Goal: Answer question/provide support: Share knowledge or assist other users

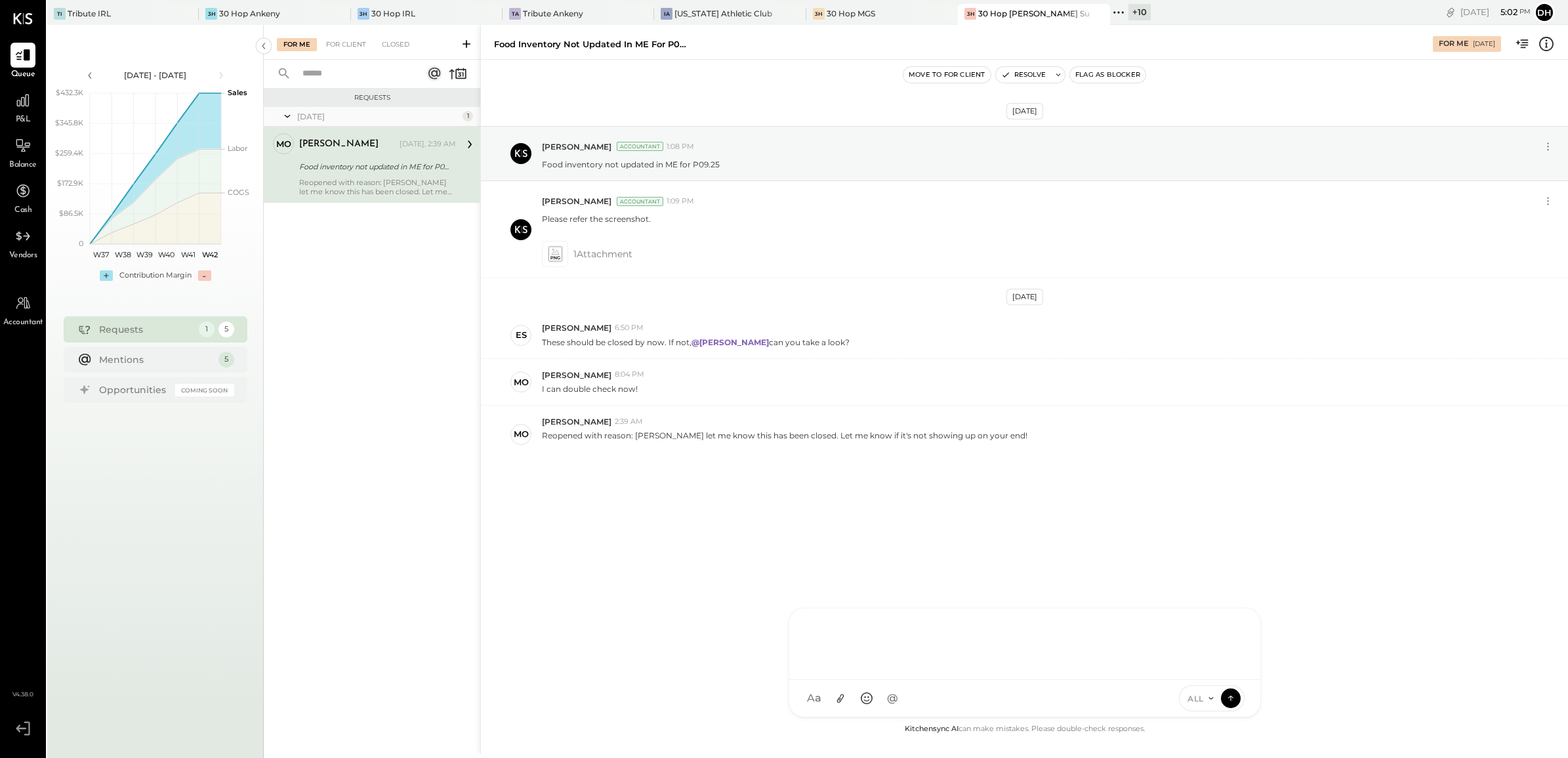
click at [889, 696] on div "AM Ali Mehdi MS Matt Swift DB Darin Blum C christopher ES Erik Shewmaker BF Bri…" at bounding box center [1025, 662] width 472 height 109
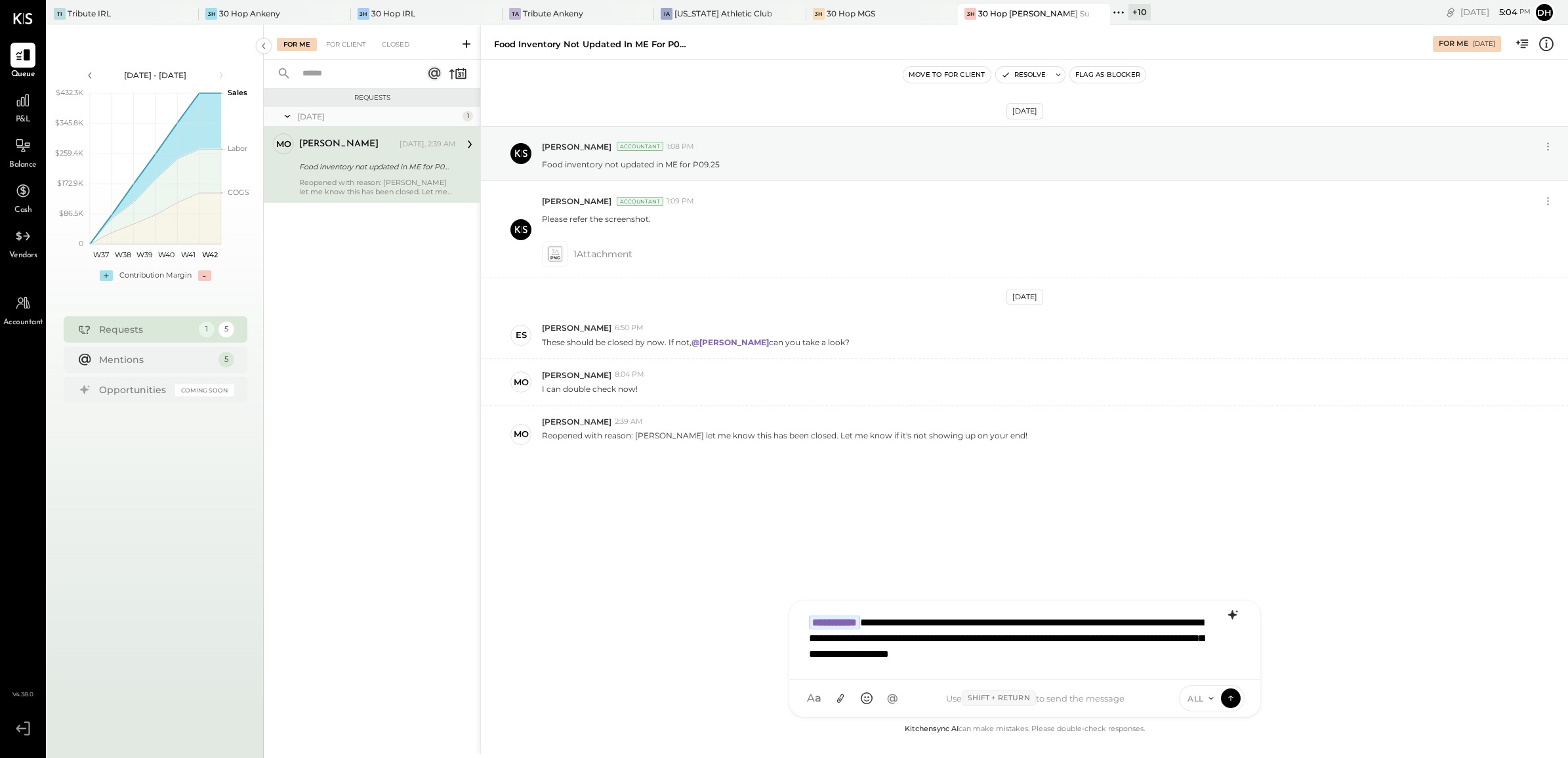
click at [1229, 617] on icon at bounding box center [1232, 615] width 16 height 16
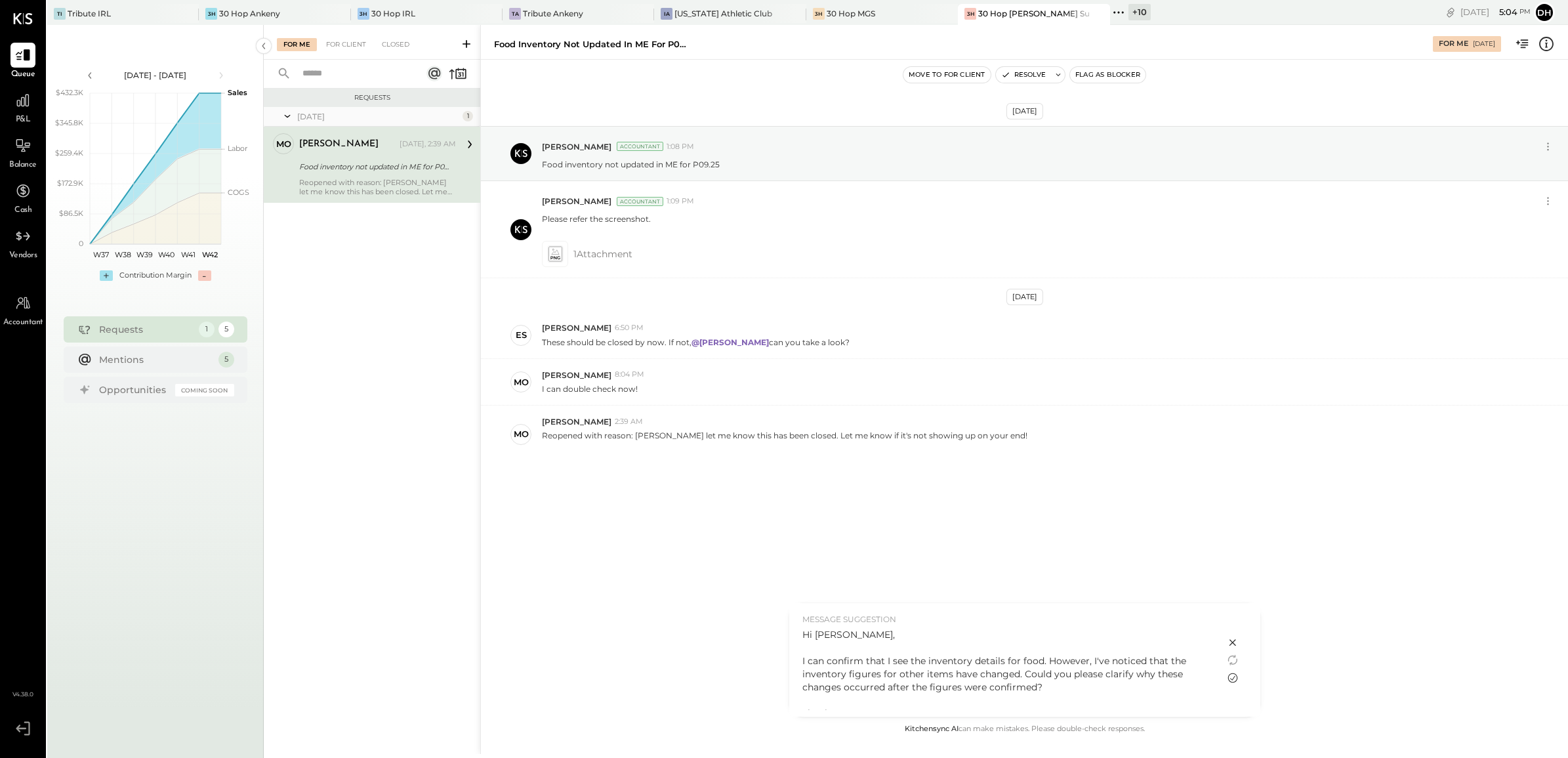
click at [1232, 674] on icon at bounding box center [1232, 678] width 16 height 16
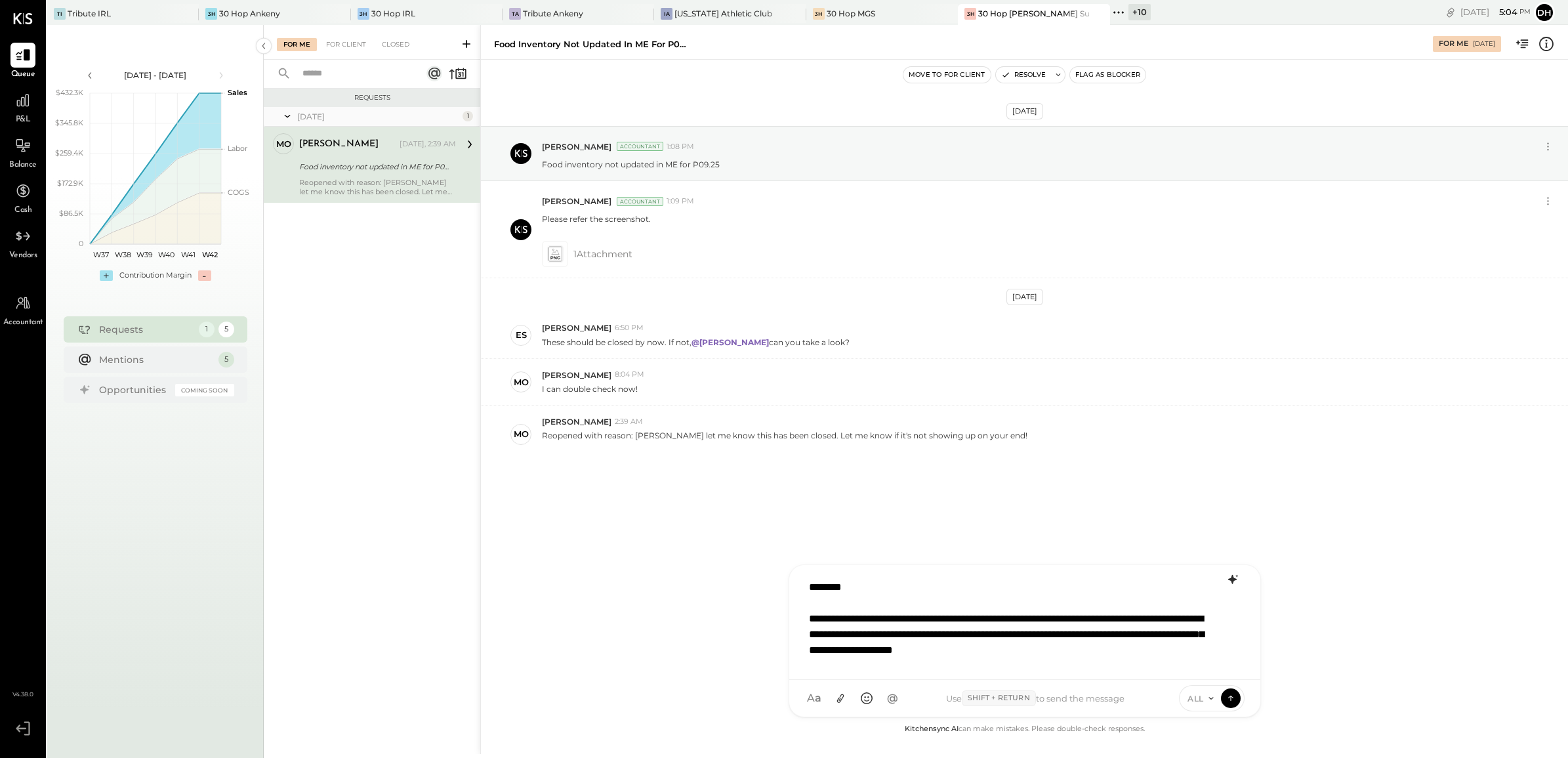
scroll to position [2, 0]
drag, startPoint x: 835, startPoint y: 615, endPoint x: 910, endPoint y: 610, distance: 75.2
click at [910, 610] on div "**********" at bounding box center [1024, 620] width 444 height 98
drag, startPoint x: 843, startPoint y: 604, endPoint x: 795, endPoint y: 583, distance: 52.4
click at [795, 583] on div "**********" at bounding box center [1025, 622] width 471 height 115
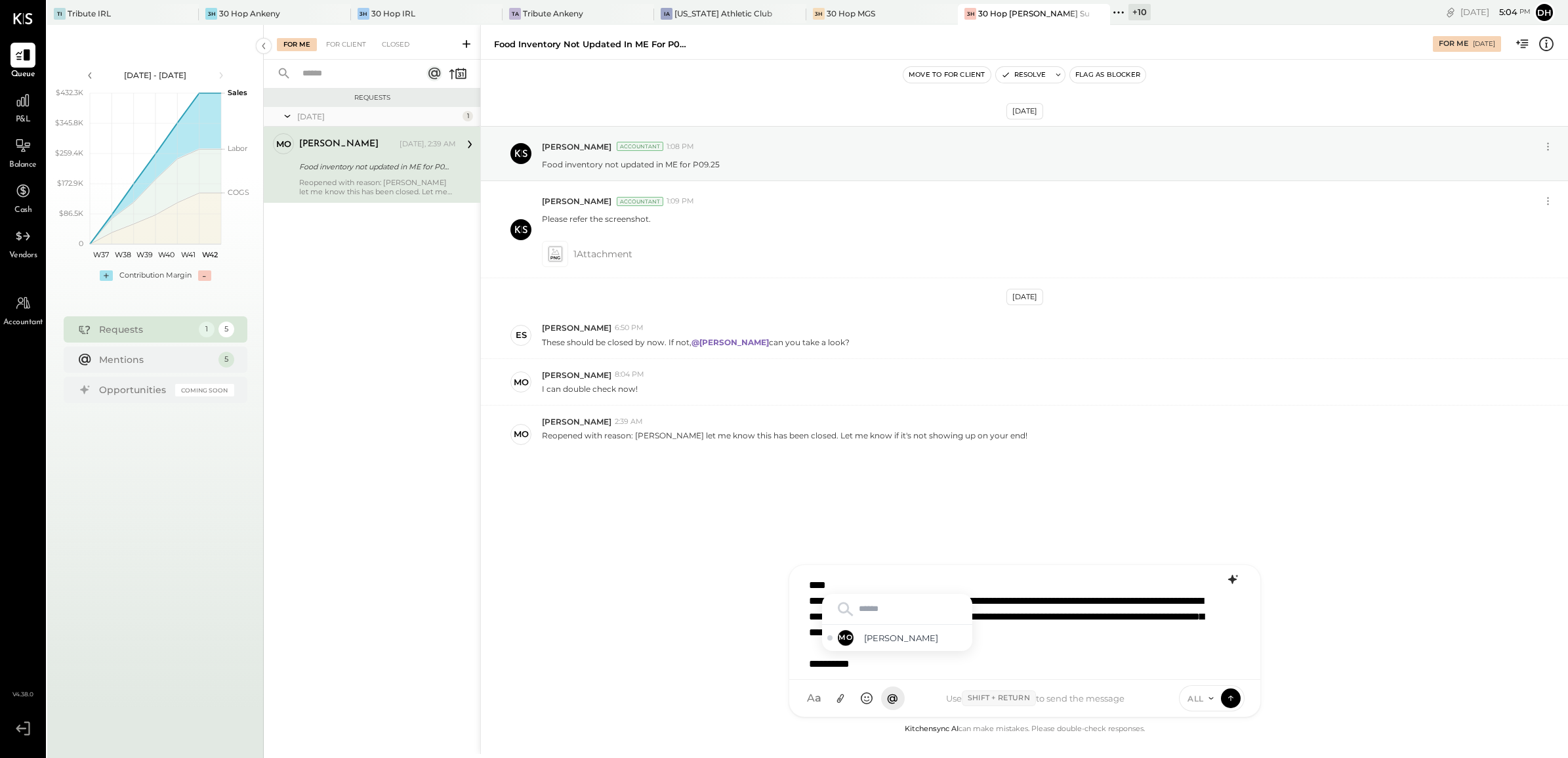
scroll to position [0, 0]
click at [1238, 621] on icon at bounding box center [1232, 622] width 16 height 16
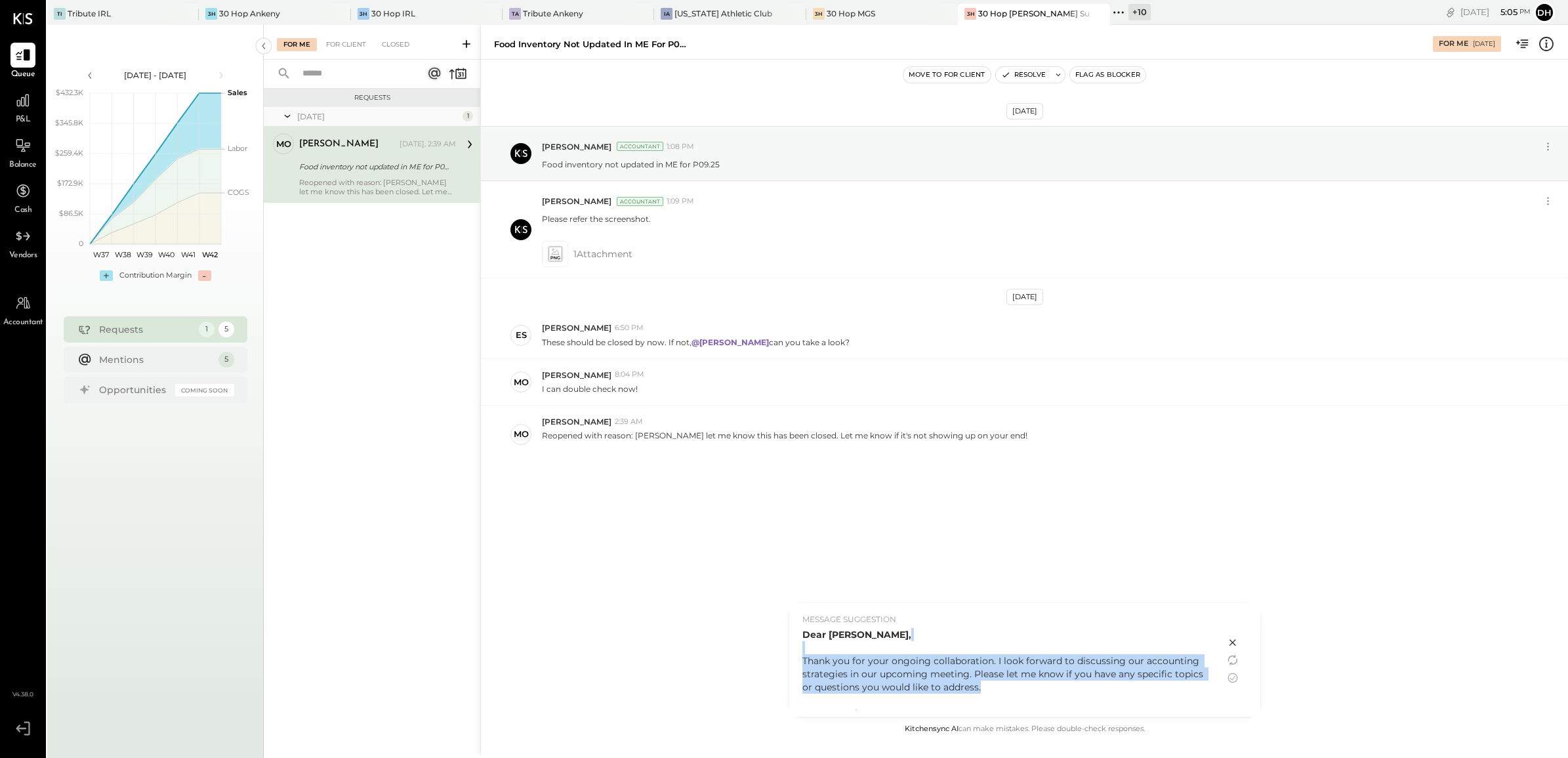
drag, startPoint x: 989, startPoint y: 687, endPoint x: 800, endPoint y: 650, distance: 192.6
click at [800, 650] on div "MESSAGE SUGGESTION Dear Mike Osaro, Thank you for your ongoing collaboration. I…" at bounding box center [1007, 660] width 435 height 114
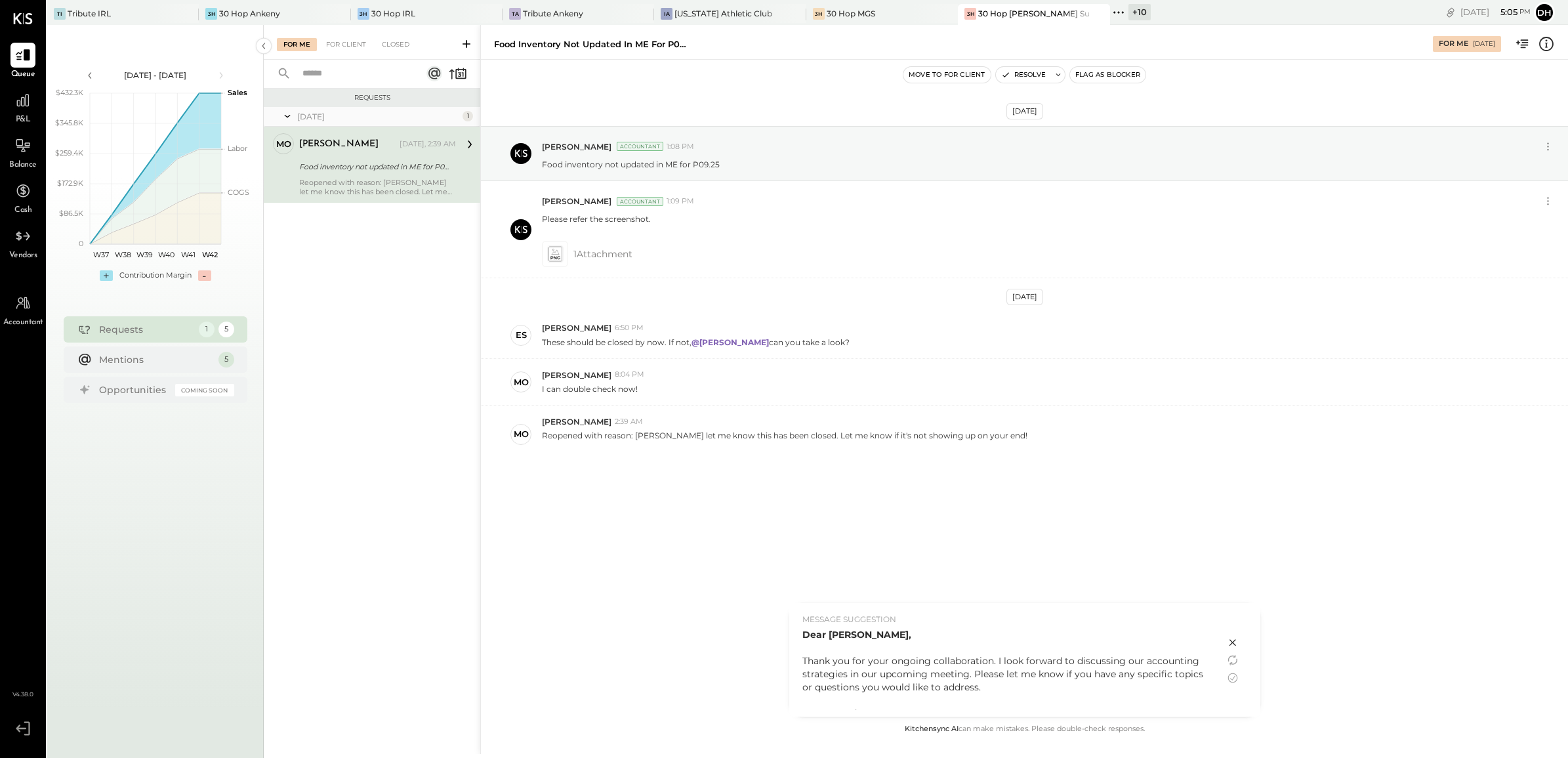
click at [1234, 638] on icon at bounding box center [1232, 642] width 16 height 16
click at [962, 634] on div "**********" at bounding box center [1025, 642] width 445 height 53
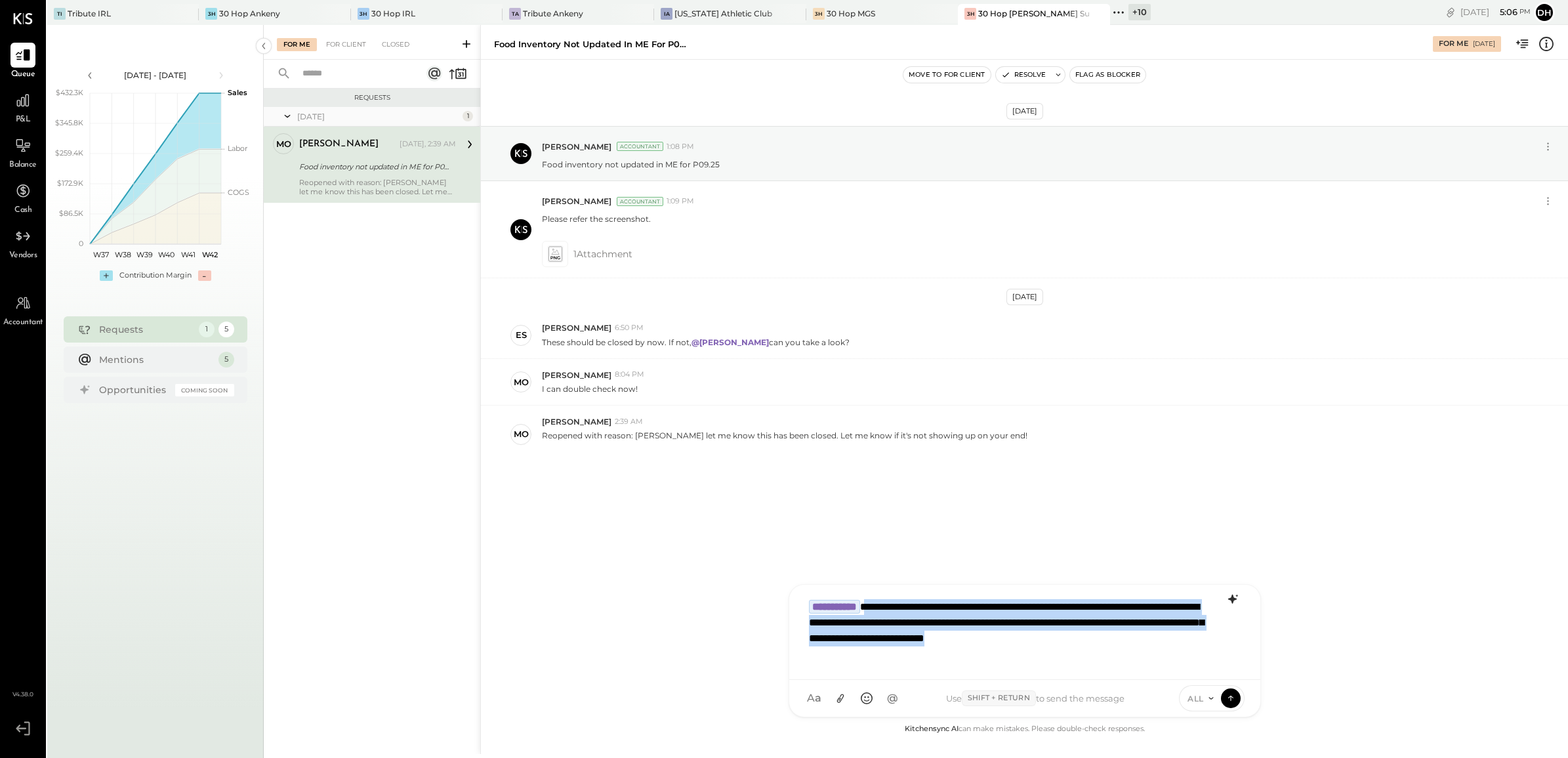
click at [891, 607] on div "**********" at bounding box center [1025, 631] width 445 height 76
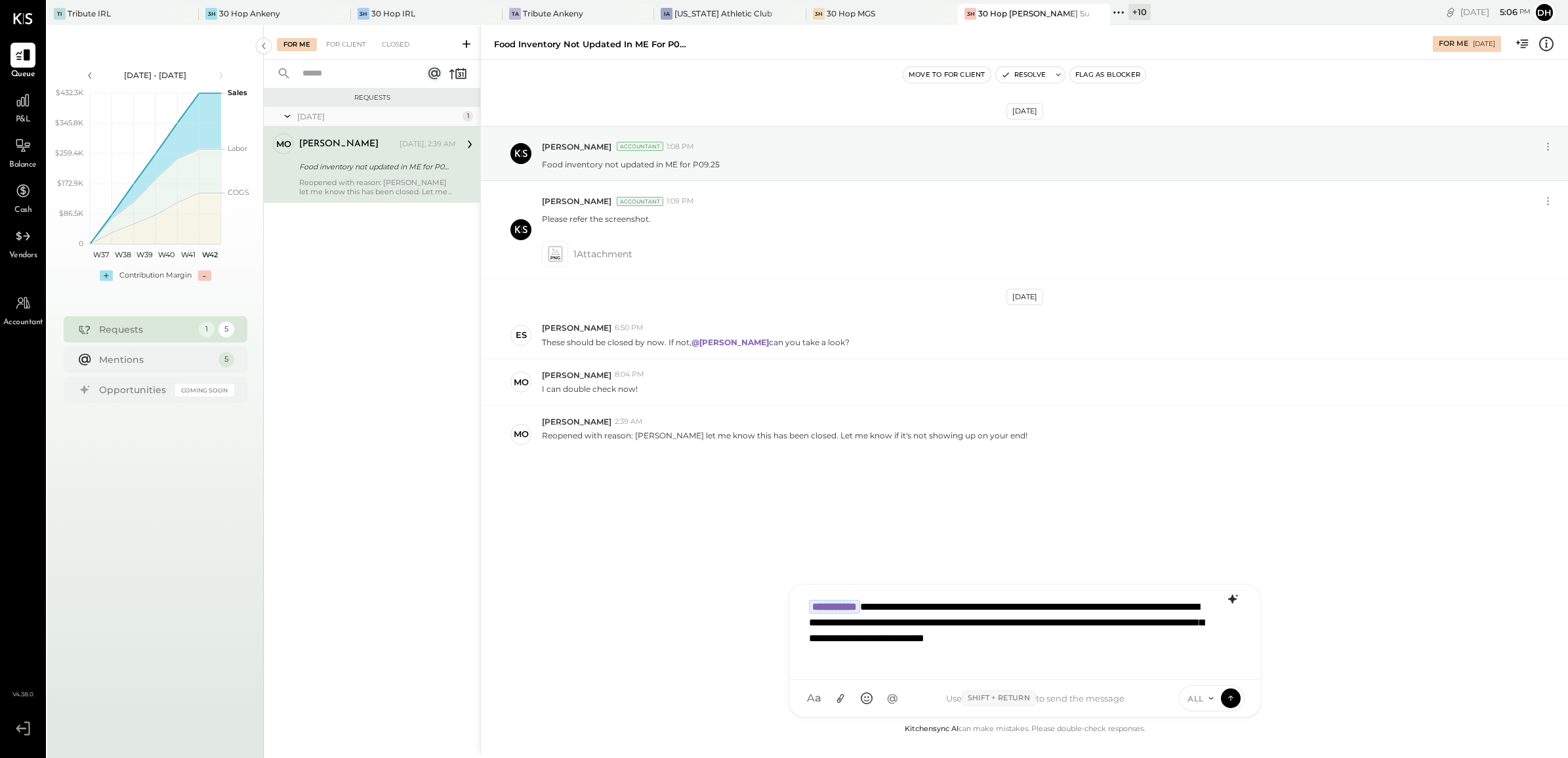
click at [1237, 596] on icon at bounding box center [1232, 599] width 16 height 16
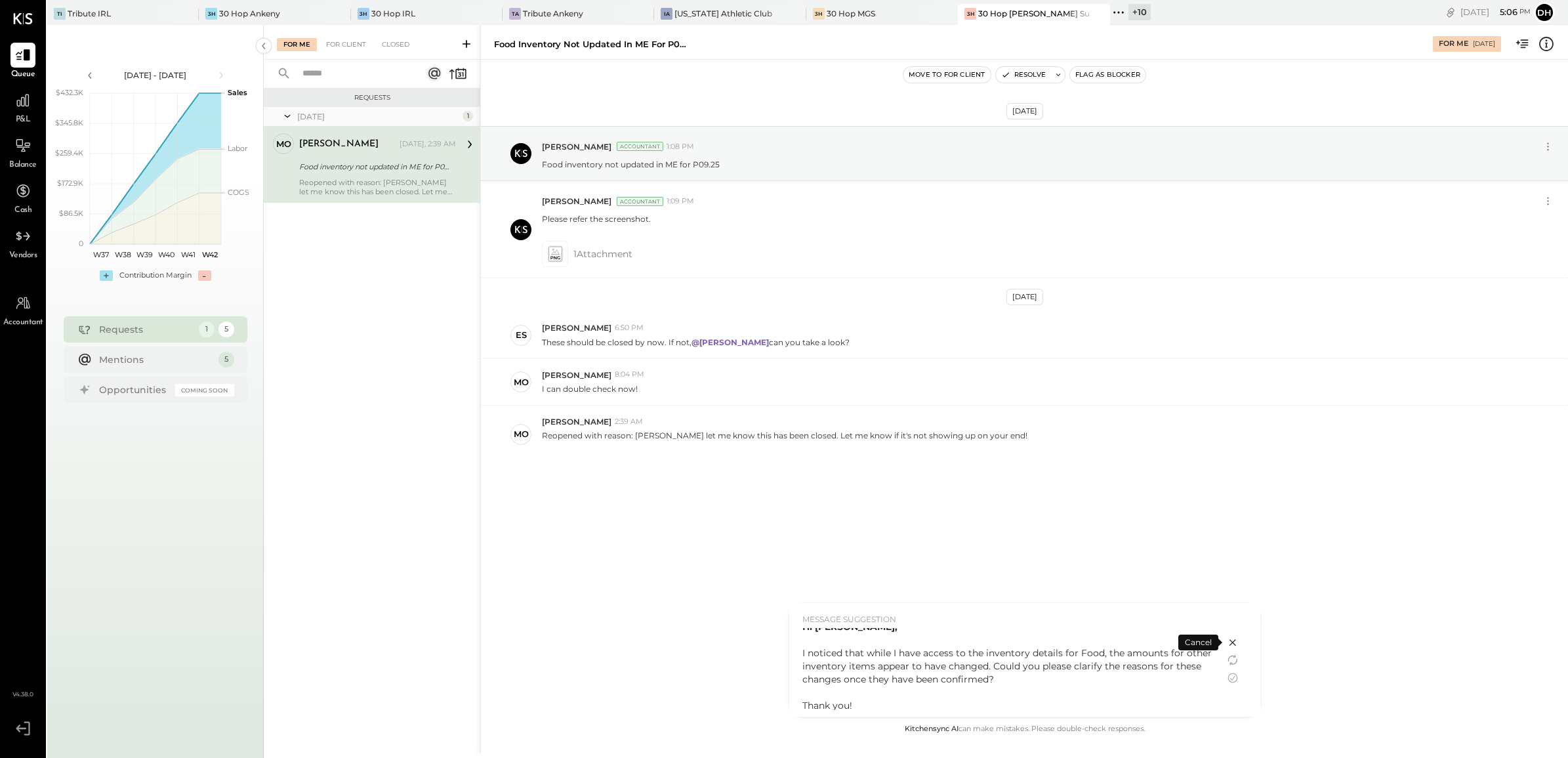
scroll to position [10, 0]
click at [1235, 673] on icon at bounding box center [1232, 678] width 16 height 16
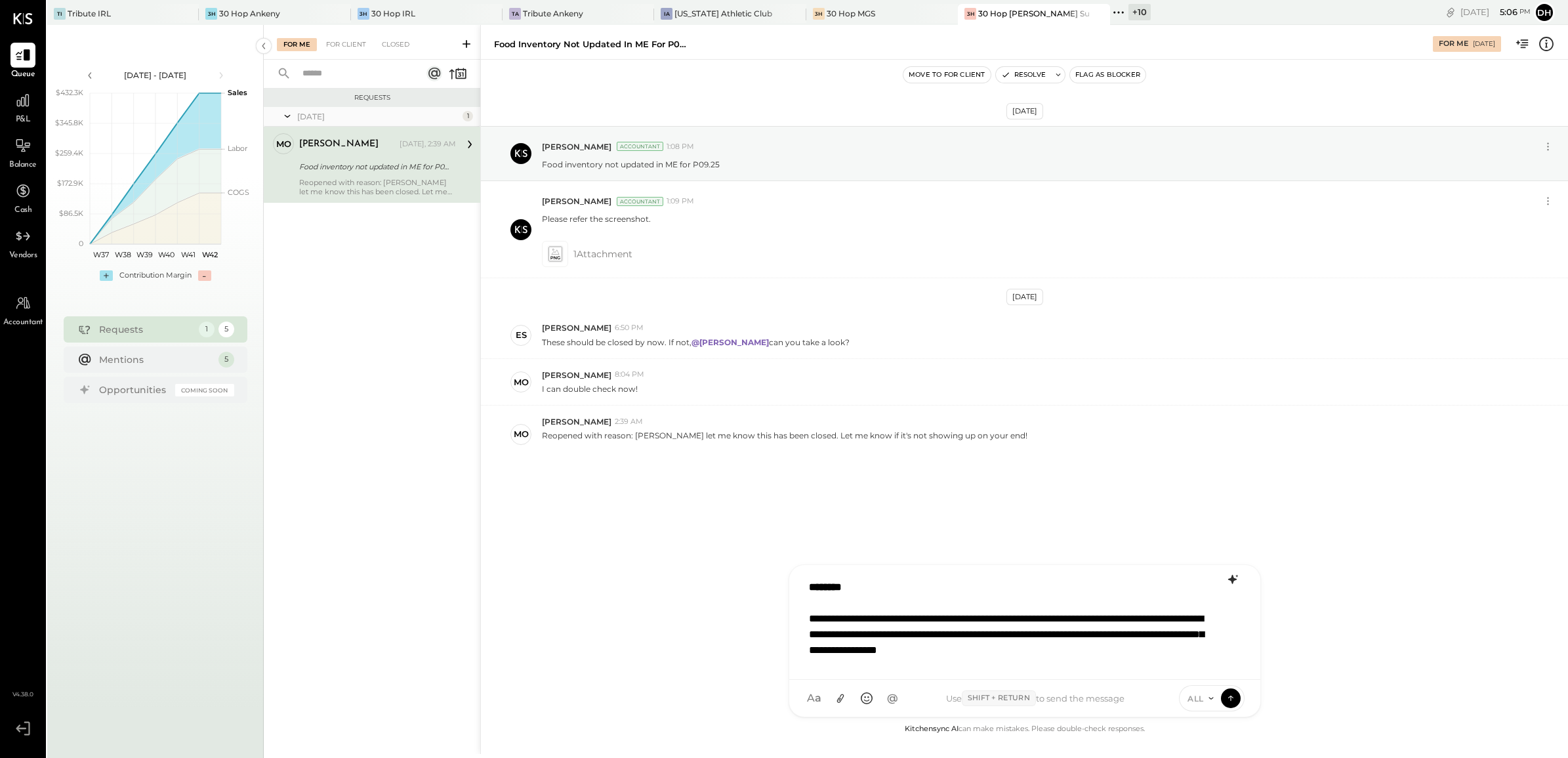
scroll to position [2, 0]
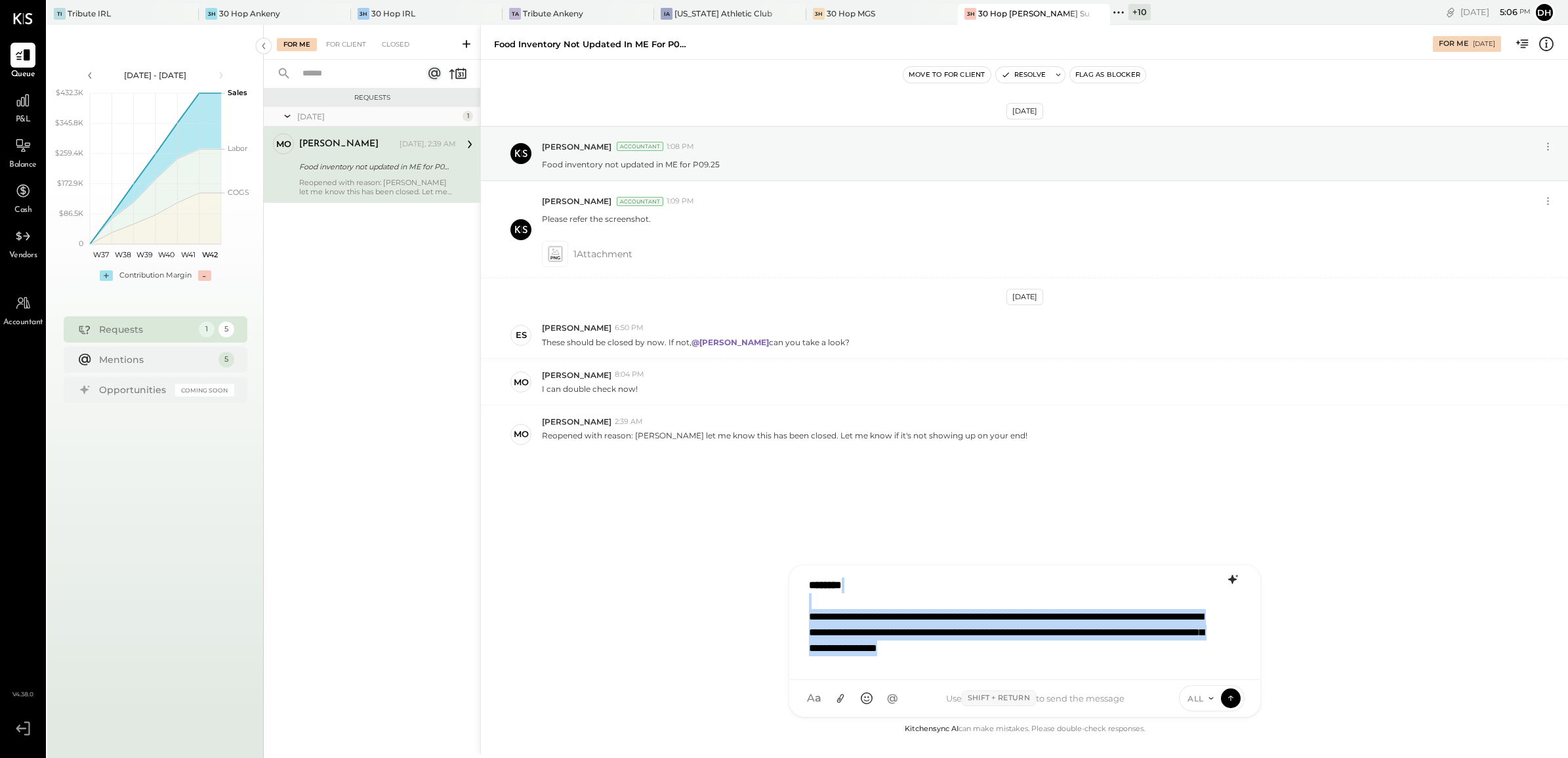
drag, startPoint x: 841, startPoint y: 656, endPoint x: 761, endPoint y: 604, distance: 95.4
click at [761, 604] on div "Food inventory not updated in ME for P09.25 For Me 10/13/2025 Move to for clien…" at bounding box center [1024, 389] width 1088 height 729
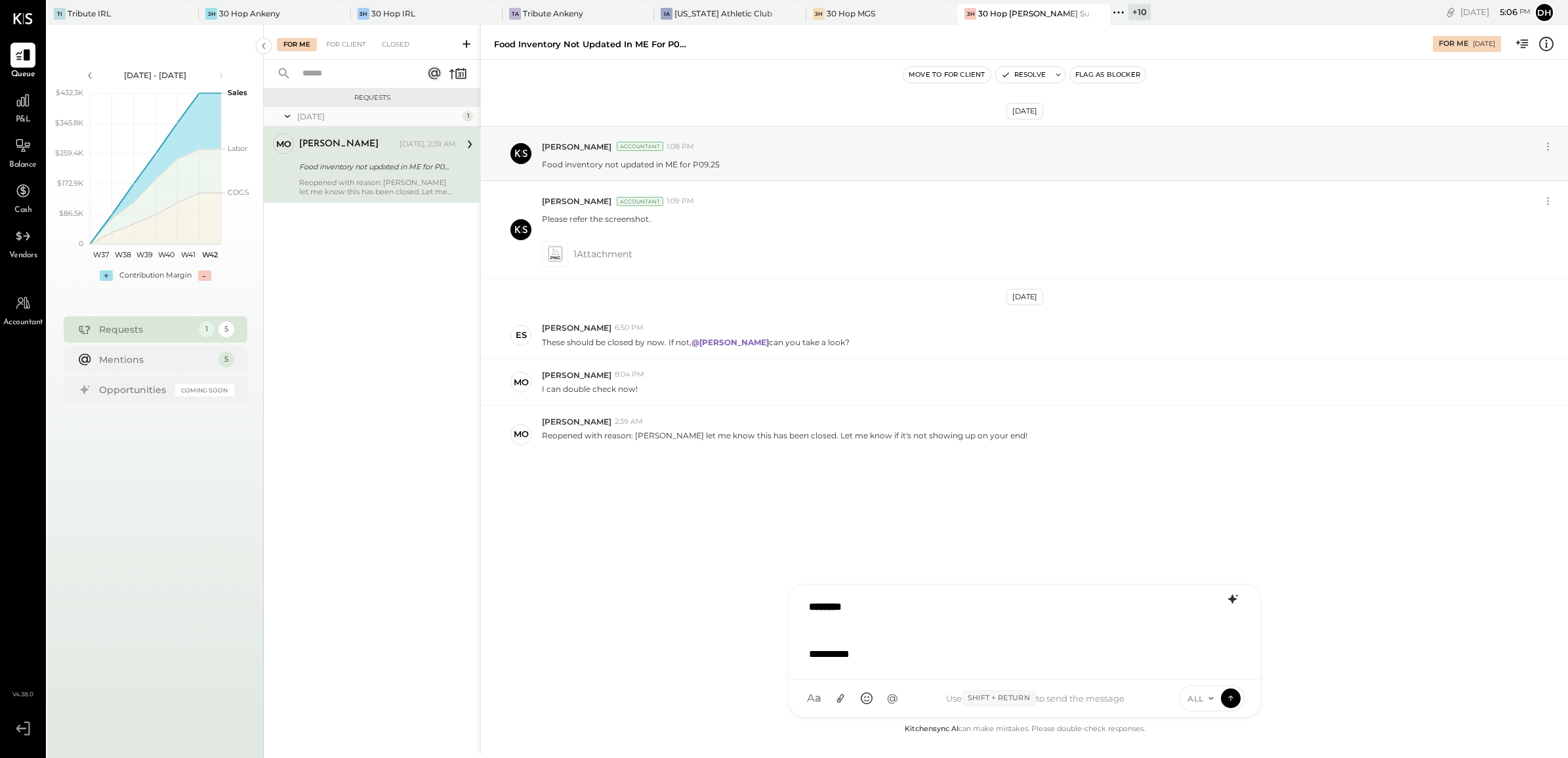
scroll to position [0, 0]
drag, startPoint x: 873, startPoint y: 663, endPoint x: 717, endPoint y: 569, distance: 182.1
click at [717, 569] on div "Food inventory not updated in ME for P09.25 For Me 10/13/2025 Move to for clien…" at bounding box center [1024, 389] width 1088 height 729
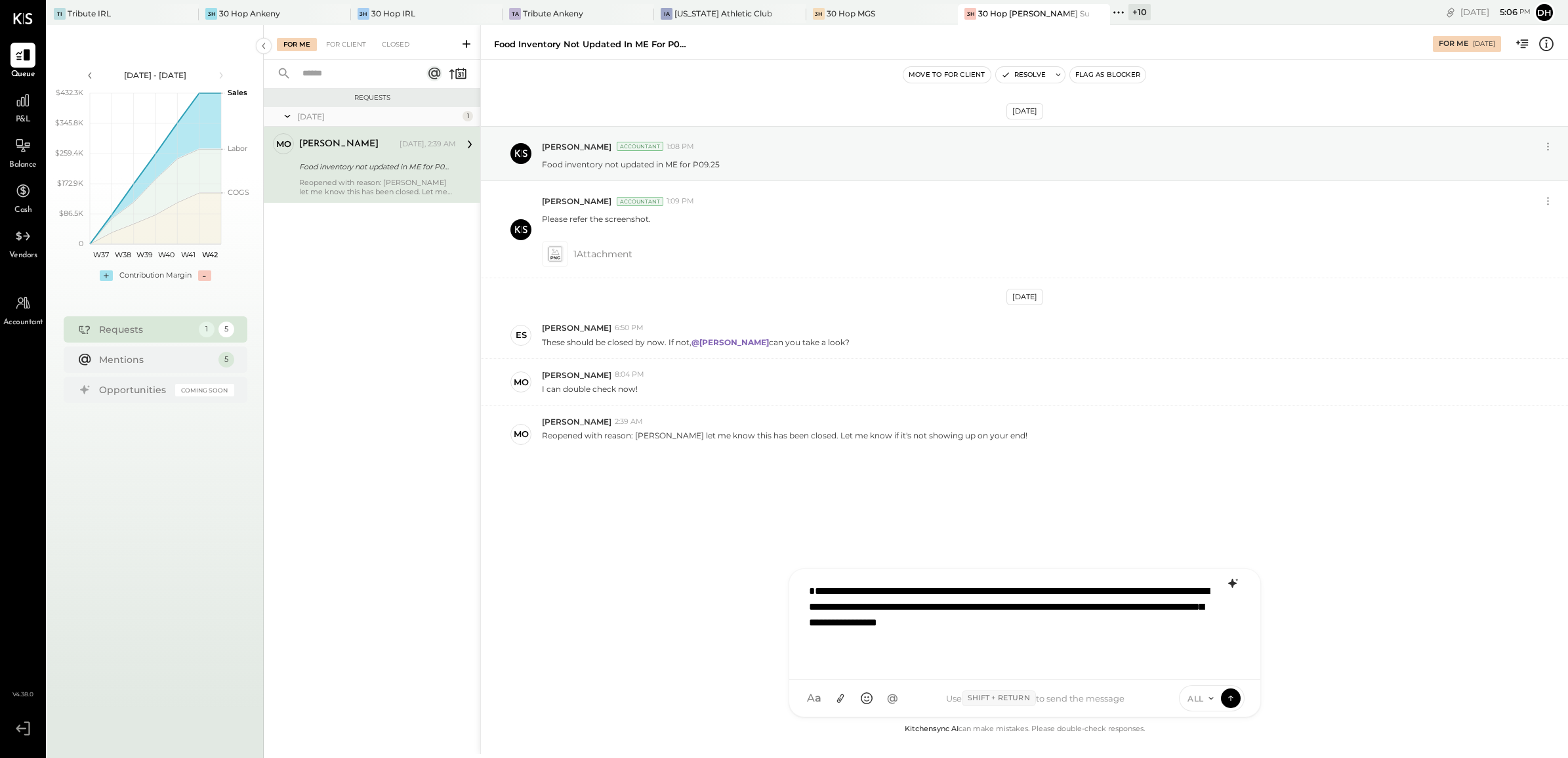
click at [806, 602] on div "**********" at bounding box center [1025, 622] width 445 height 92
type input "*"
type input "****"
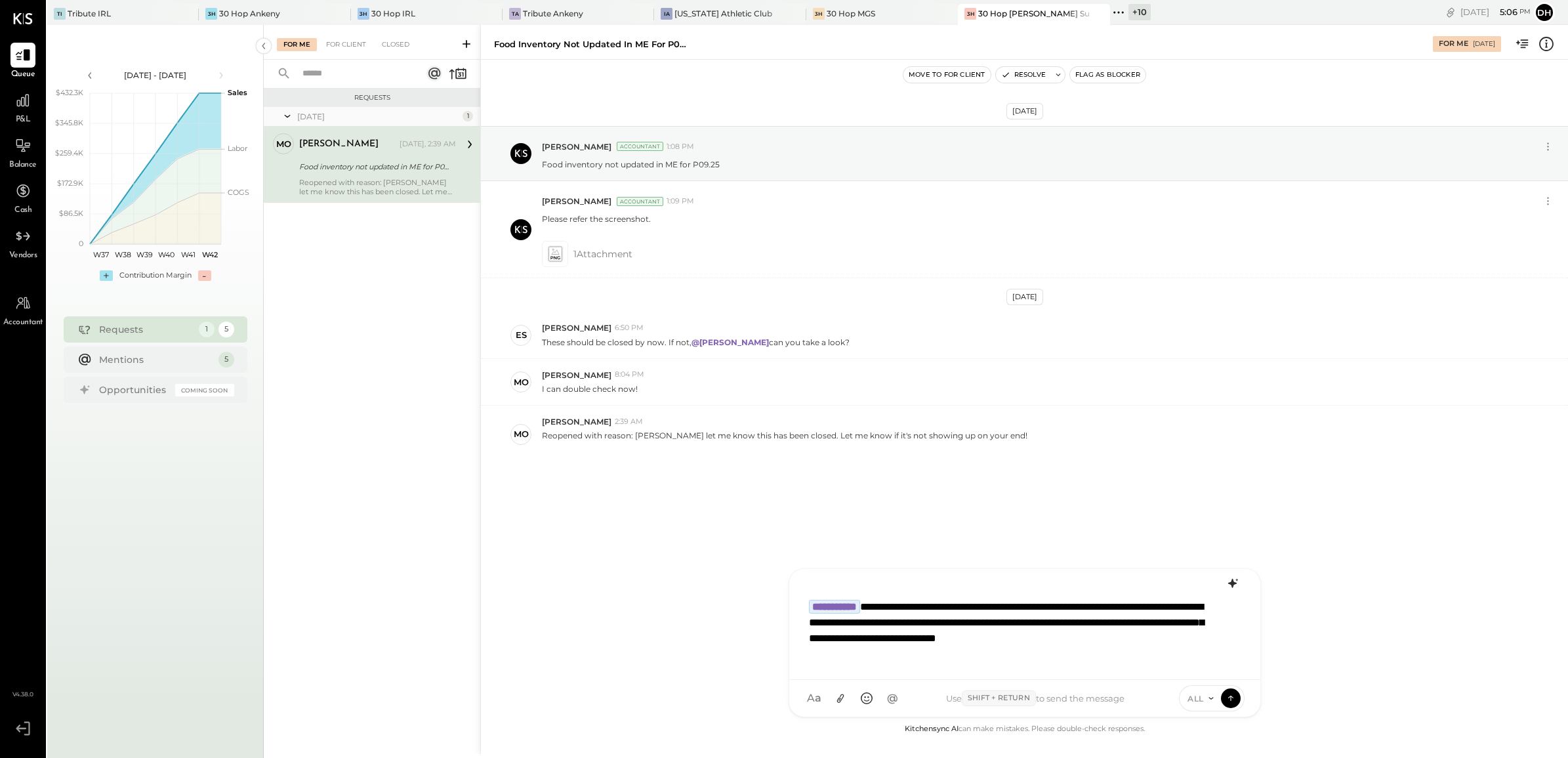
click at [903, 656] on div "**********" at bounding box center [1025, 622] width 445 height 92
click at [836, 699] on icon at bounding box center [840, 698] width 14 height 14
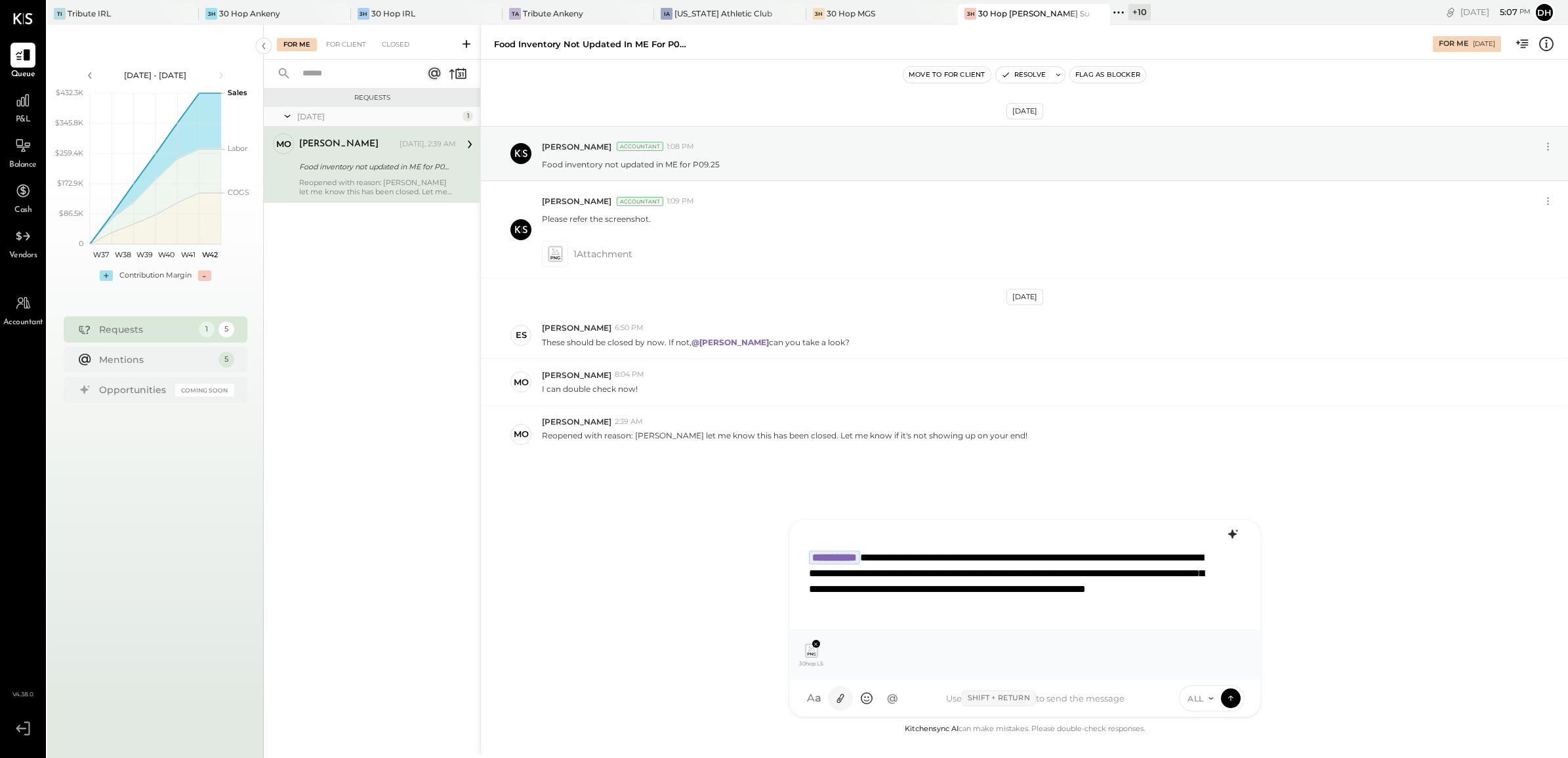
click at [845, 694] on icon at bounding box center [840, 698] width 14 height 14
click at [860, 645] on icon at bounding box center [861, 644] width 6 height 6
click at [838, 701] on icon at bounding box center [840, 698] width 14 height 14
click at [1228, 700] on icon at bounding box center [1230, 697] width 12 height 13
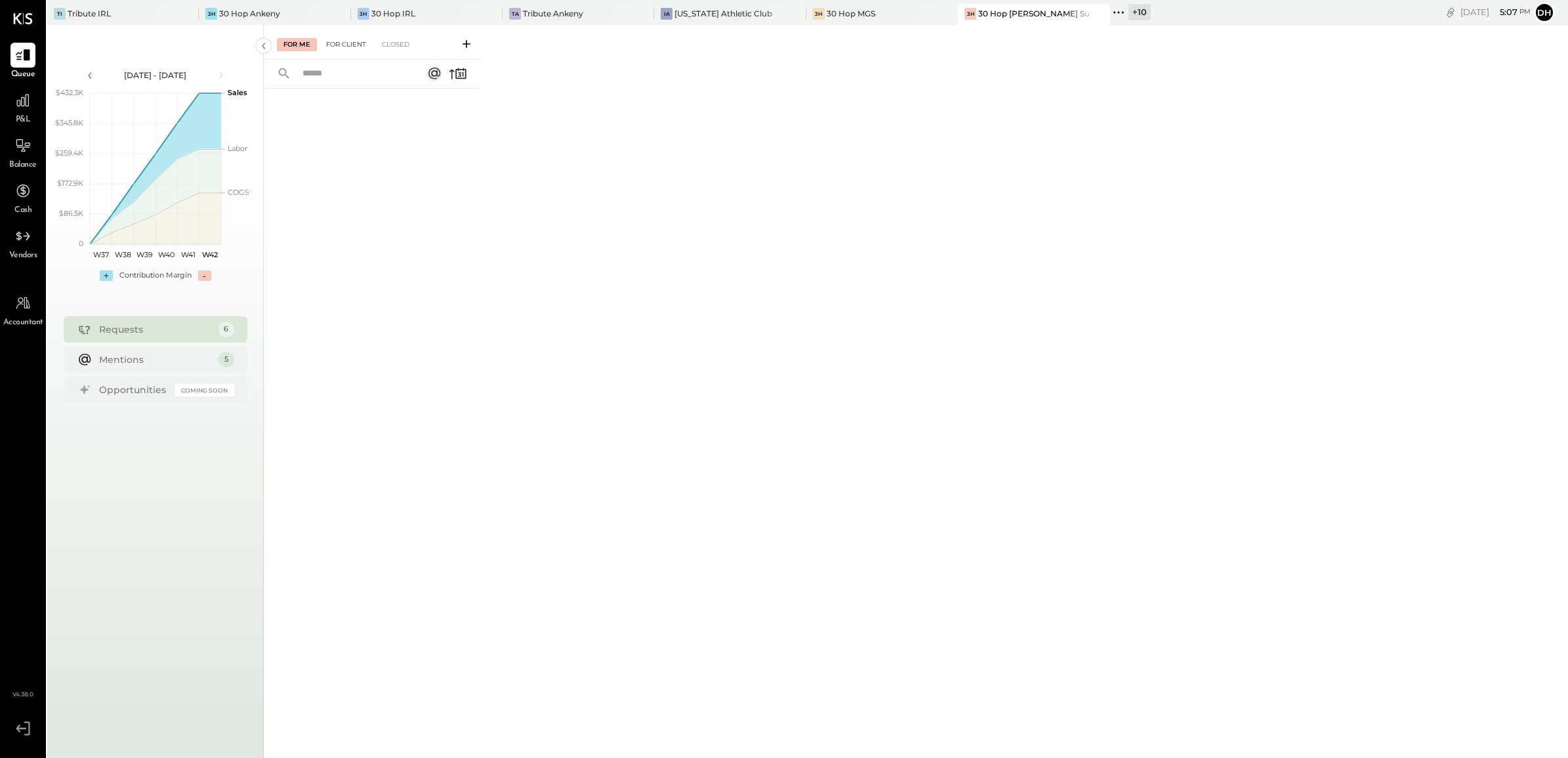
click at [345, 47] on div "For Client" at bounding box center [346, 44] width 53 height 13
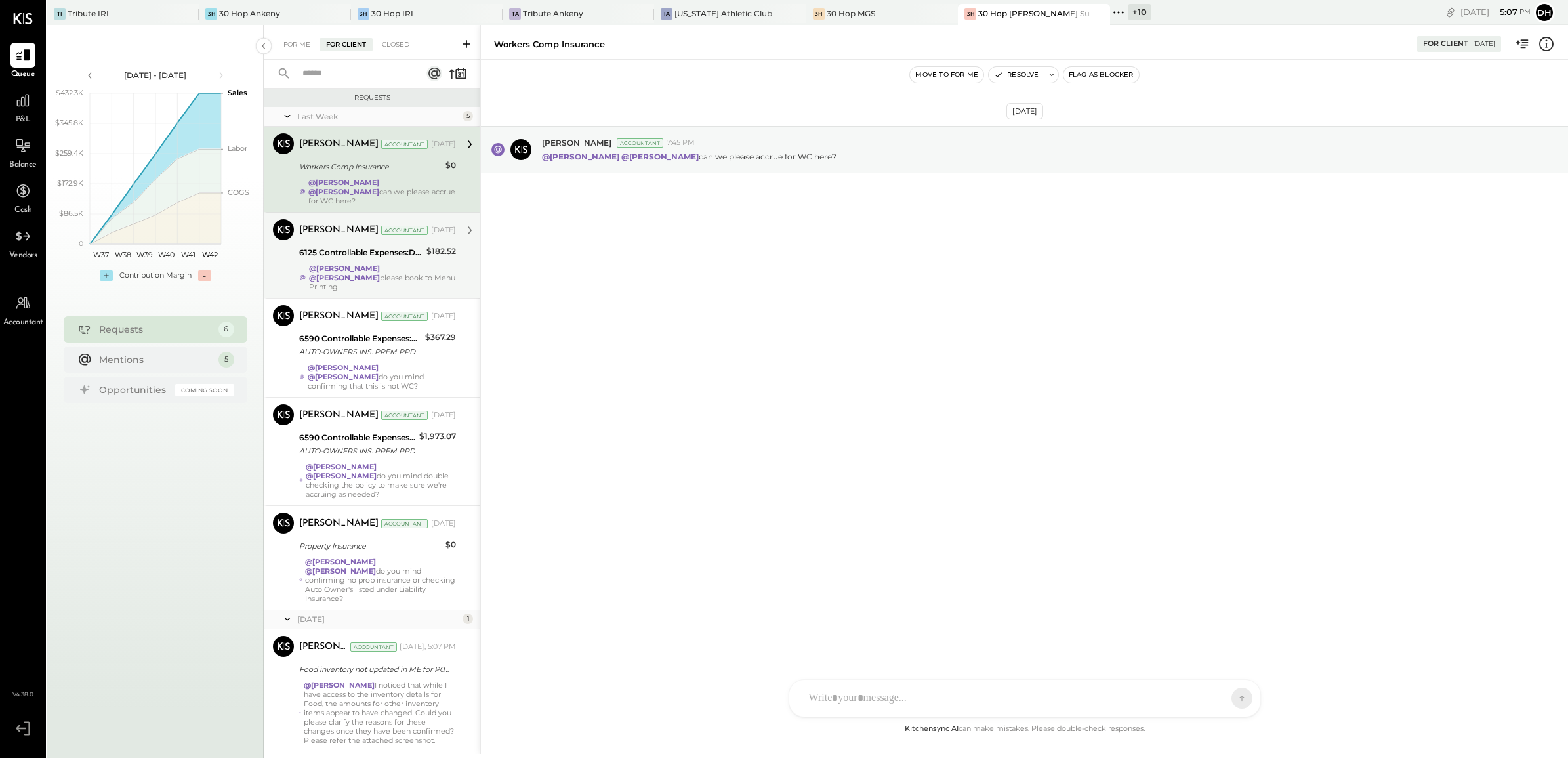
click at [284, 245] on div at bounding box center [282, 251] width 12 height 12
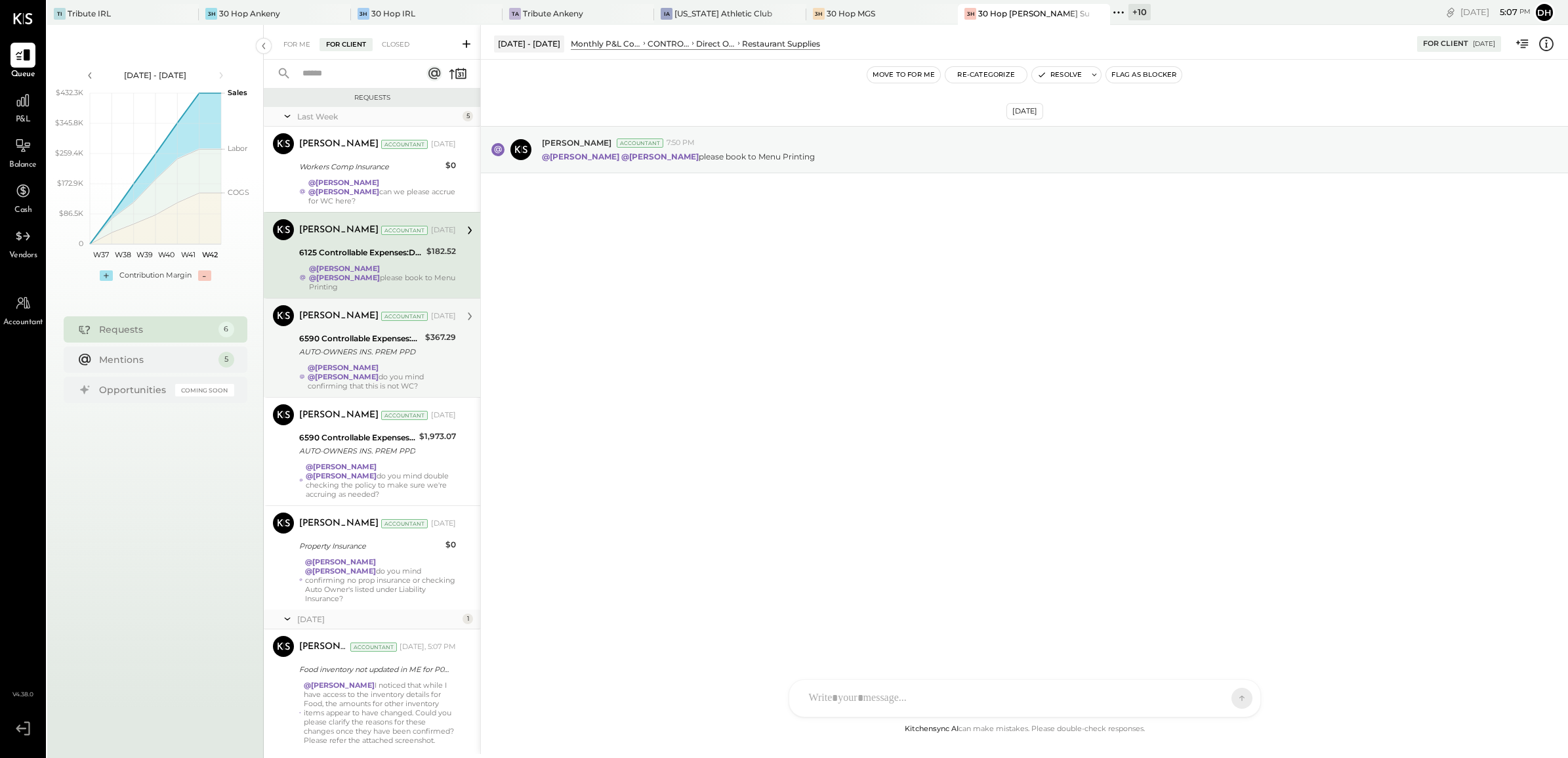
click at [290, 329] on div "Margot Bloch Accountant Margot Bloch Accountant Oct 10, 2025 6590 Controllable …" at bounding box center [372, 347] width 217 height 99
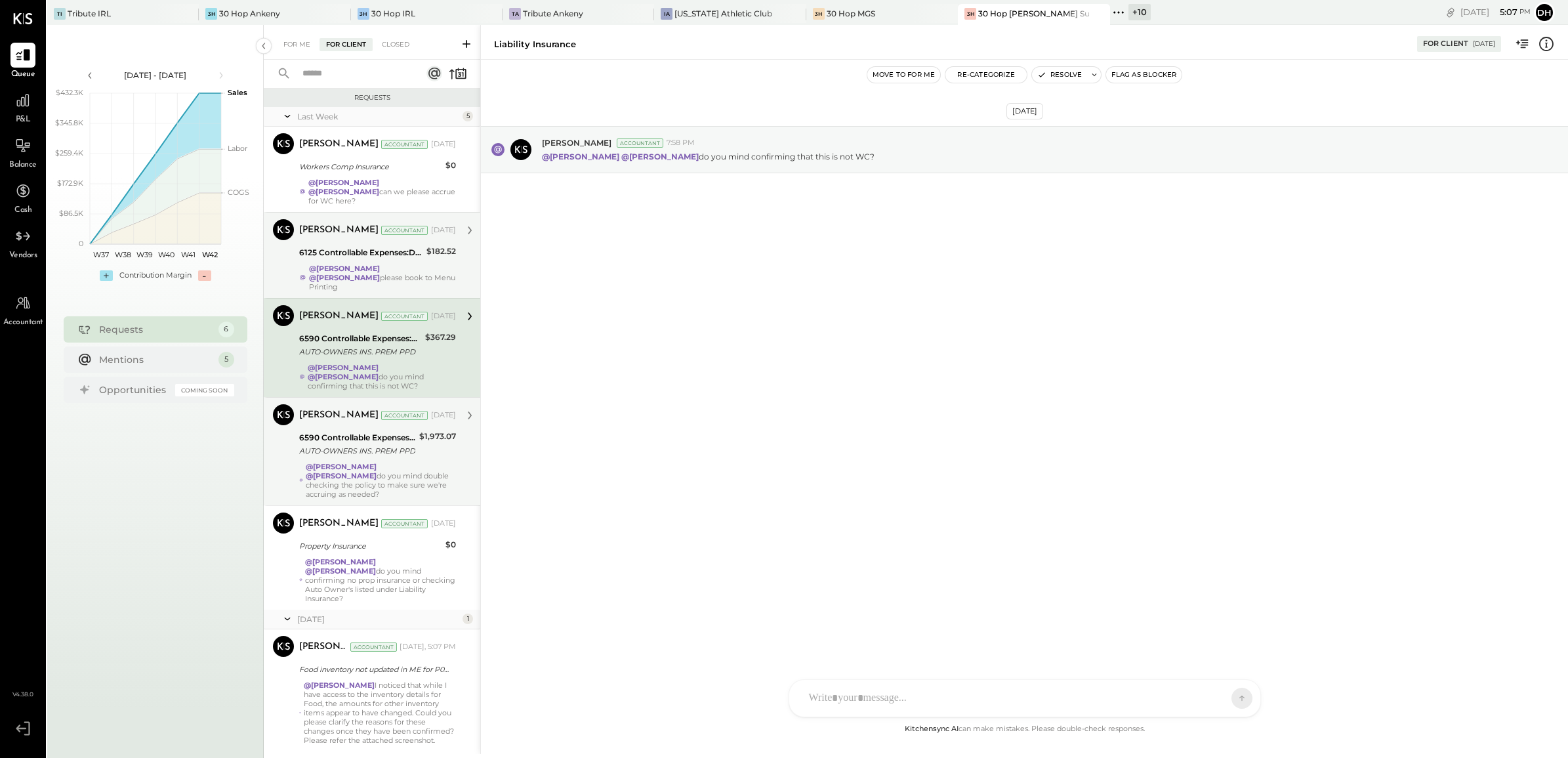
click at [280, 427] on div "Margot Bloch Accountant Margot Bloch Accountant Oct 10, 2025 6590 Controllable …" at bounding box center [372, 451] width 217 height 108
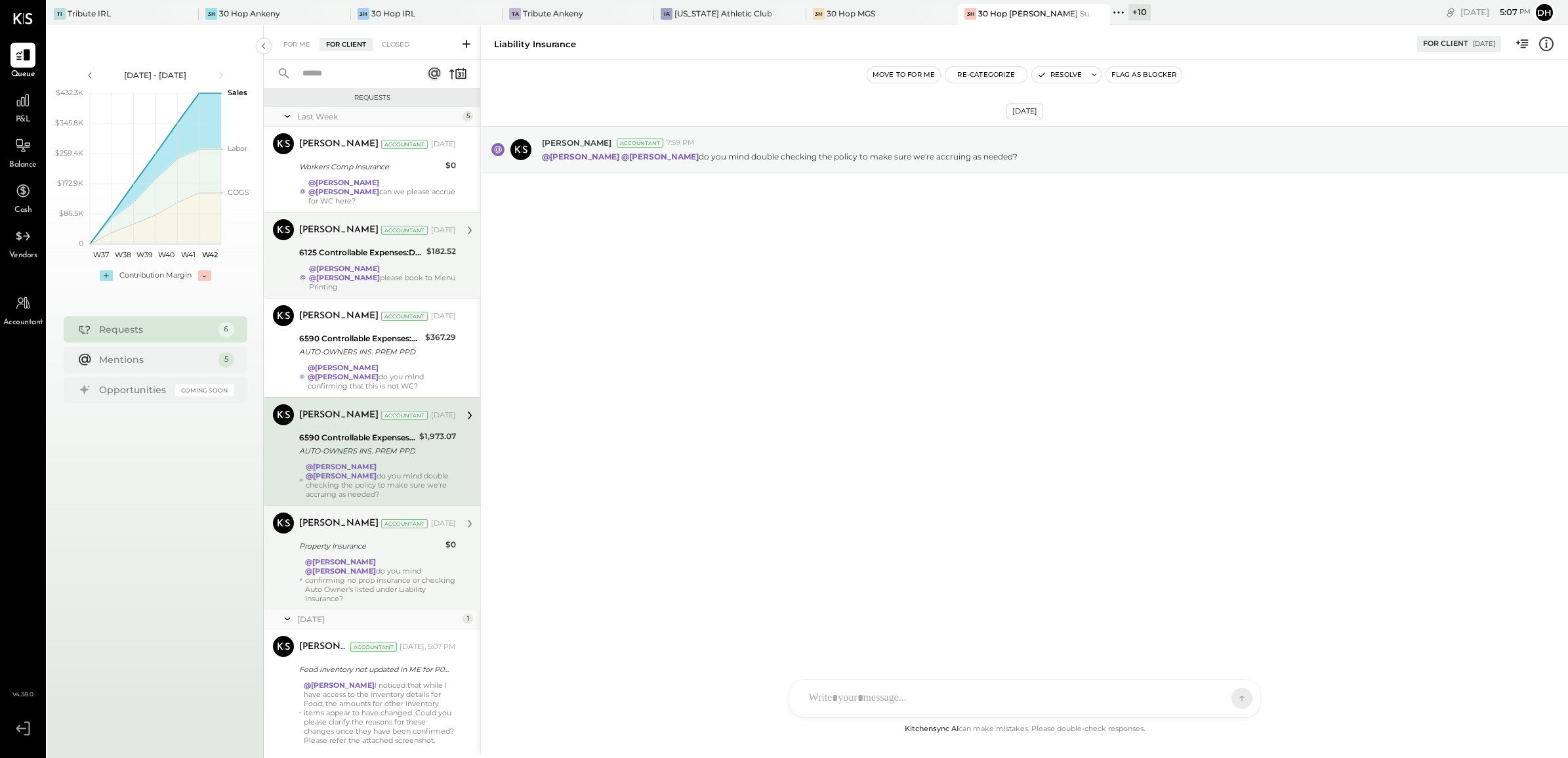
click at [283, 526] on div "Margot Bloch Accountant Margot Bloch Accountant Oct 10, 2025 Property Insurance…" at bounding box center [372, 557] width 217 height 105
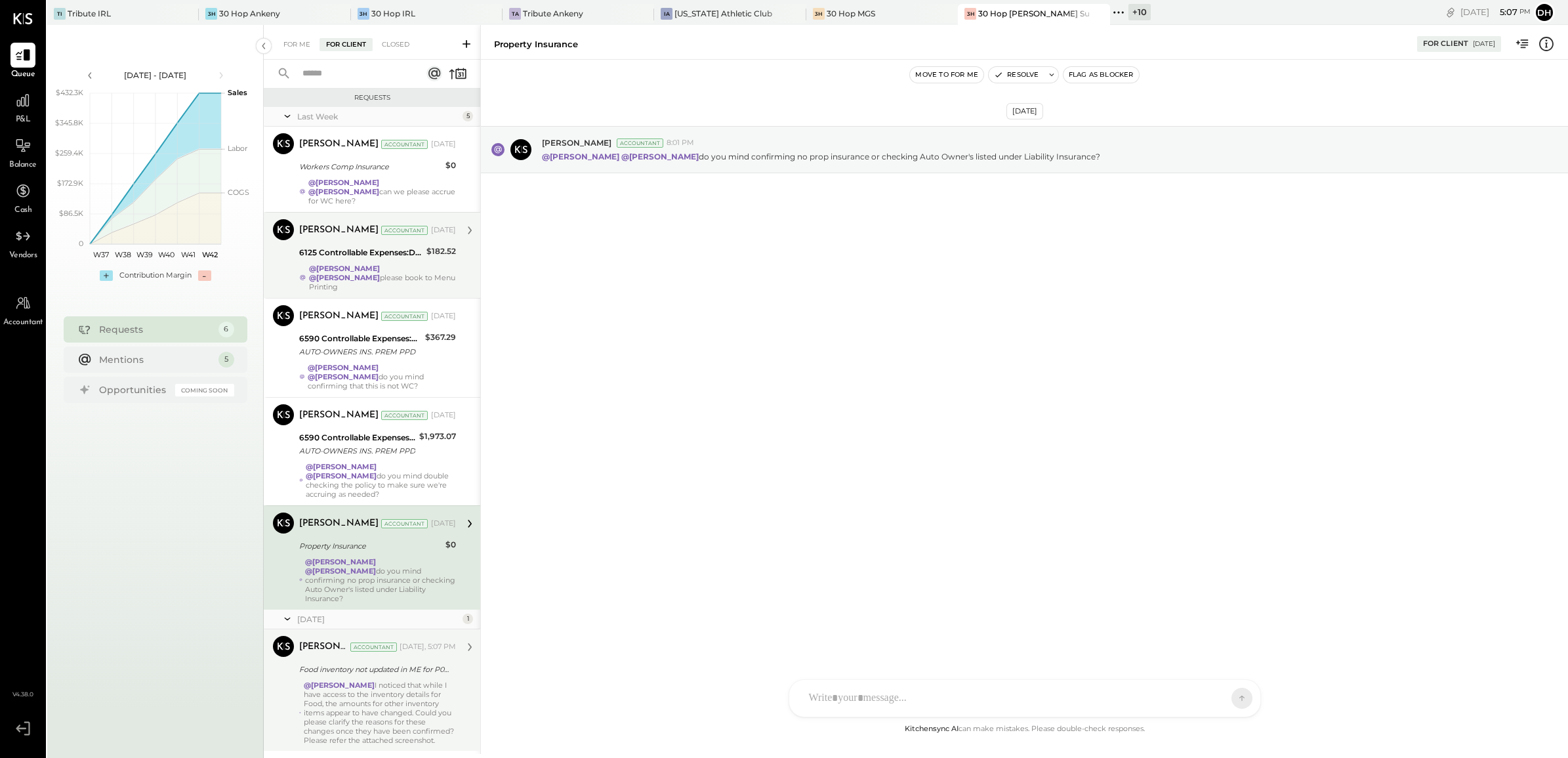
click at [289, 649] on div "Dhwani Solanki Accountant Dhwani Solanki Accountant Today, 5:07 PM Food invento…" at bounding box center [372, 690] width 217 height 122
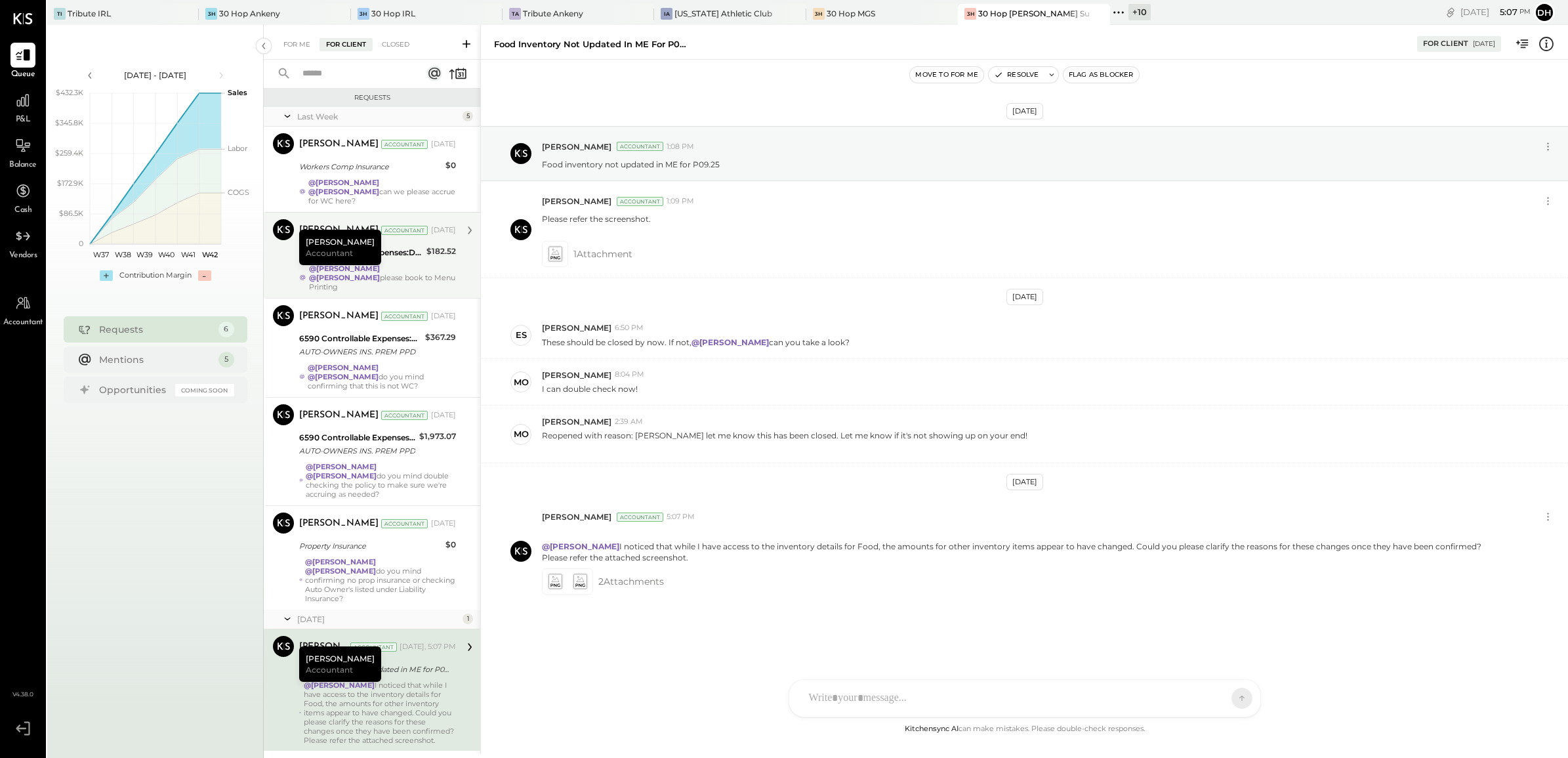
click at [820, 687] on div at bounding box center [1025, 698] width 471 height 37
type input "****"
click at [703, 633] on div "Oct 9th, 2025 Dhwani Solanki Accountant 1:08 PM Food inventory not updated in M…" at bounding box center [1025, 398] width 1087 height 611
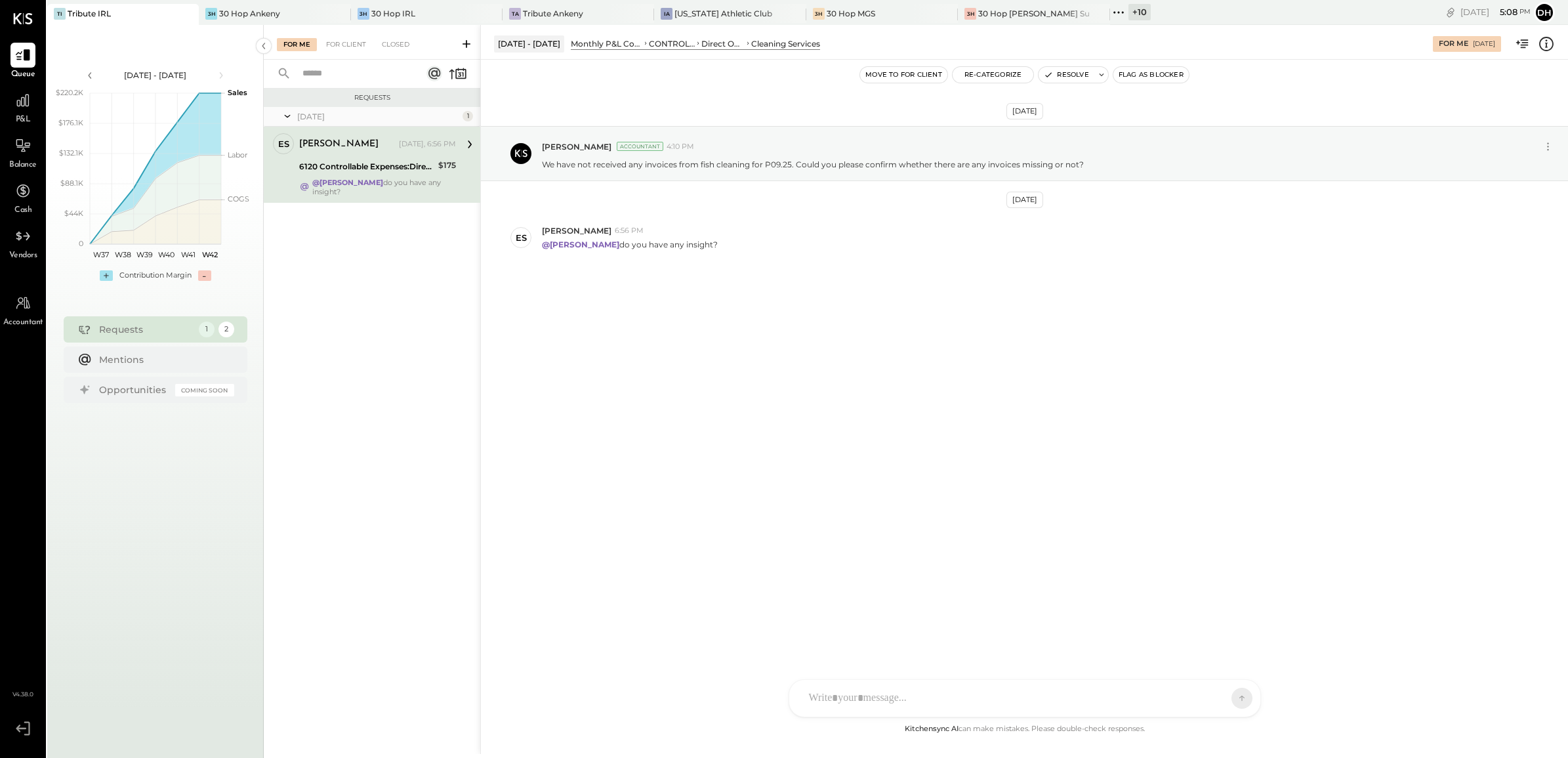
click at [907, 80] on button "Move to for client" at bounding box center [903, 75] width 87 height 16
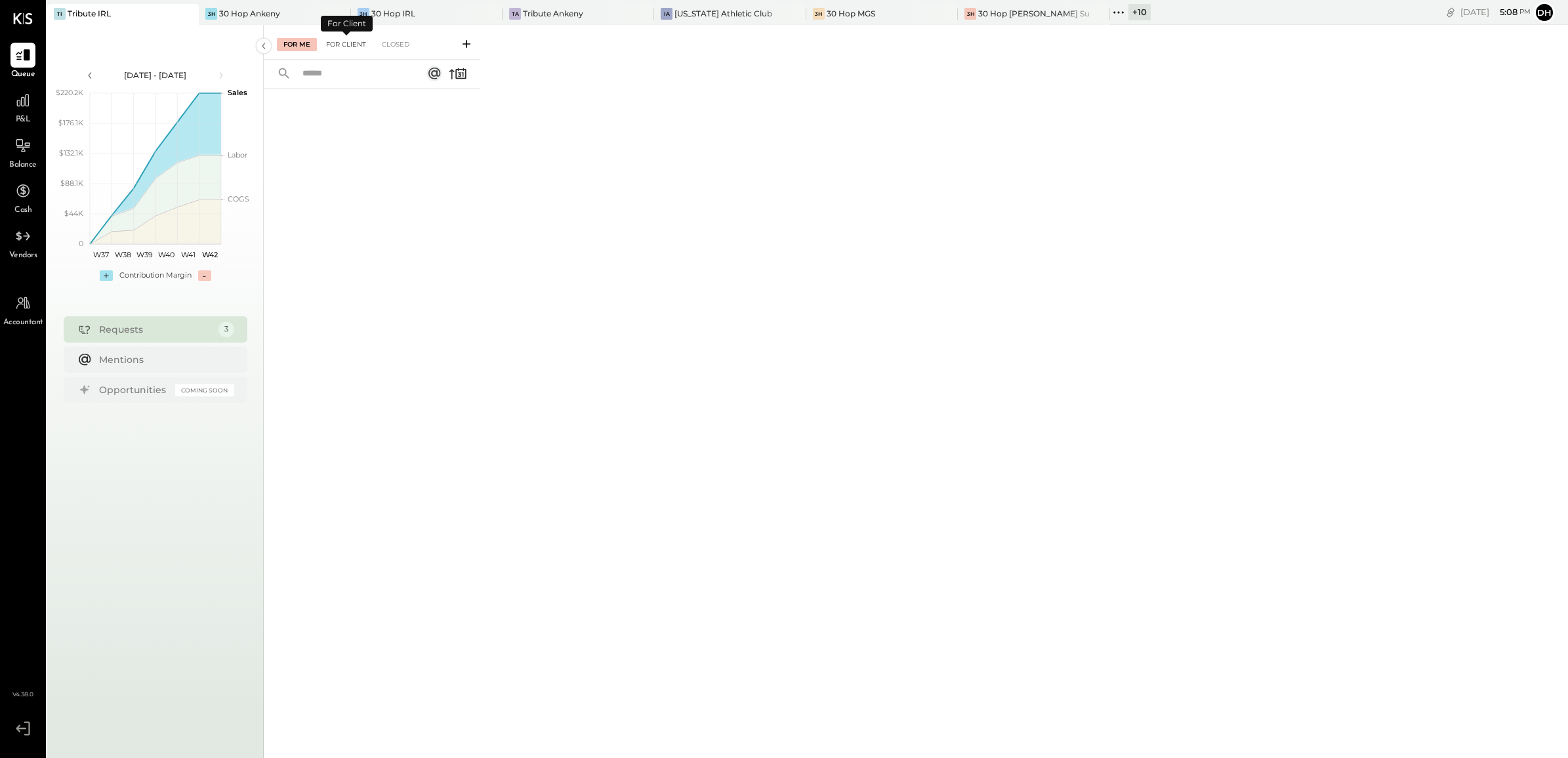
click at [339, 38] on div "For Client" at bounding box center [346, 44] width 53 height 13
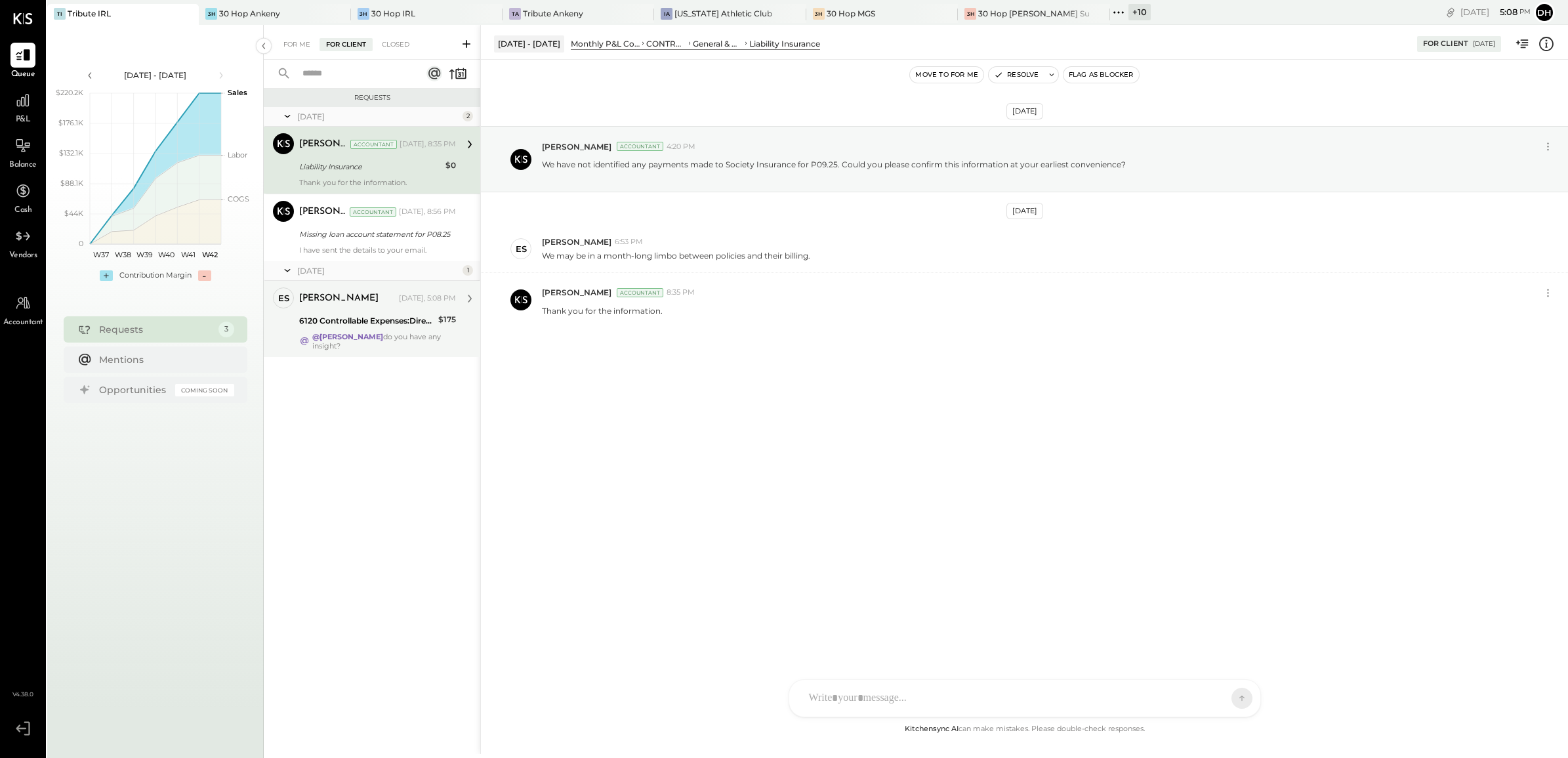
click at [282, 319] on div at bounding box center [282, 319] width 12 height 12
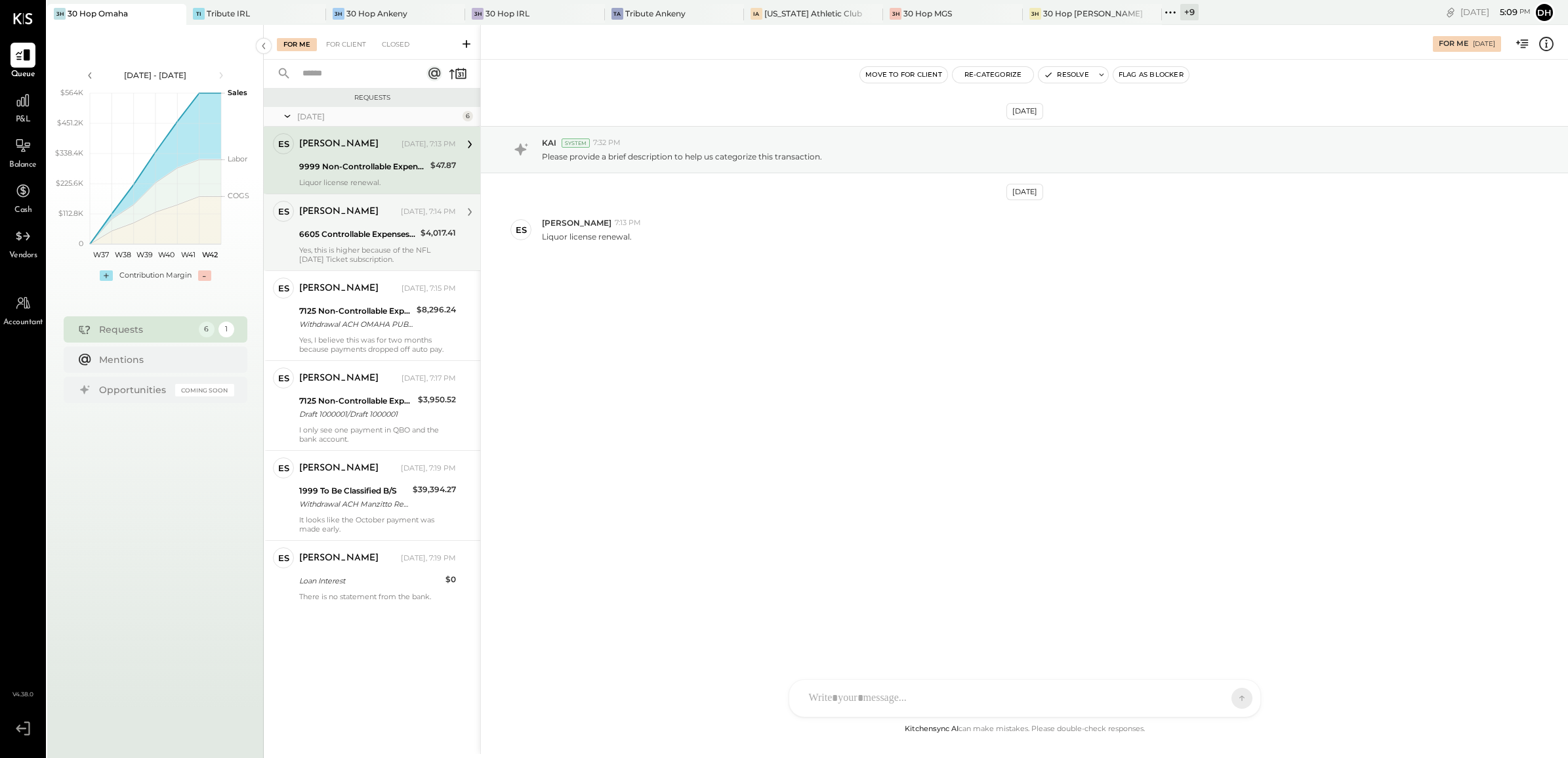
click at [282, 237] on div at bounding box center [282, 233] width 12 height 12
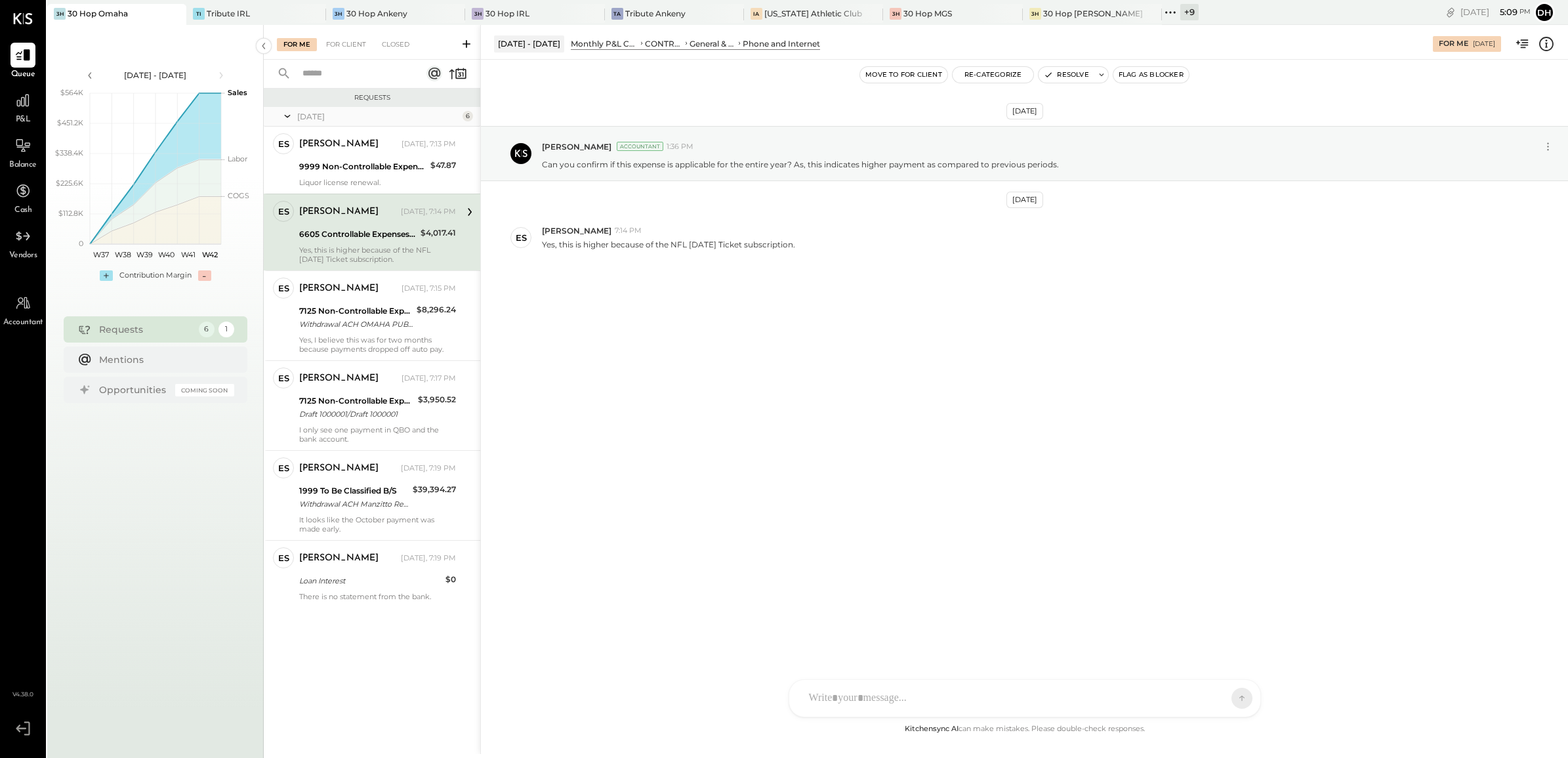
click at [824, 694] on div at bounding box center [1025, 698] width 471 height 37
click at [1229, 698] on icon at bounding box center [1230, 697] width 12 height 13
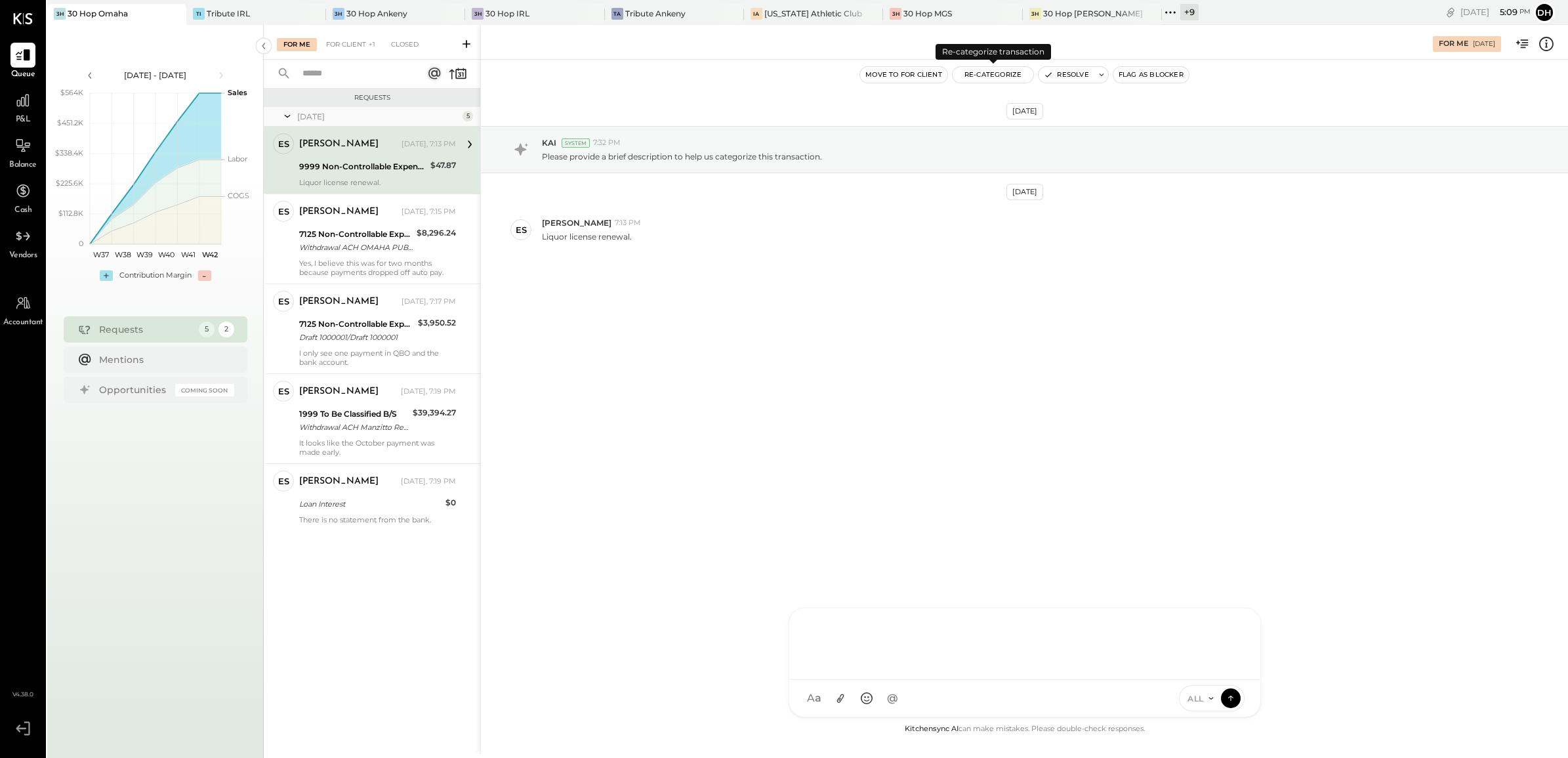
click at [971, 72] on button "Re-Categorize" at bounding box center [993, 75] width 82 height 16
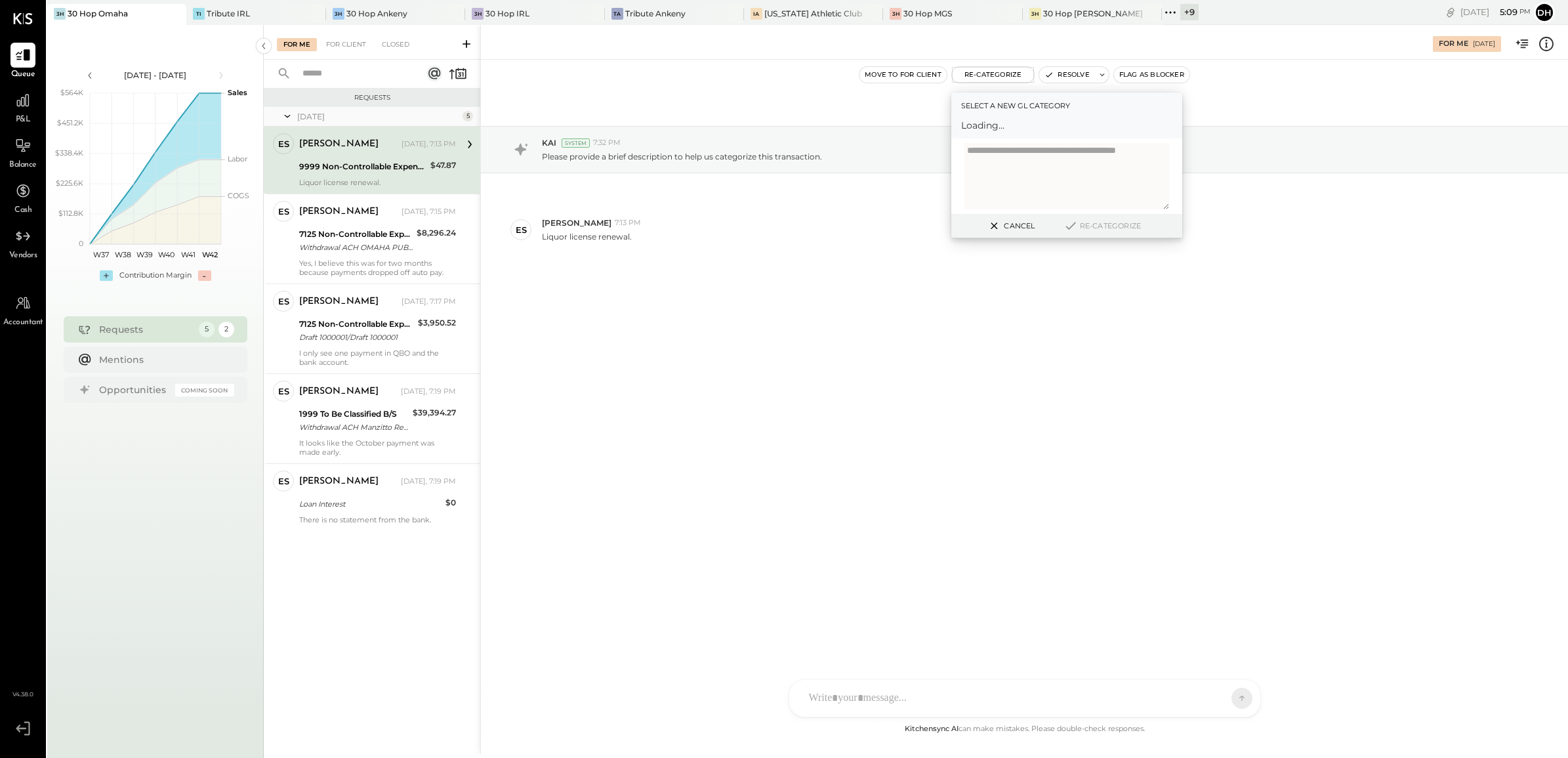
click at [979, 121] on span "Loading..." at bounding box center [1066, 125] width 211 height 13
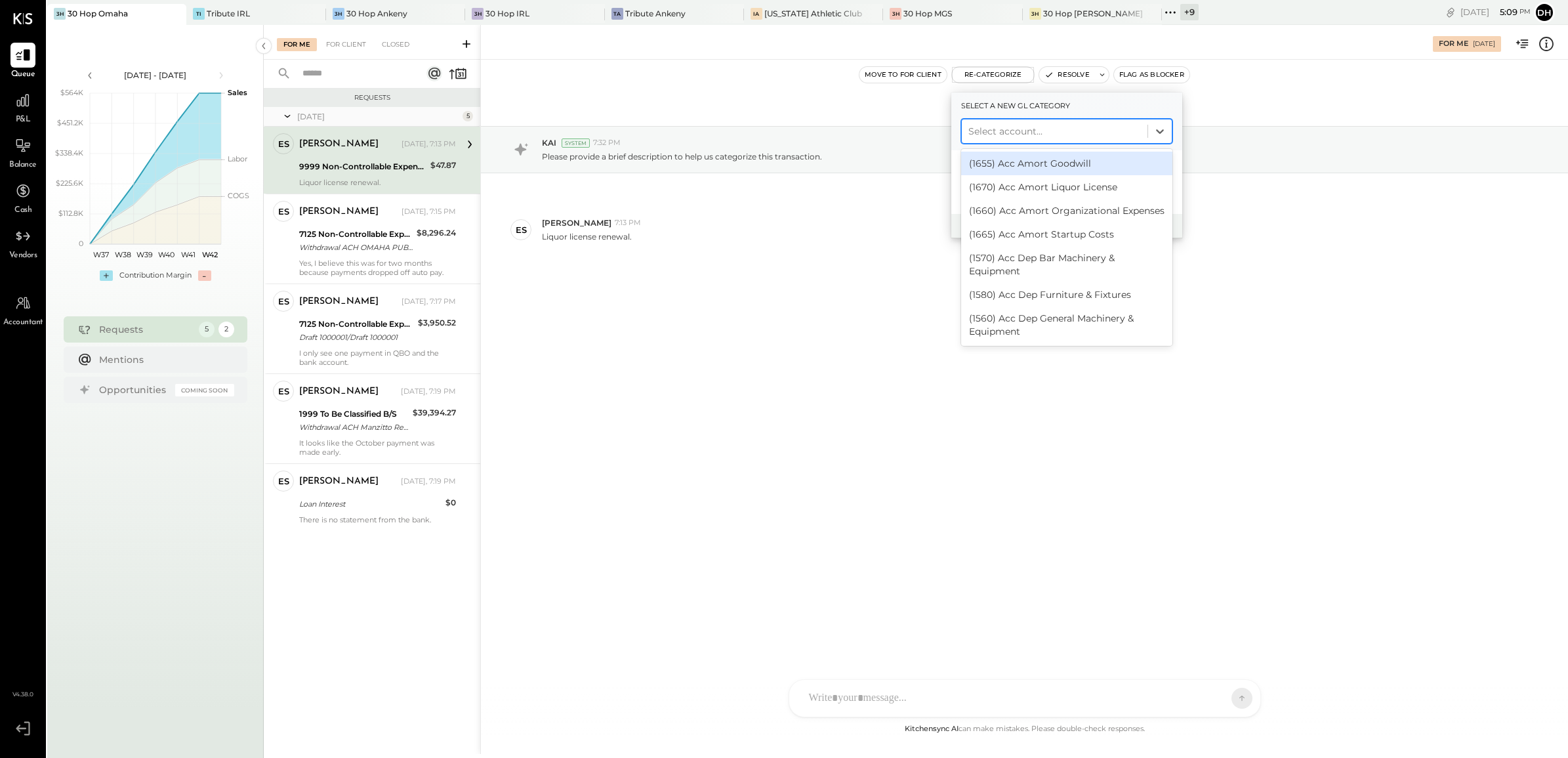
click at [1011, 130] on div at bounding box center [1054, 131] width 172 height 16
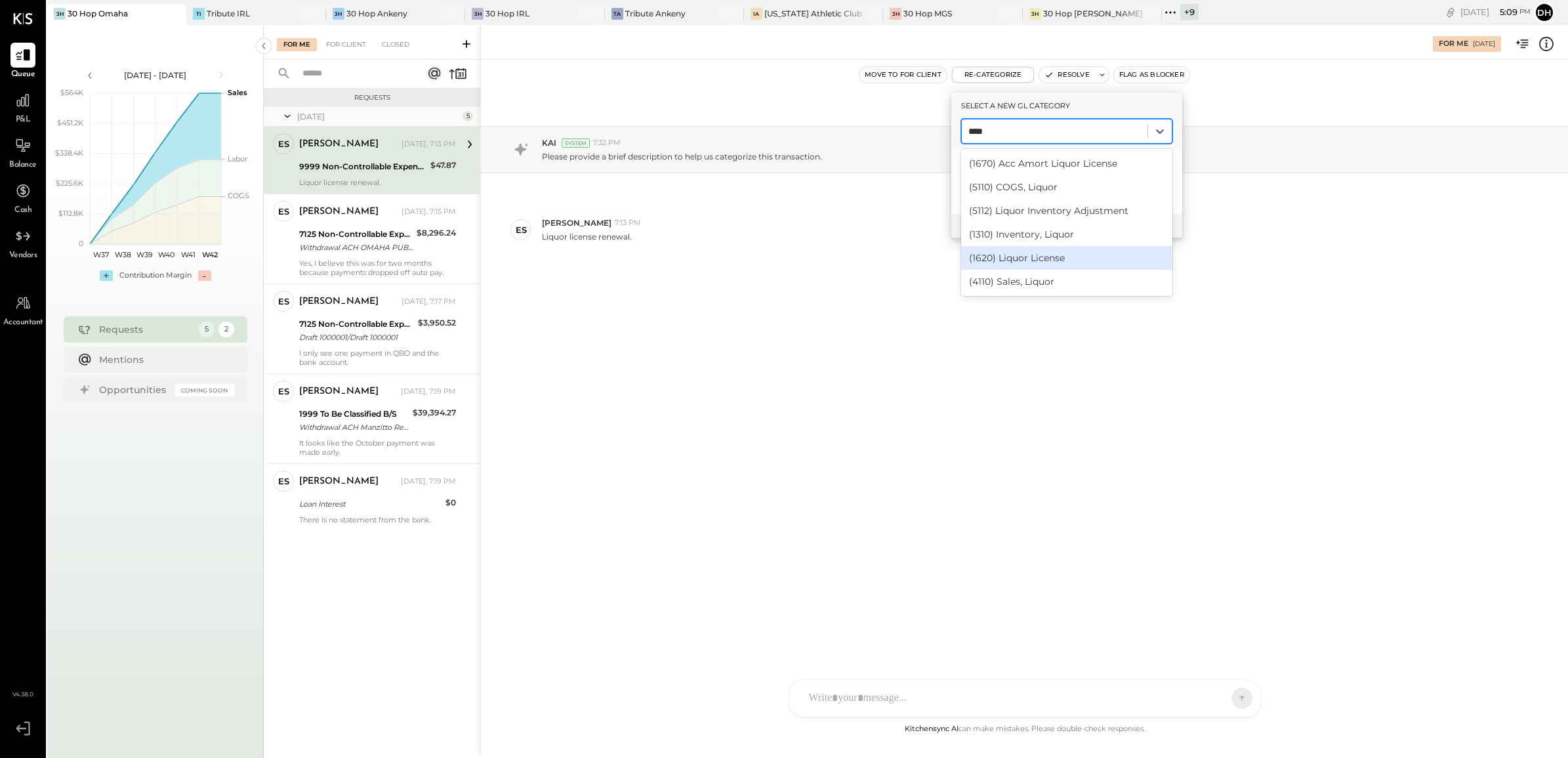
type input "***"
click at [1047, 257] on div "(1620) Liquor License" at bounding box center [1066, 258] width 211 height 24
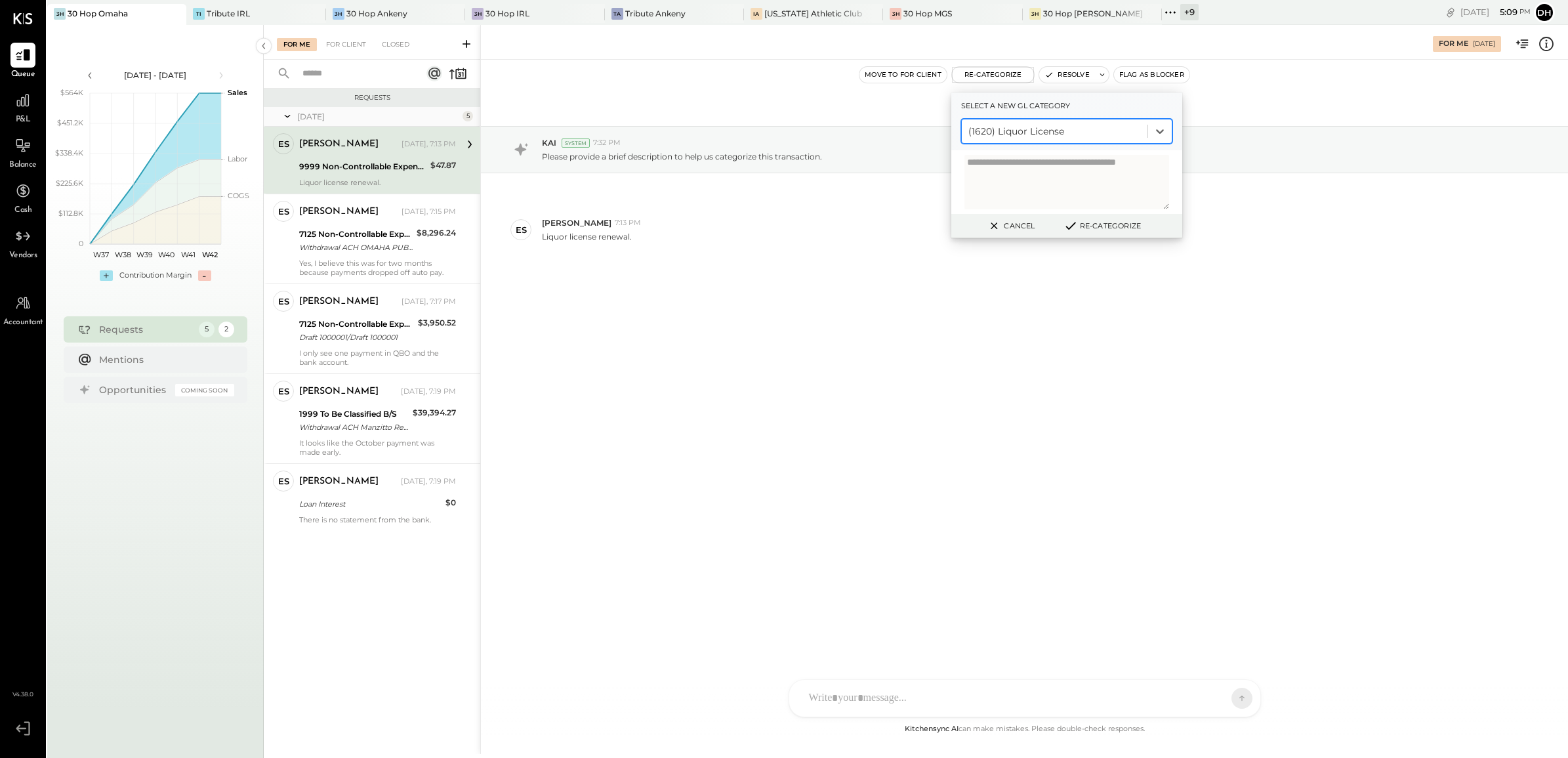
click at [1087, 221] on button "Re-Categorize" at bounding box center [1102, 226] width 87 height 16
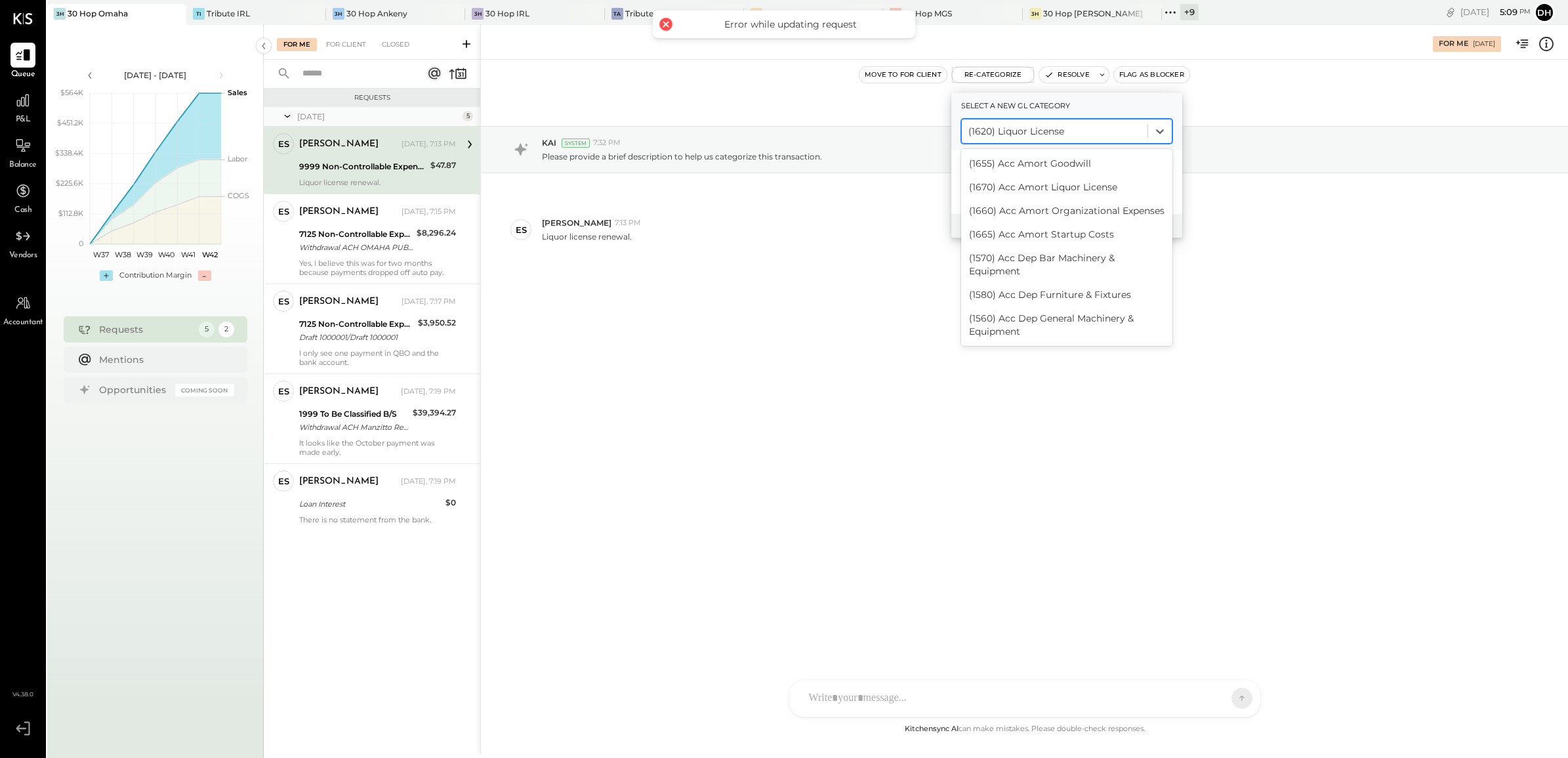
click at [1070, 132] on div at bounding box center [1054, 131] width 172 height 16
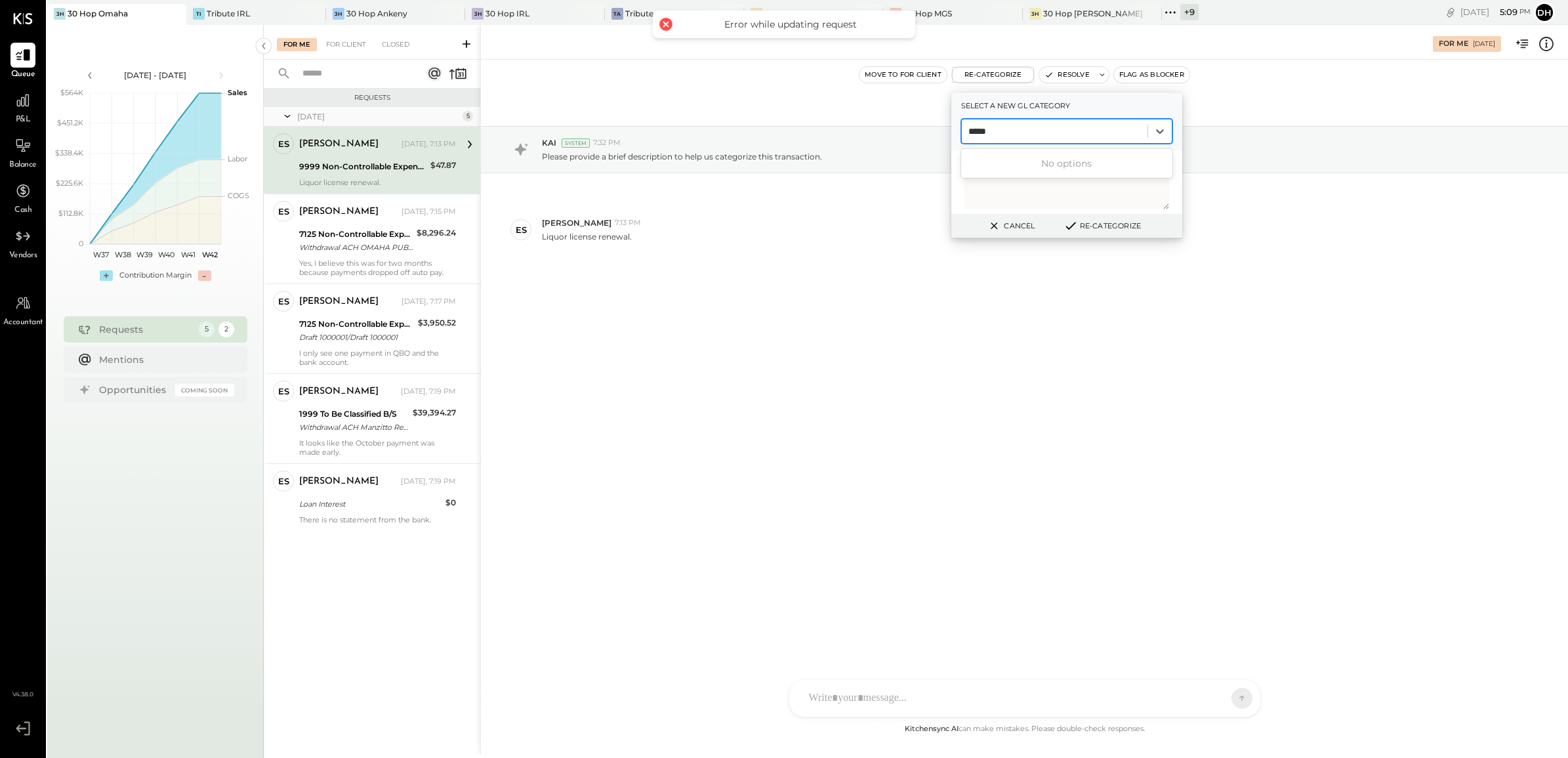
type input "*****"
drag, startPoint x: 668, startPoint y: 351, endPoint x: 557, endPoint y: 247, distance: 152.1
click at [667, 349] on div "Oct 7th, 2025 KAI System 7:32 PM Please provide a brief description to help us …" at bounding box center [1025, 222] width 1087 height 259
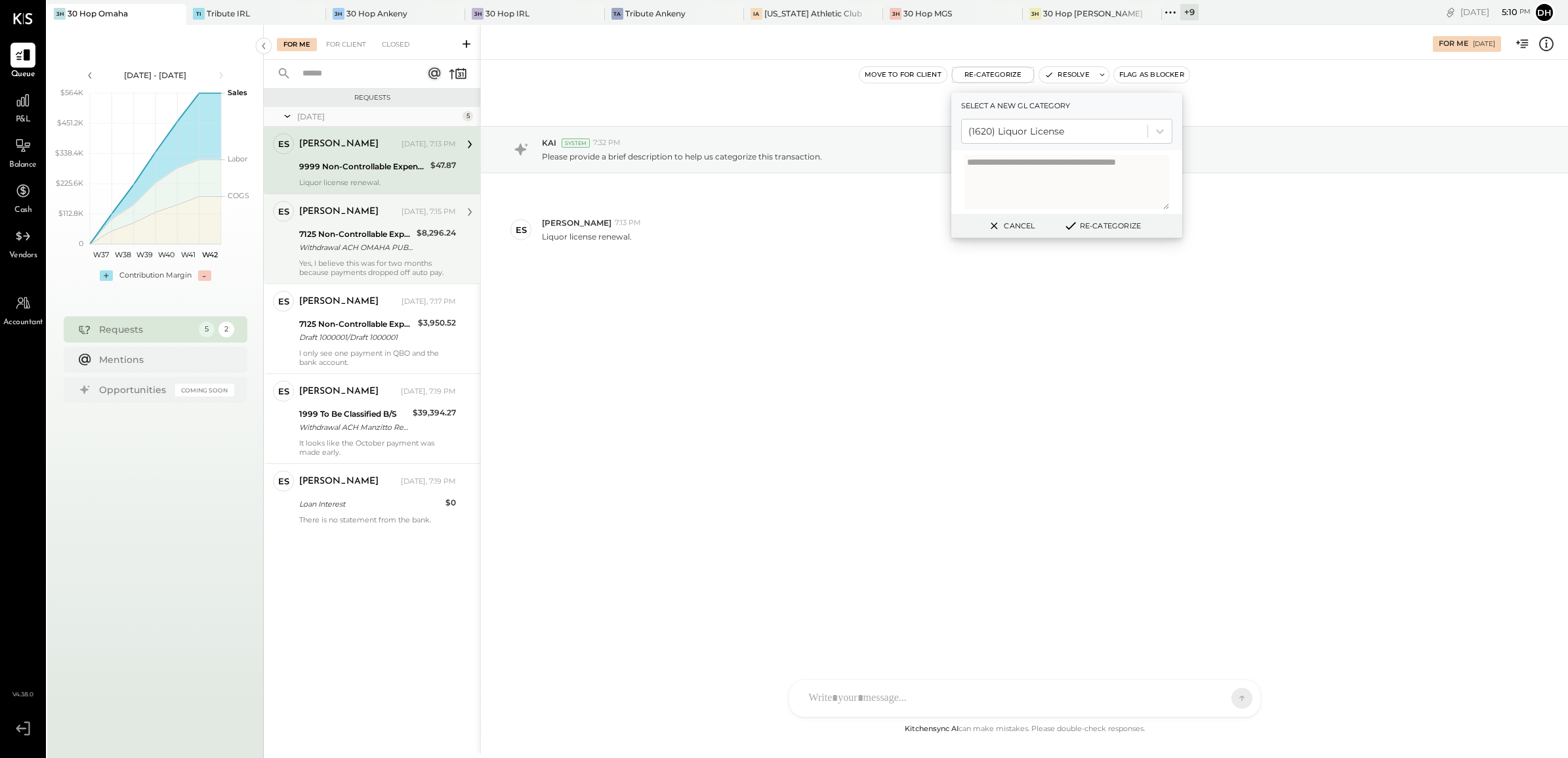
click at [316, 258] on div "Yes, I believe this was for two months because payments dropped off auto pay." at bounding box center [377, 267] width 157 height 19
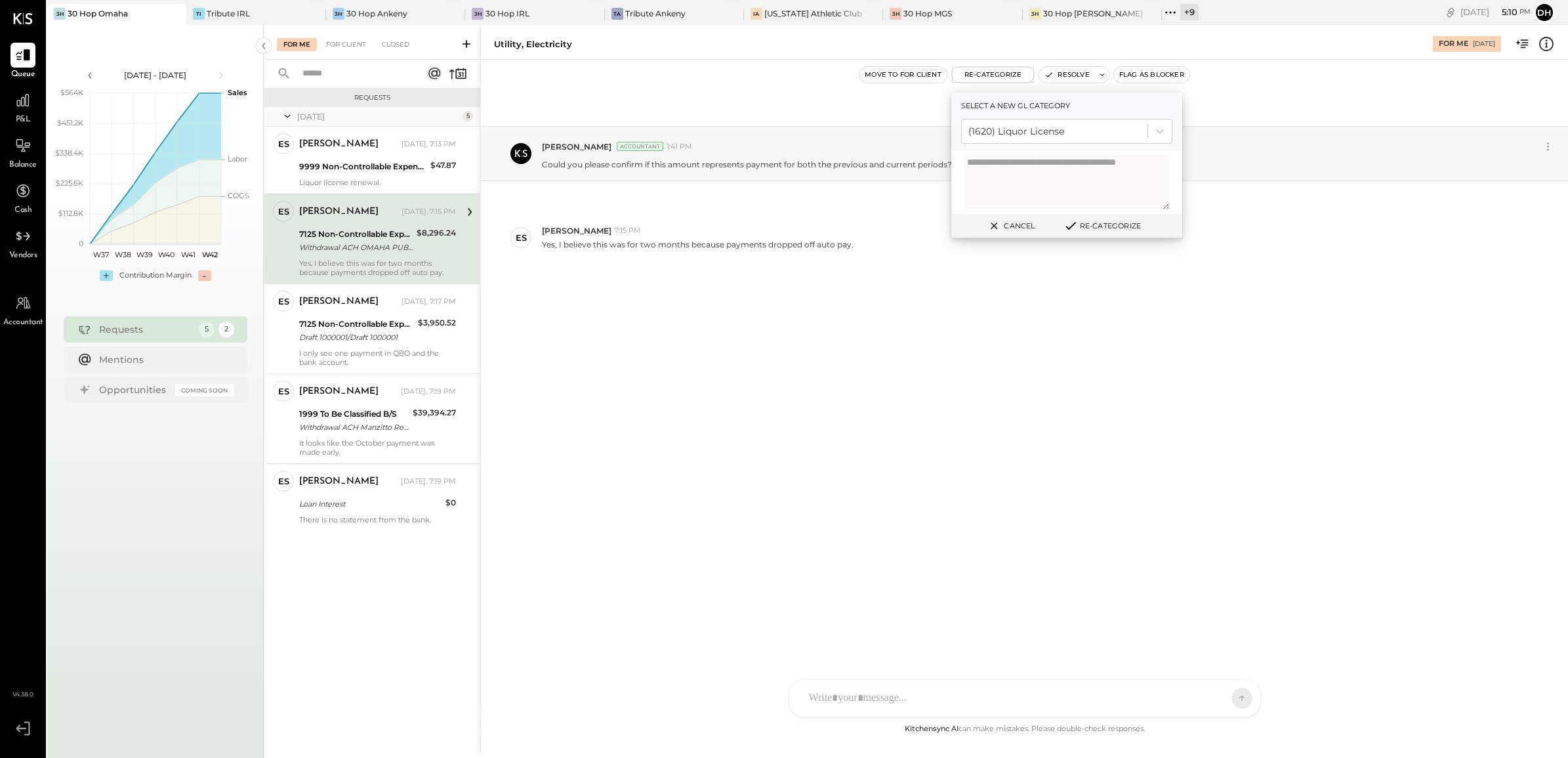
click at [700, 322] on div "Oct 8th, 2025 Dhwani Solanki Accountant 1:41 PM Could you please confirm if thi…" at bounding box center [1025, 226] width 1087 height 267
click at [1030, 219] on button "Cancel" at bounding box center [1011, 226] width 57 height 17
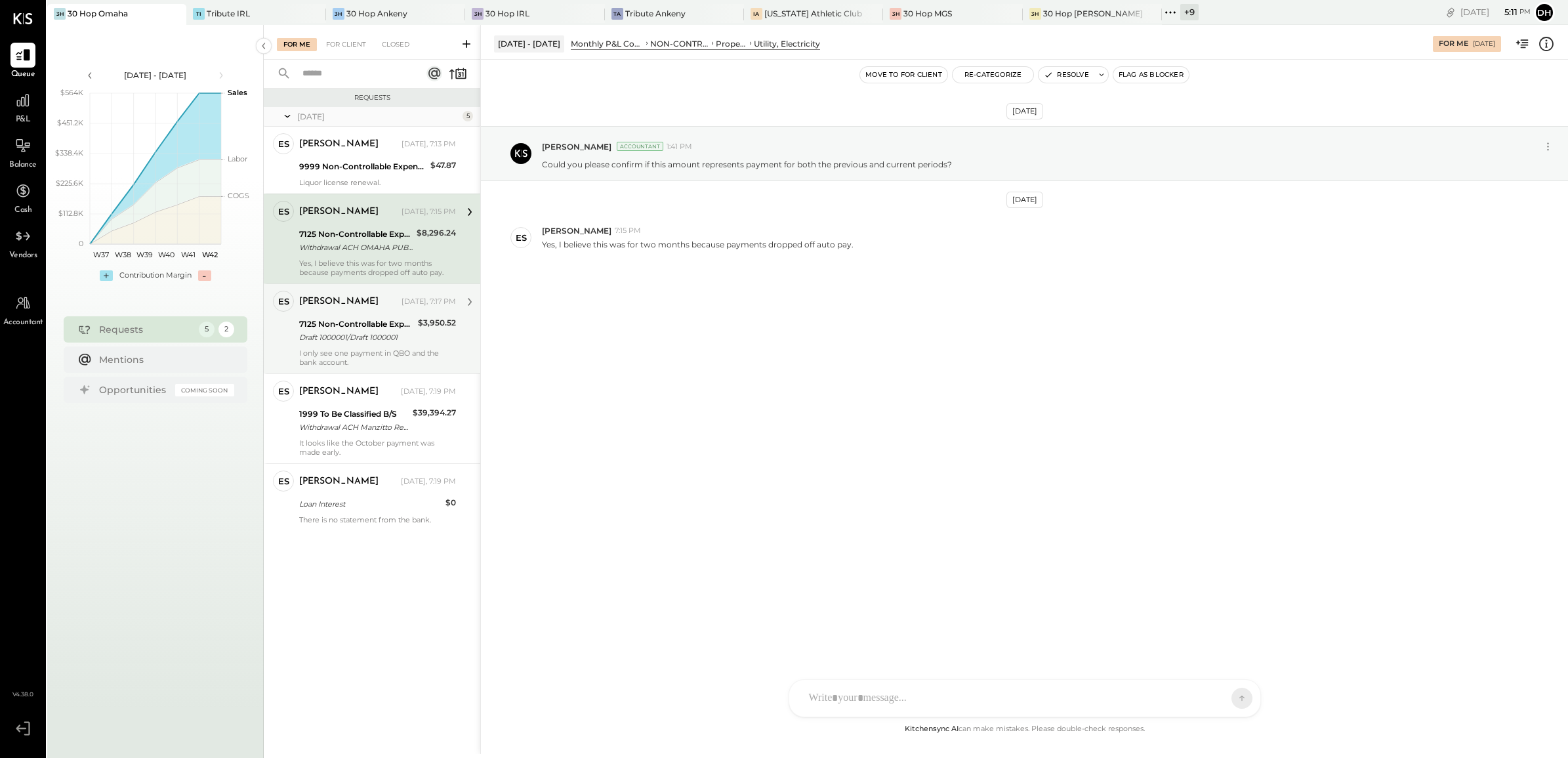
click at [336, 345] on div "7125 Non-Controllable Expenses:Property Expenses:Utility, Electricity Draft 100…" at bounding box center [357, 331] width 115 height 29
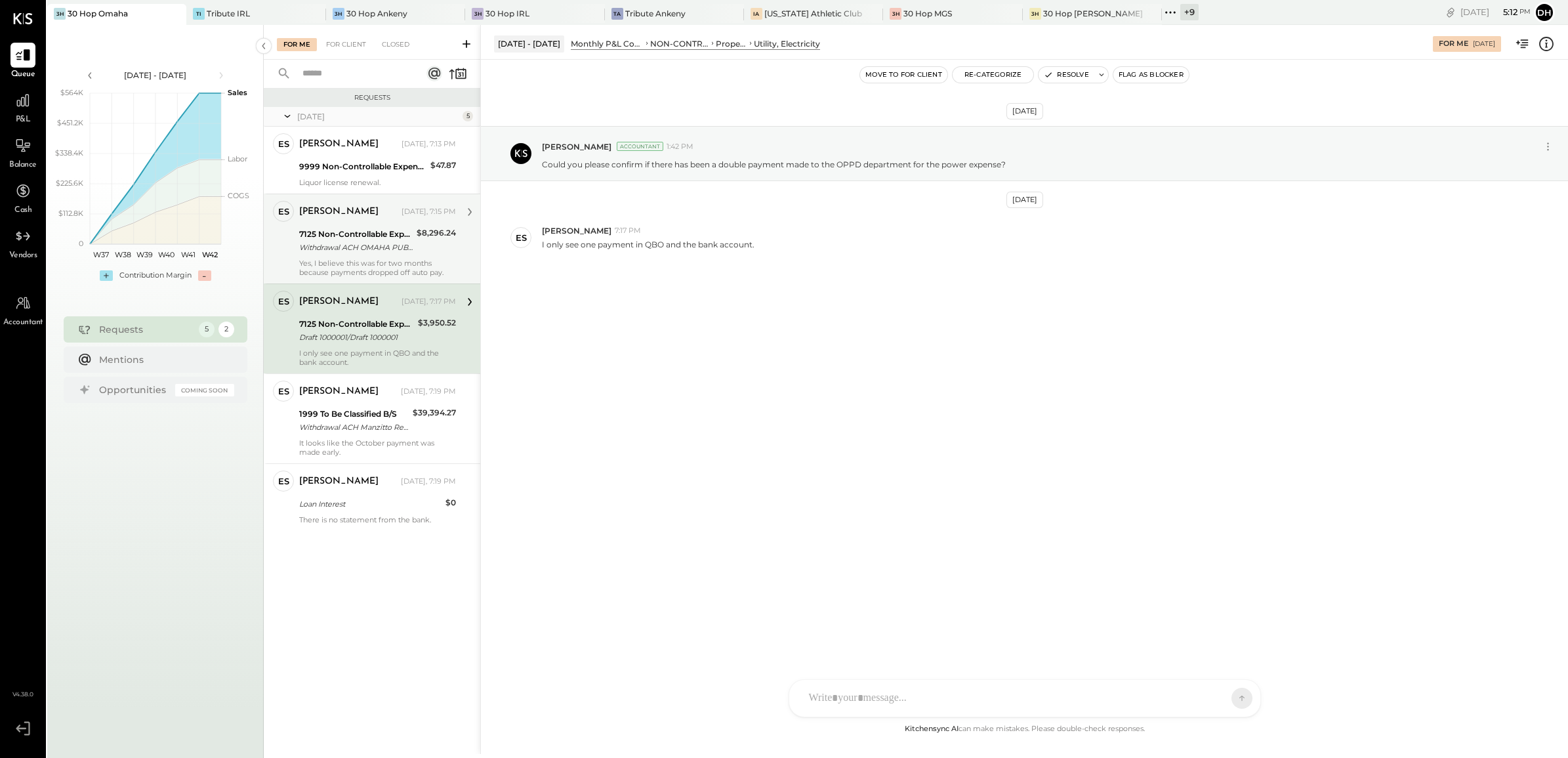
click at [838, 694] on div at bounding box center [1025, 698] width 471 height 37
click at [1230, 692] on icon at bounding box center [1230, 697] width 12 height 13
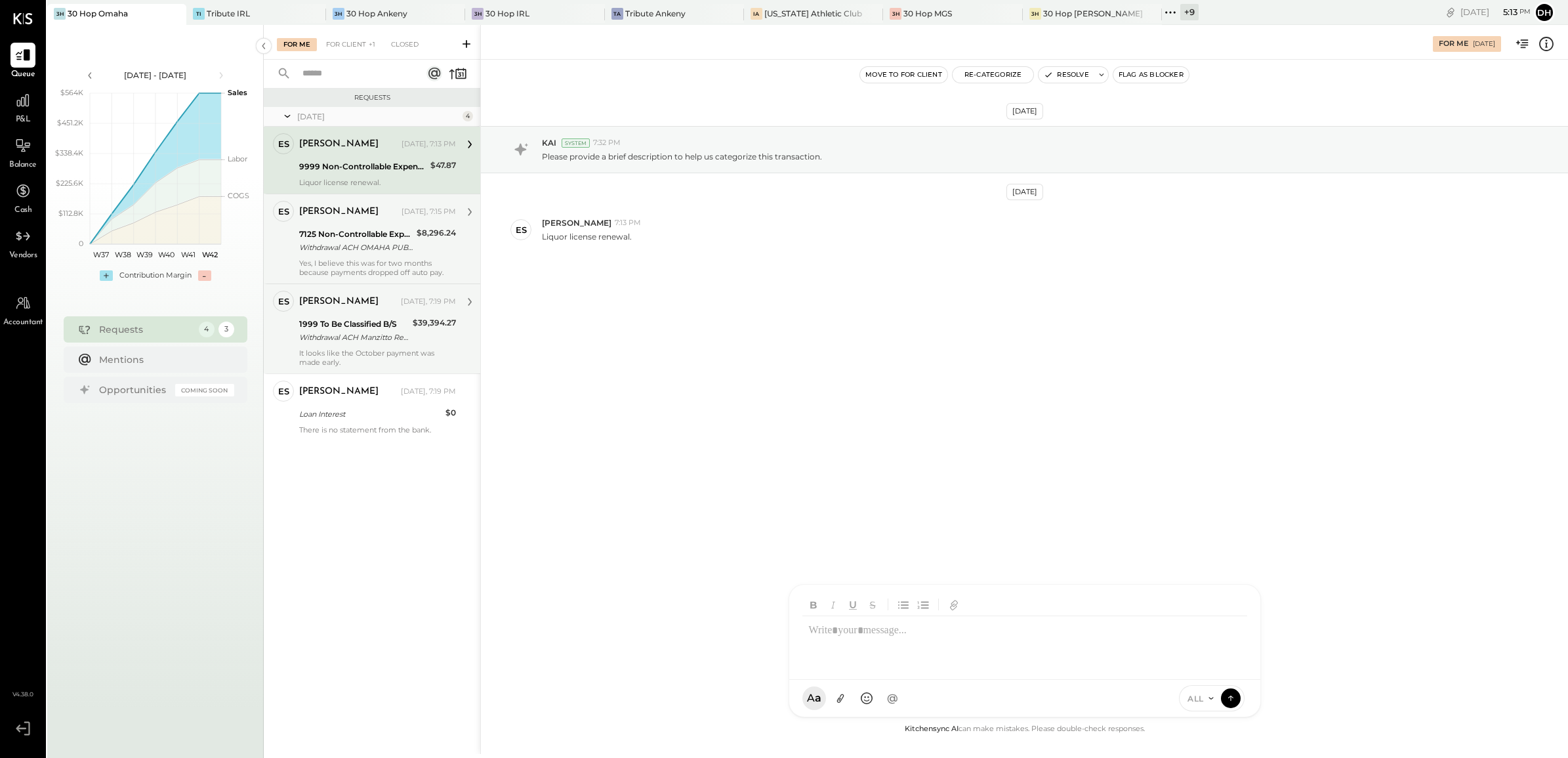
click at [353, 318] on div "1999 To Be Classified B/S" at bounding box center [354, 324] width 109 height 13
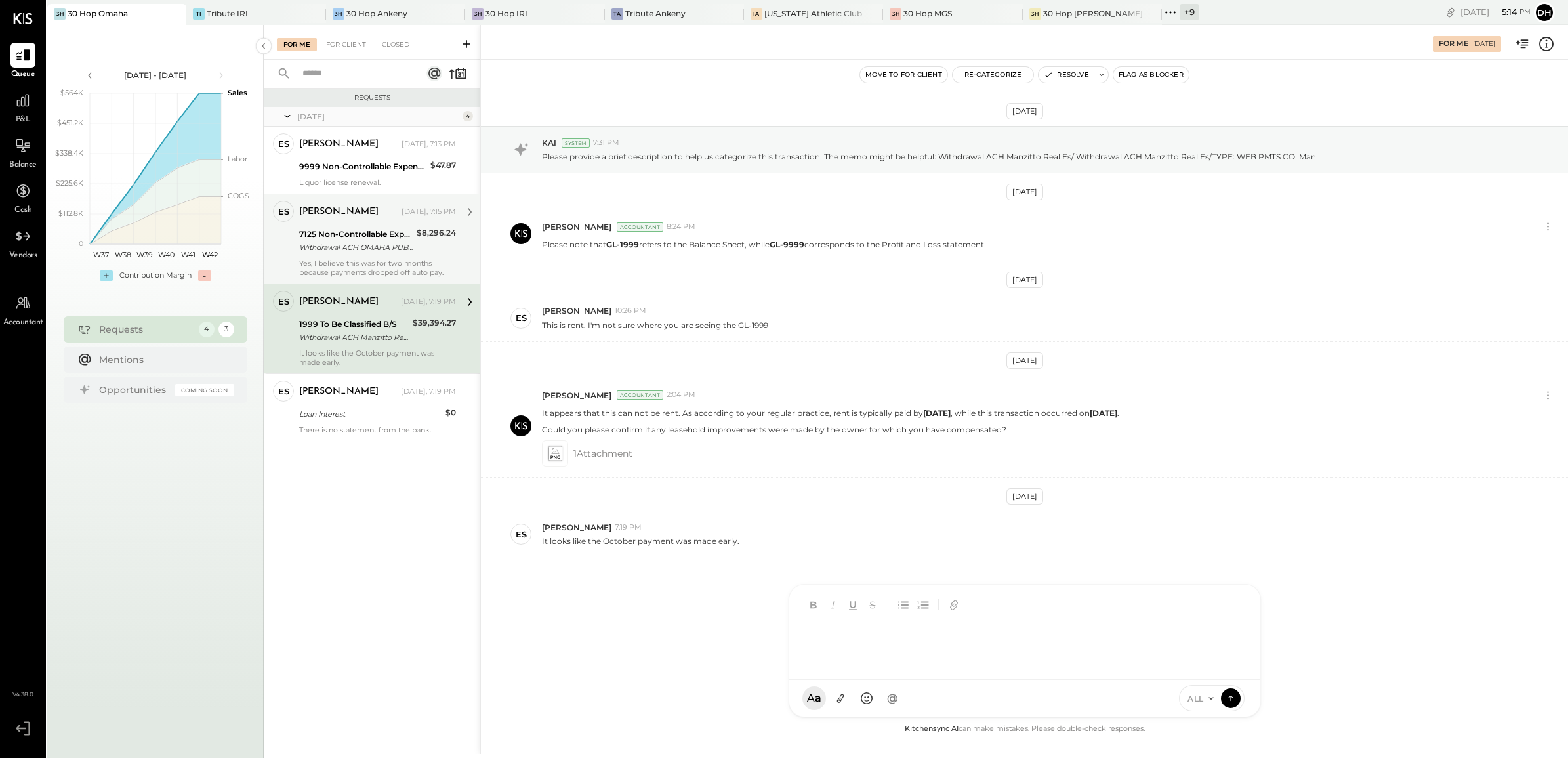
click at [847, 680] on div at bounding box center [1025, 631] width 471 height 95
click at [1034, 641] on div "**********" at bounding box center [1025, 642] width 445 height 53
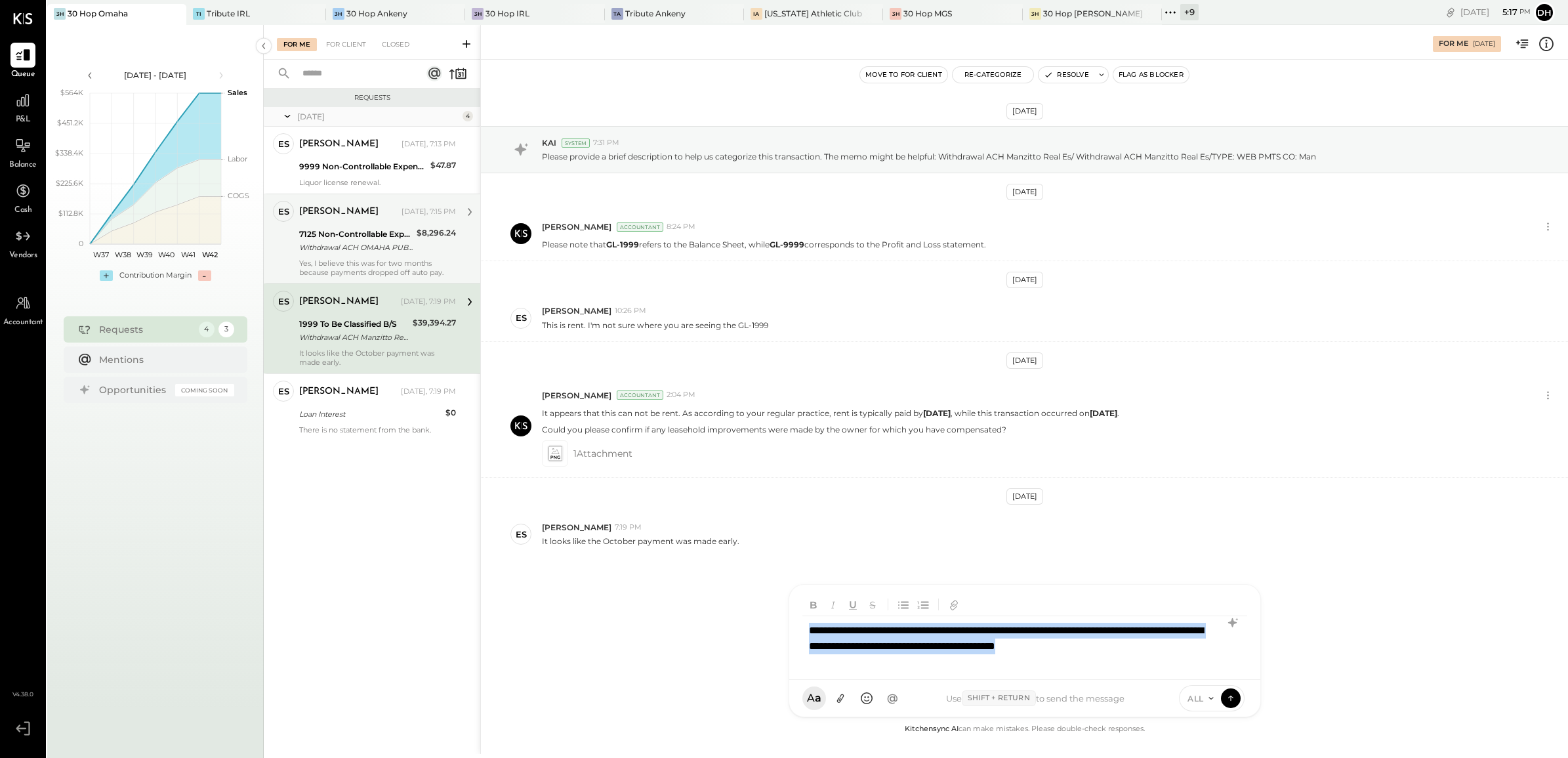
drag, startPoint x: 1199, startPoint y: 645, endPoint x: 781, endPoint y: 628, distance: 418.3
click at [781, 628] on div "For Me 10/13/2025 Move to for client Re-Categorize Resolve Flag as Blocker Sep …" at bounding box center [1024, 389] width 1088 height 729
drag, startPoint x: 908, startPoint y: 632, endPoint x: 729, endPoint y: 636, distance: 179.0
click at [729, 636] on div "For Me 10/13/2025 Move to for client Re-Categorize Resolve Flag as Blocker Sep …" at bounding box center [1024, 389] width 1088 height 729
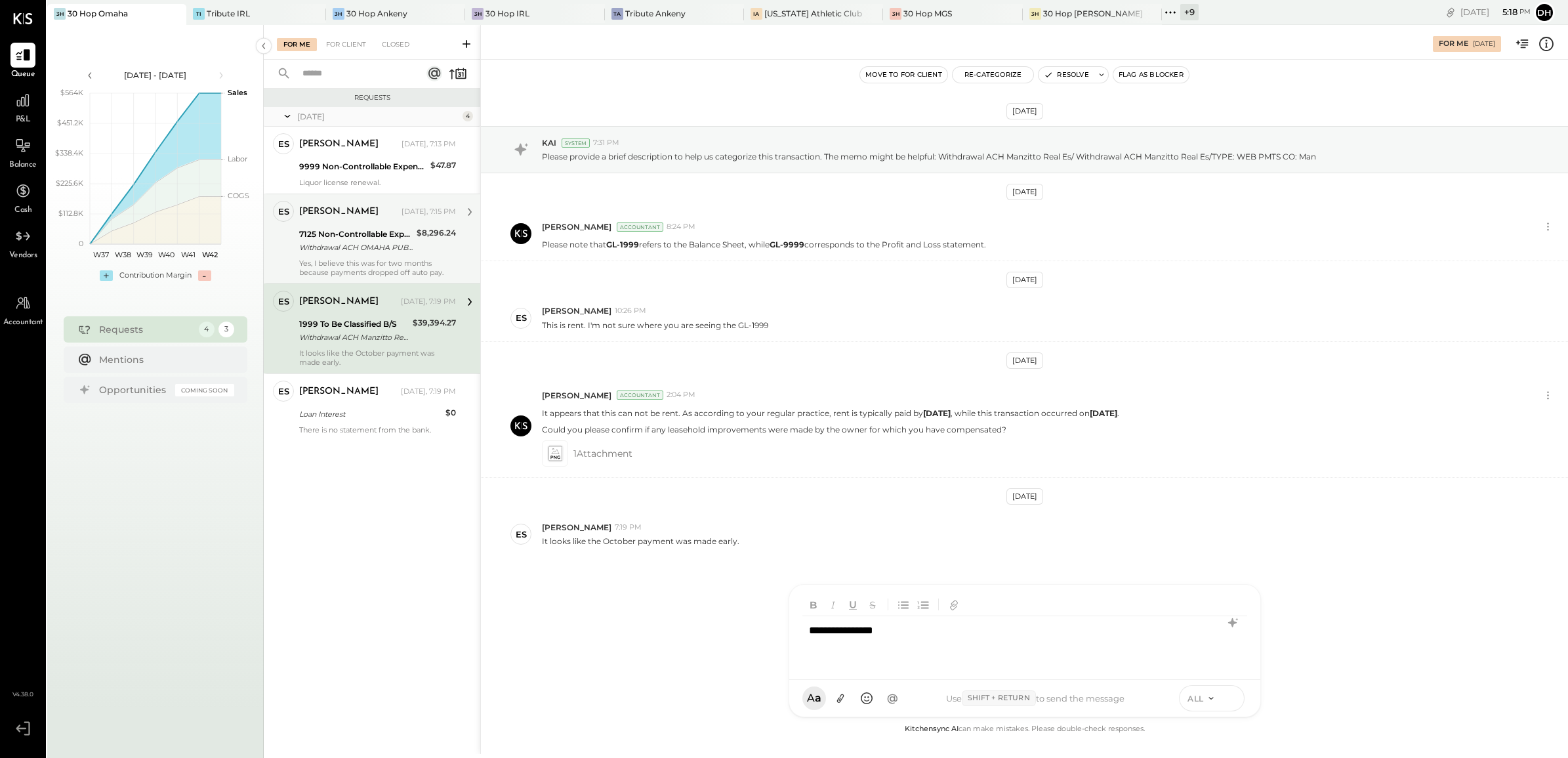
click at [1231, 694] on icon at bounding box center [1230, 697] width 12 height 13
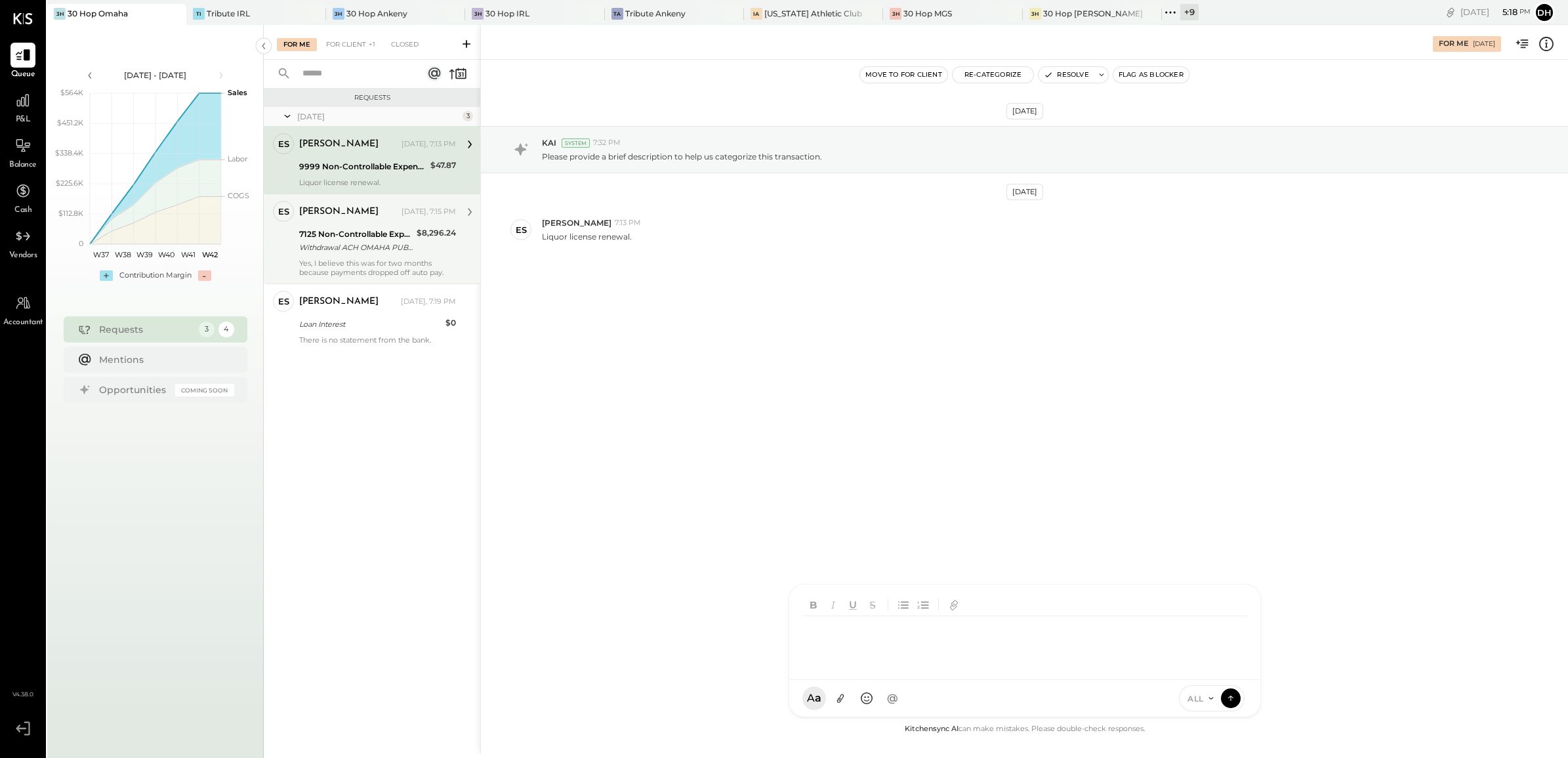
click at [343, 230] on div "7125 Non-Controllable Expenses:Property Expenses:Utility, Electricity" at bounding box center [356, 234] width 114 height 13
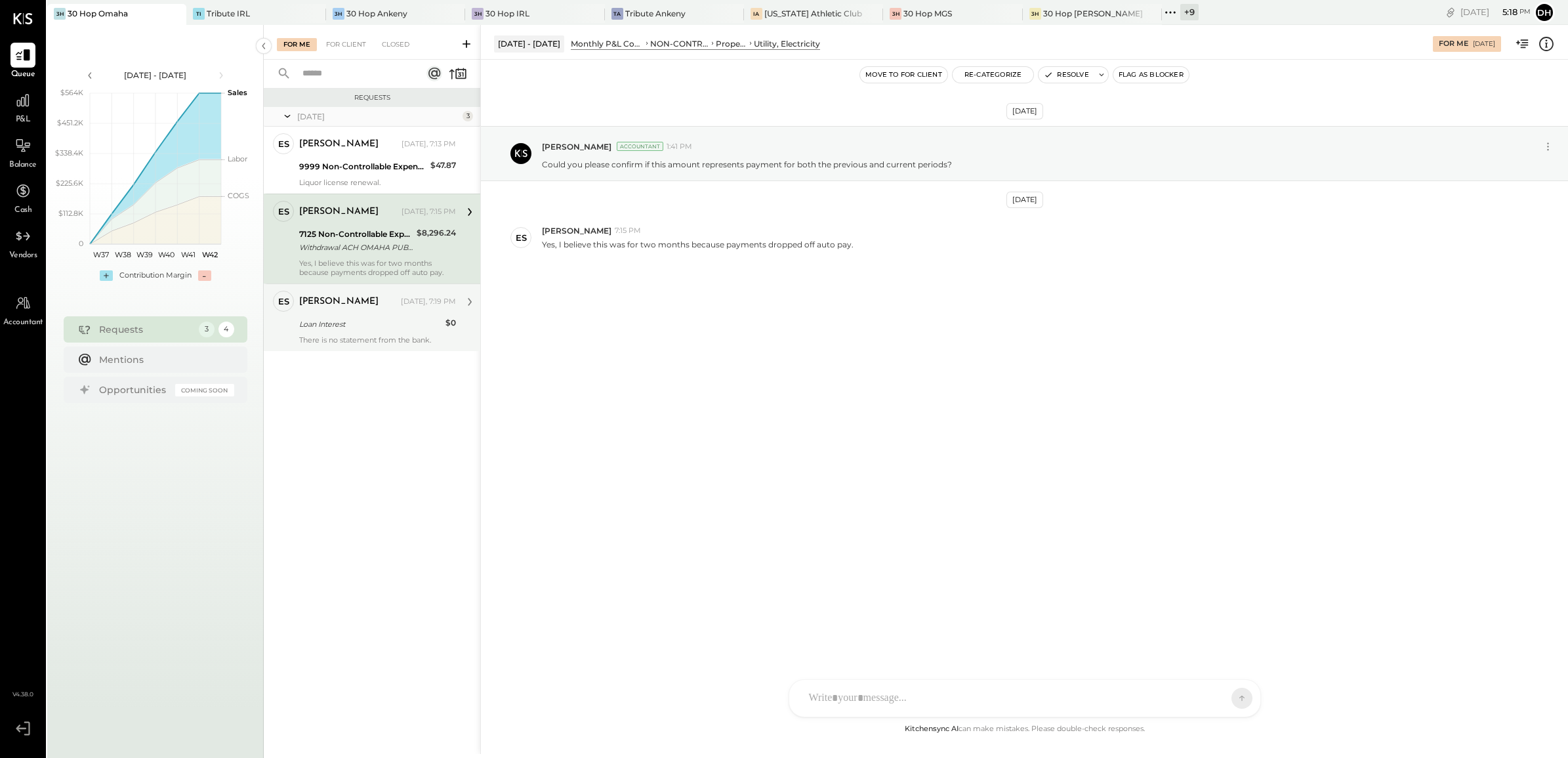
click at [365, 339] on div "There is no statement from the bank." at bounding box center [377, 339] width 157 height 9
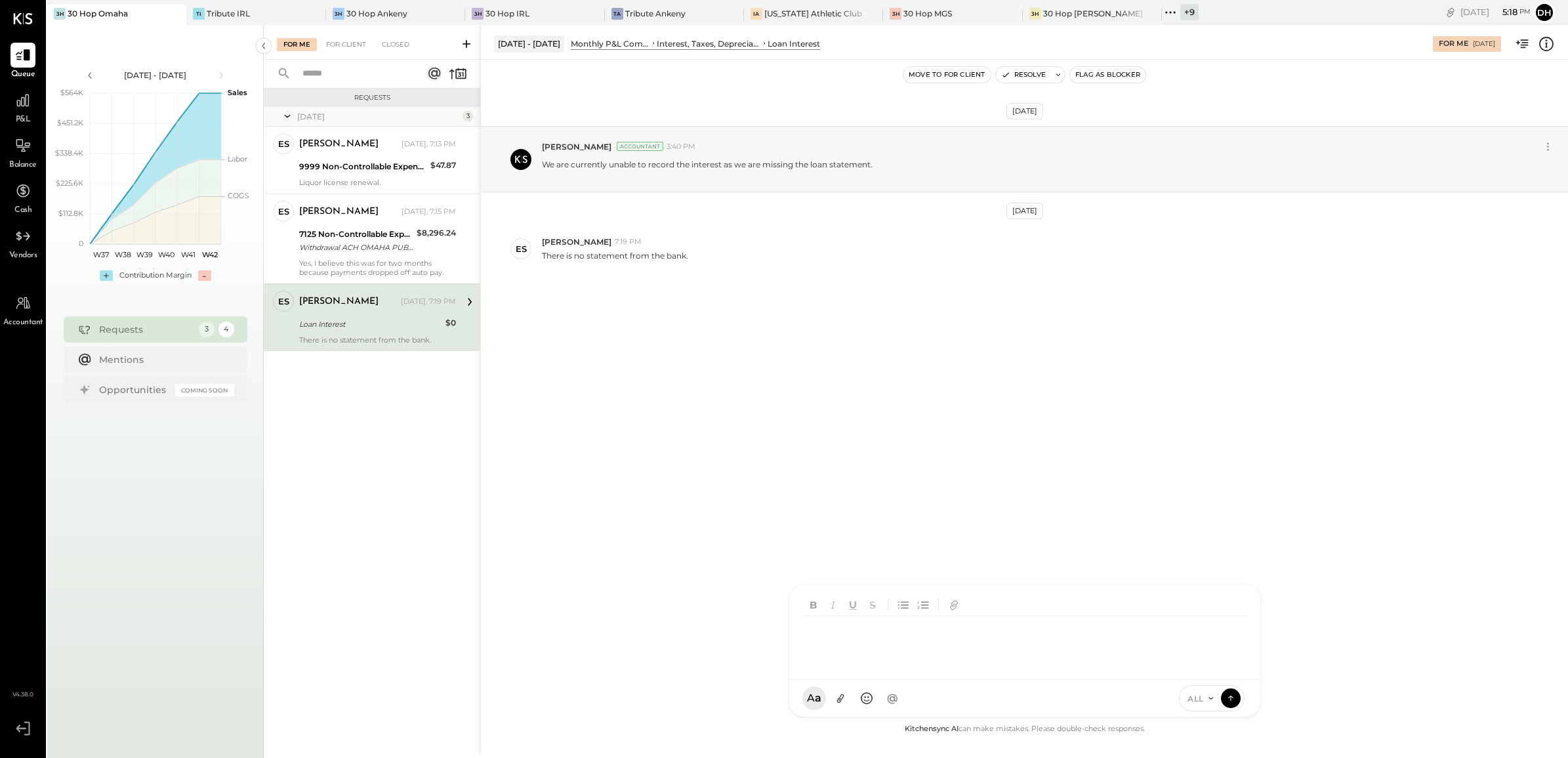
click at [853, 692] on div "AM Ali Mehdi MS Matt Swift DB Darin Blum ES Erik Shewmaker BF Brian Flynn BS Be…" at bounding box center [1025, 650] width 472 height 133
click at [1225, 703] on icon at bounding box center [1230, 697] width 12 height 13
click at [330, 246] on div "Withdrawal ACH OMAHA PUBLIC POW/ Withdrawal ACH OMAHA PUBLIC POW/TYPE: BILLPAY …" at bounding box center [356, 247] width 114 height 13
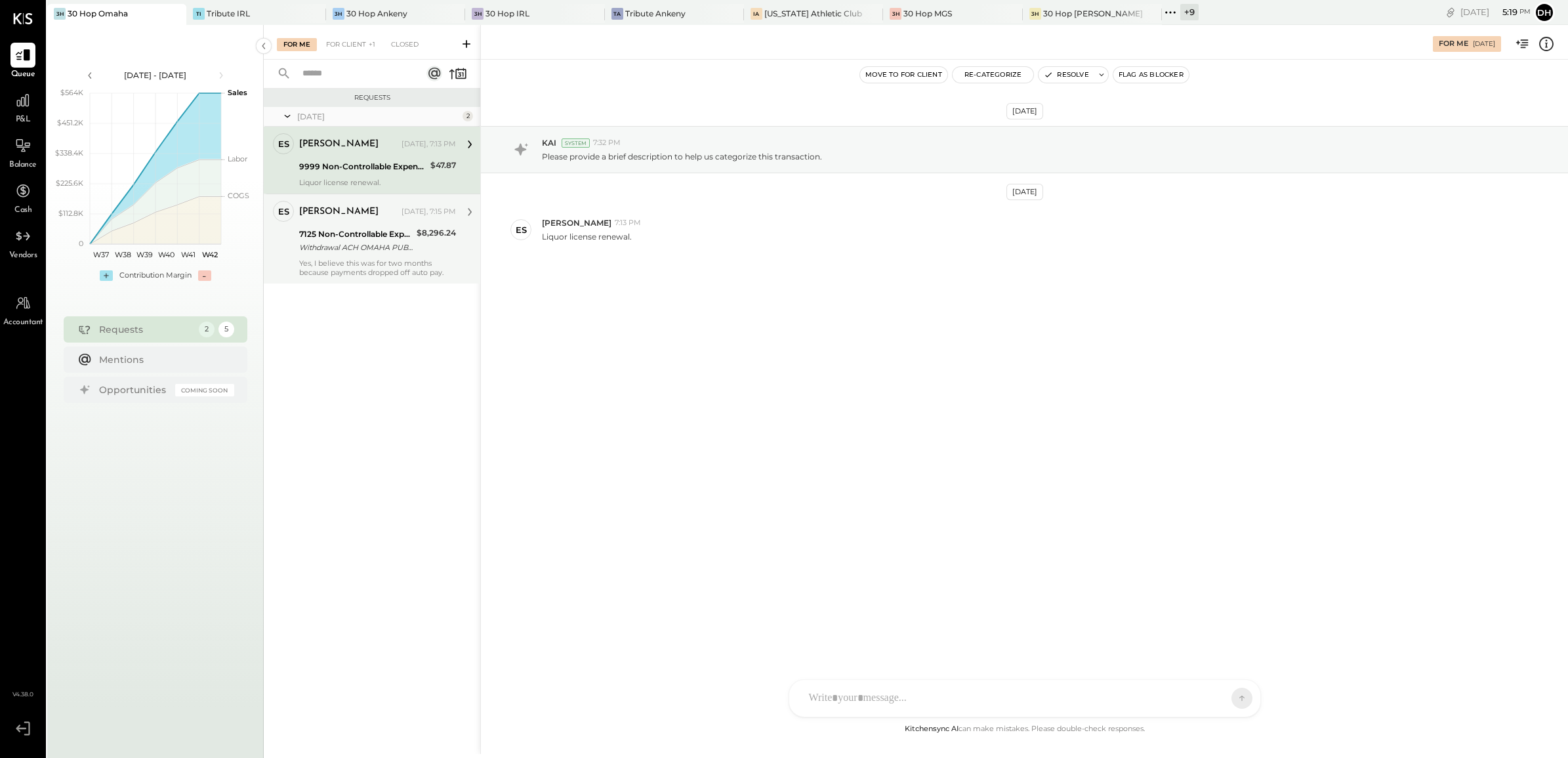
click at [366, 245] on div "Withdrawal ACH OMAHA PUBLIC POW/ Withdrawal ACH OMAHA PUBLIC POW/TYPE: BILLPAY …" at bounding box center [356, 247] width 114 height 13
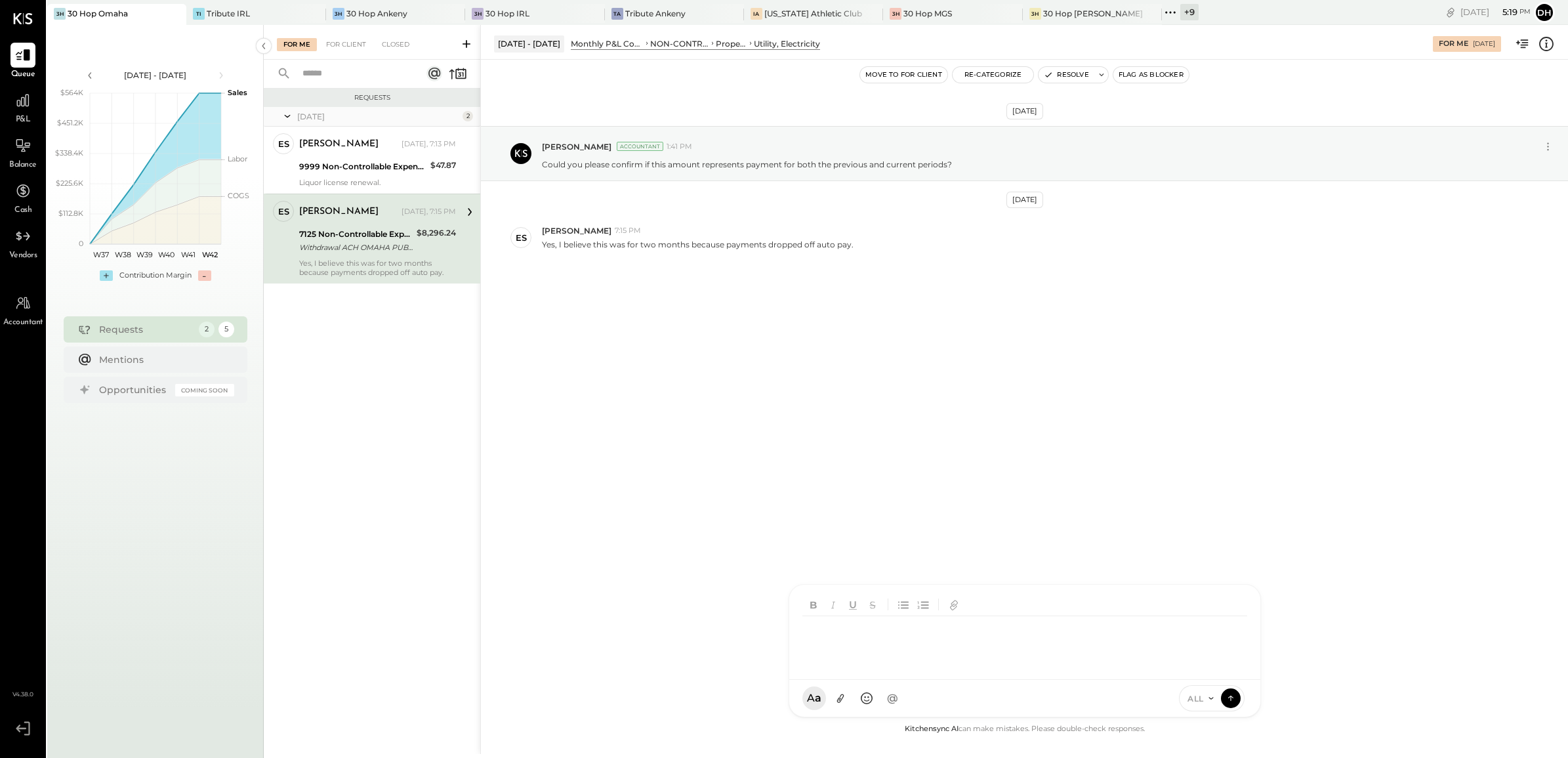
click at [914, 680] on div at bounding box center [1025, 631] width 471 height 95
click at [1234, 694] on icon at bounding box center [1230, 697] width 12 height 13
click at [307, 150] on div "[PERSON_NAME]" at bounding box center [339, 144] width 80 height 13
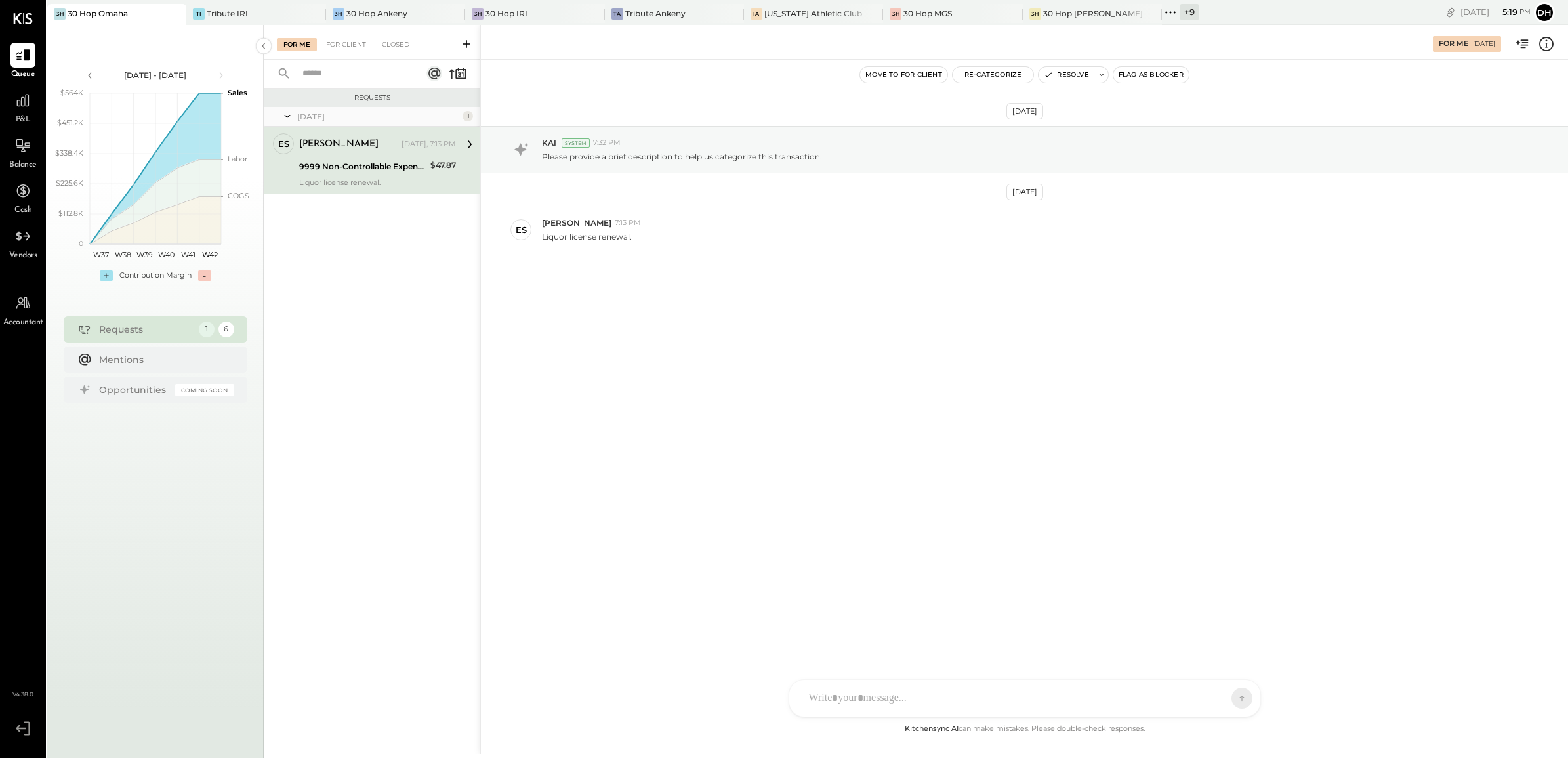
drag, startPoint x: 896, startPoint y: 694, endPoint x: 893, endPoint y: 687, distance: 7.6
click at [896, 694] on div "AM Ali Mehdi MS Matt Swift DB Darin Blum ES Erik Shewmaker BF Brian Flynn BS Be…" at bounding box center [1025, 698] width 472 height 38
click at [1000, 636] on div "**********" at bounding box center [1025, 642] width 445 height 53
click at [1225, 696] on icon at bounding box center [1230, 697] width 12 height 13
click at [348, 43] on div "For Client" at bounding box center [346, 44] width 53 height 13
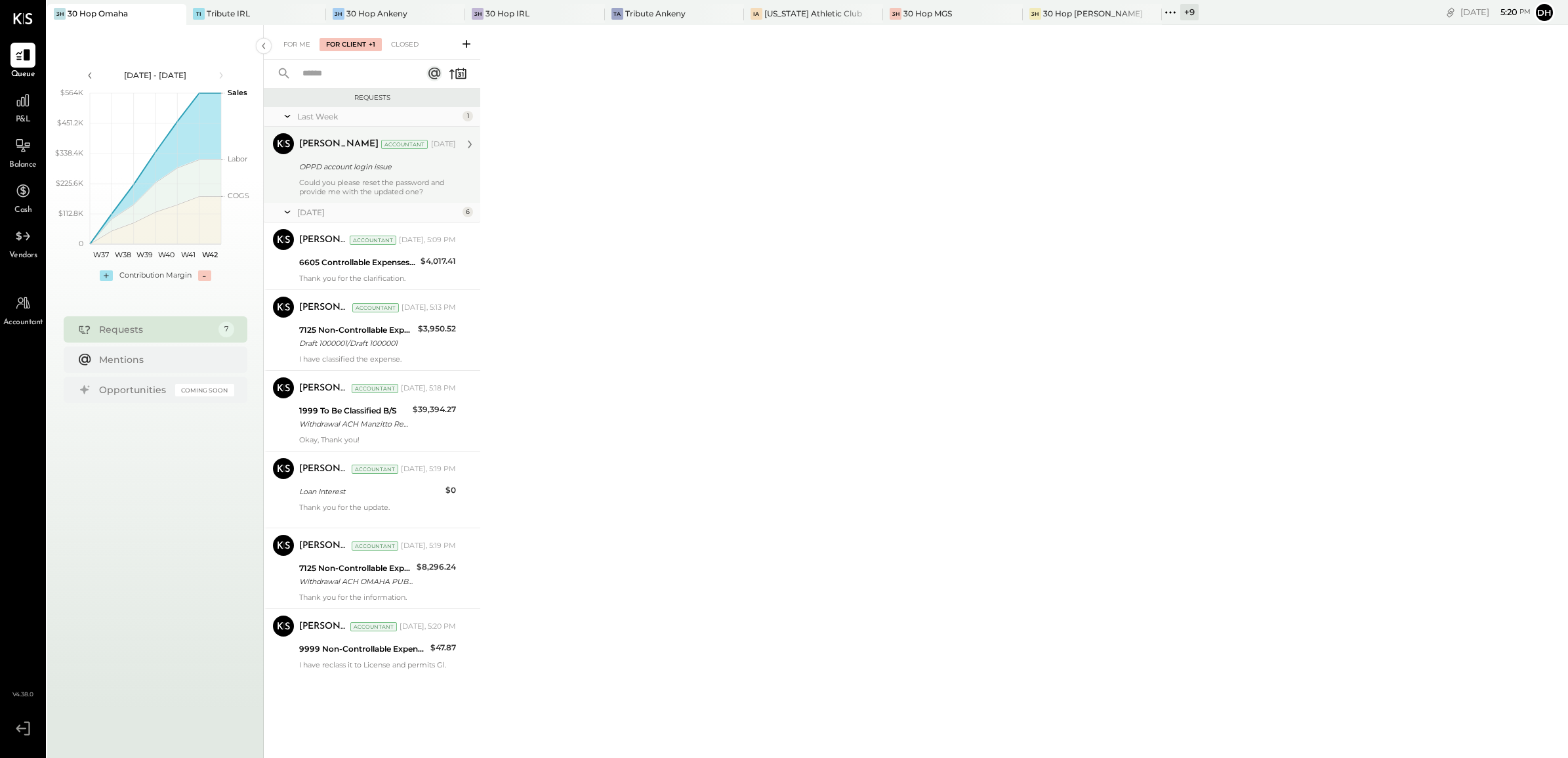
click at [351, 164] on div "OPPD account login issue" at bounding box center [375, 166] width 153 height 13
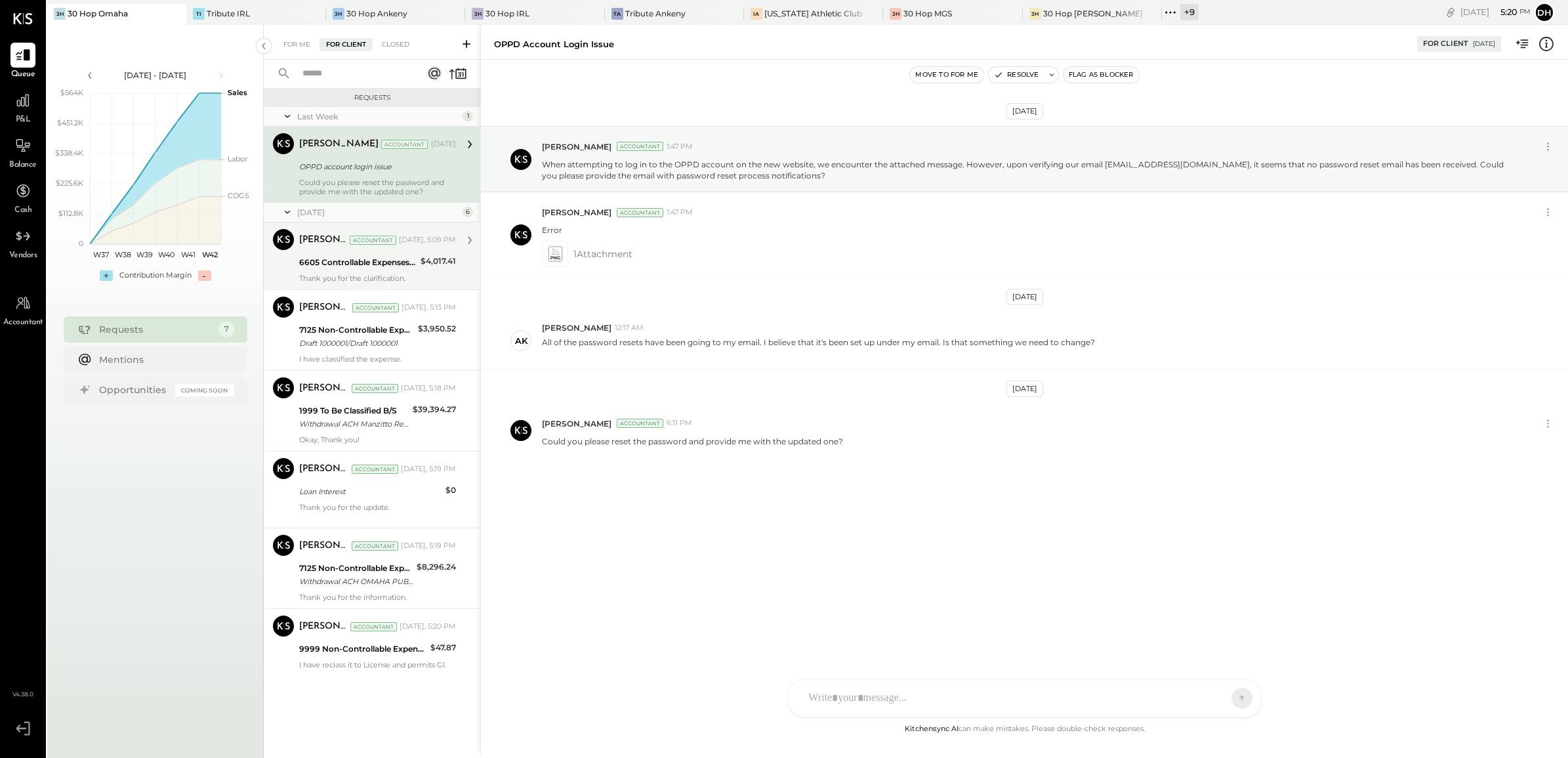
click at [336, 264] on div "6605 Controllable Expenses:General & Administrative Expenses:Phone and Internet" at bounding box center [358, 262] width 118 height 13
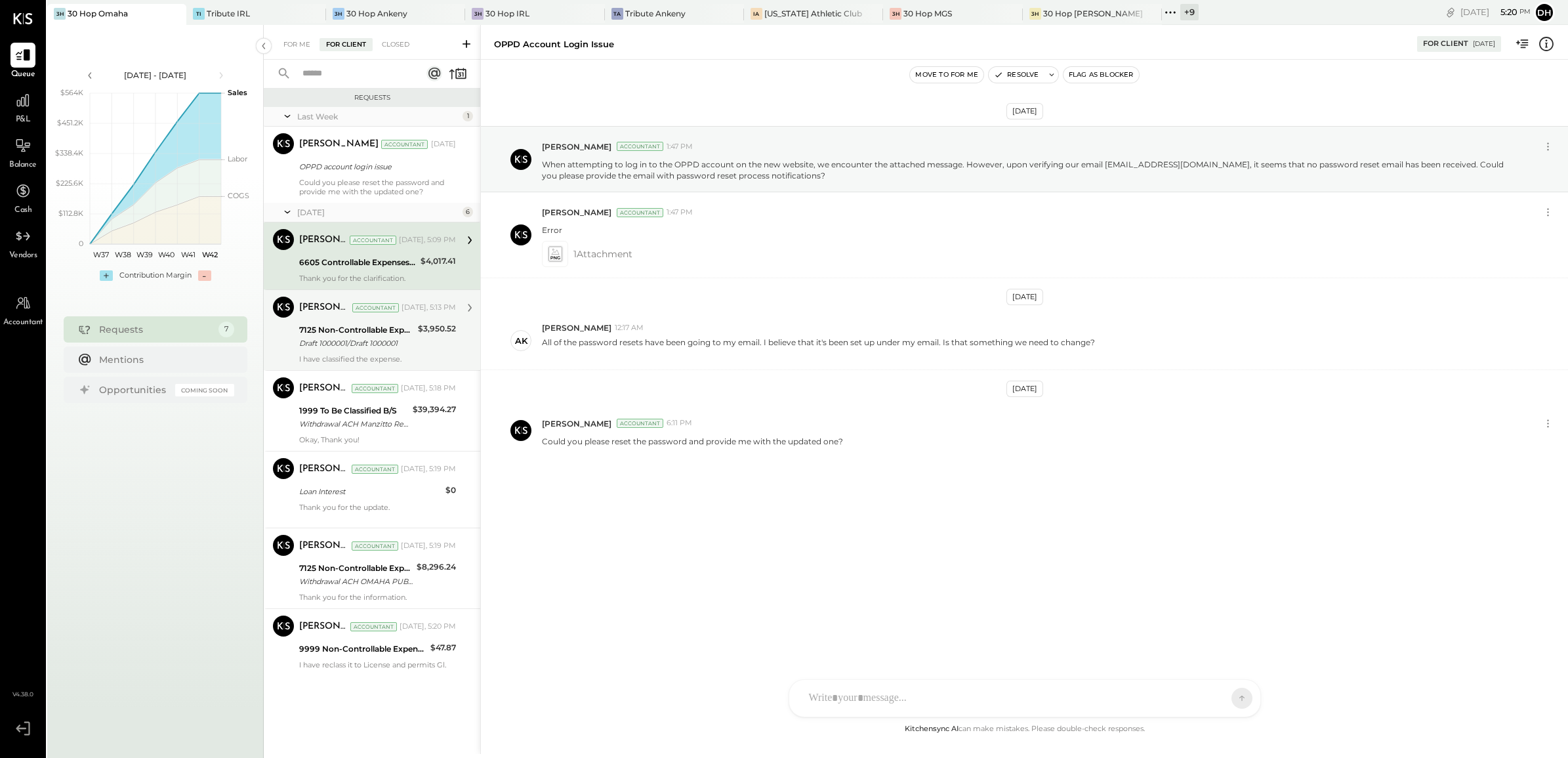
click at [333, 330] on div "7125 Non-Controllable Expenses:Property Expenses:Utility, Electricity" at bounding box center [357, 330] width 115 height 13
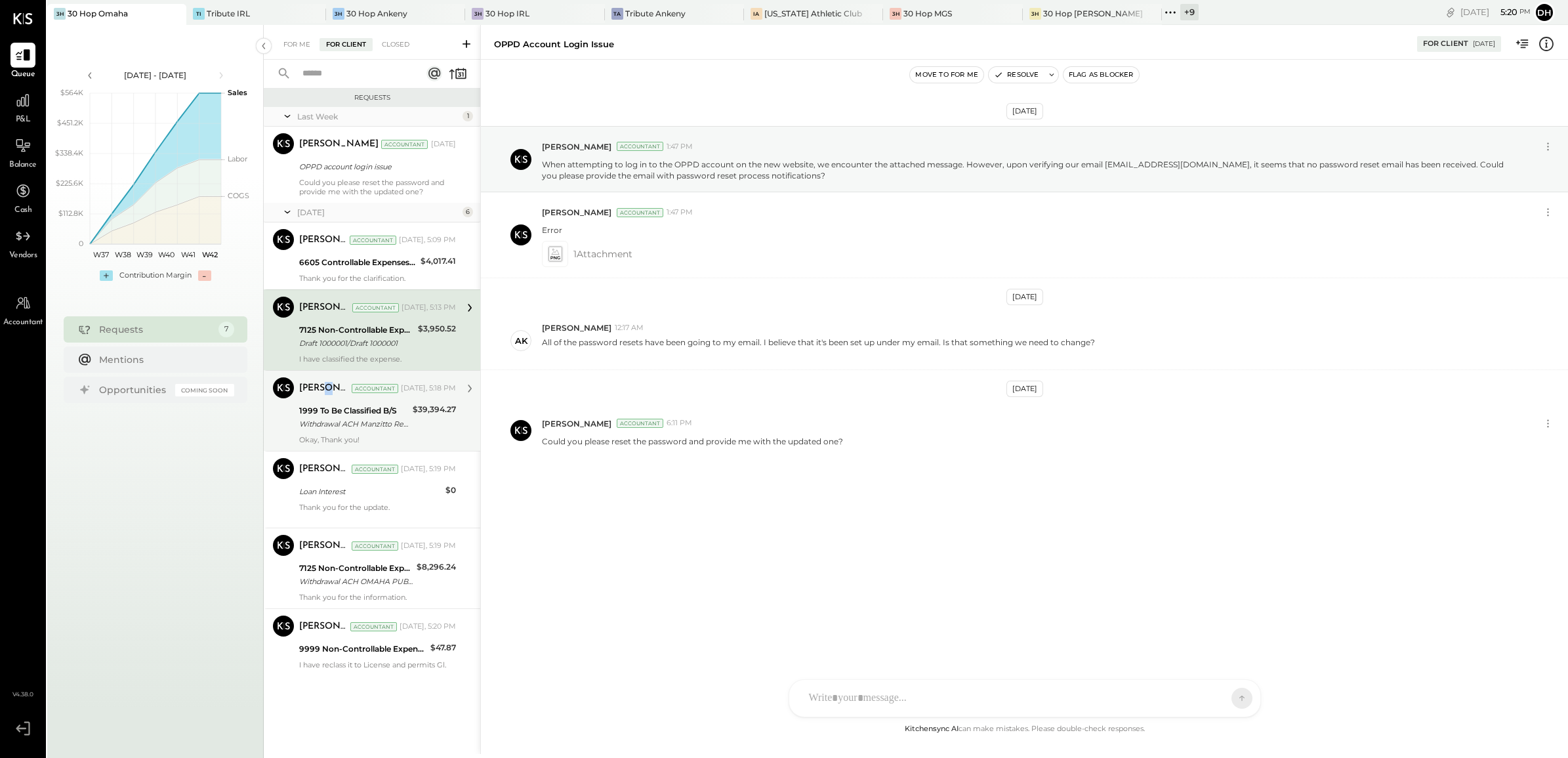
click at [330, 388] on div "[PERSON_NAME]" at bounding box center [324, 388] width 50 height 13
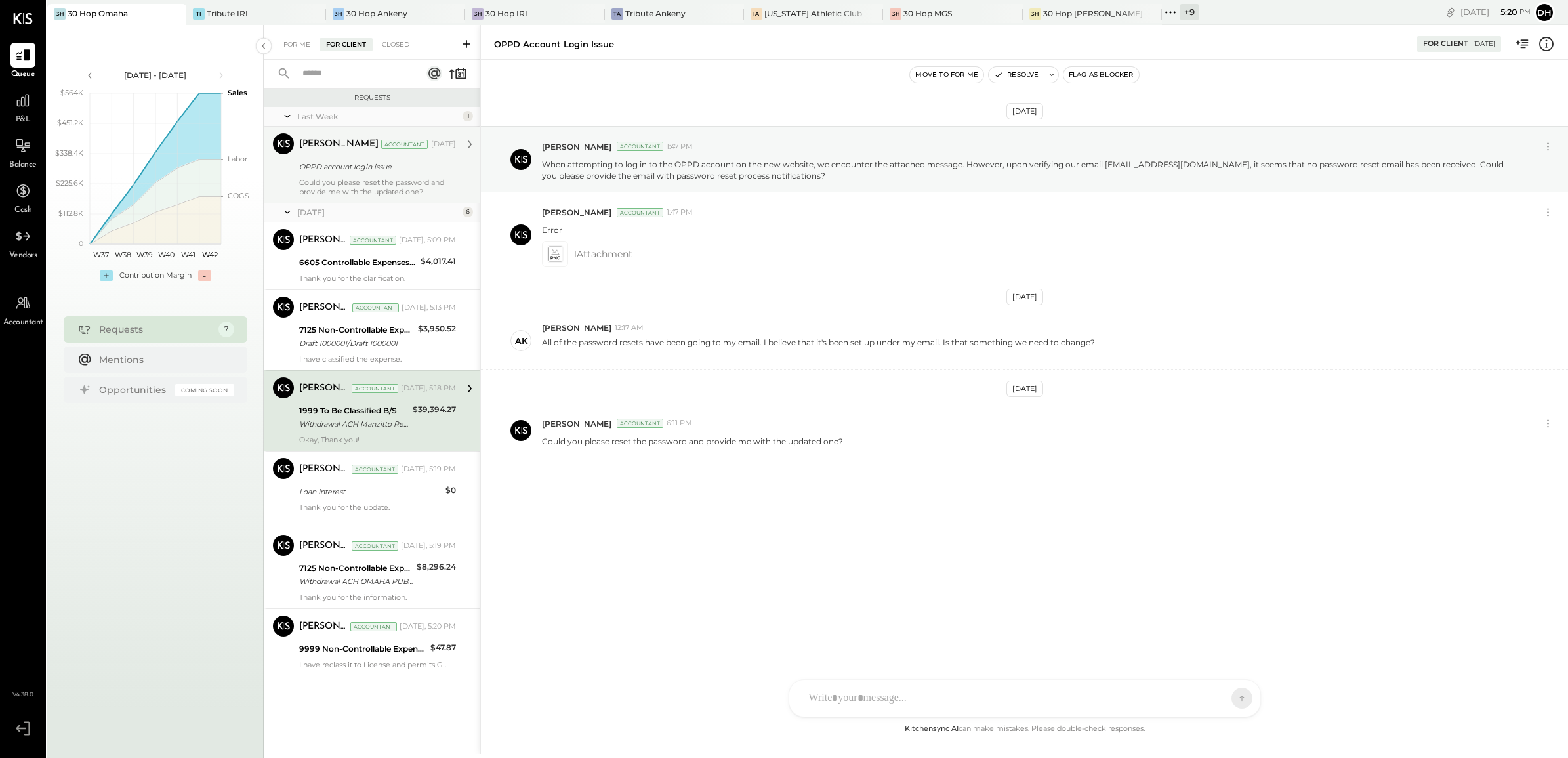
drag, startPoint x: 330, startPoint y: 388, endPoint x: 333, endPoint y: 172, distance: 216.0
click at [333, 172] on div "OPPD account login issue" at bounding box center [375, 166] width 153 height 13
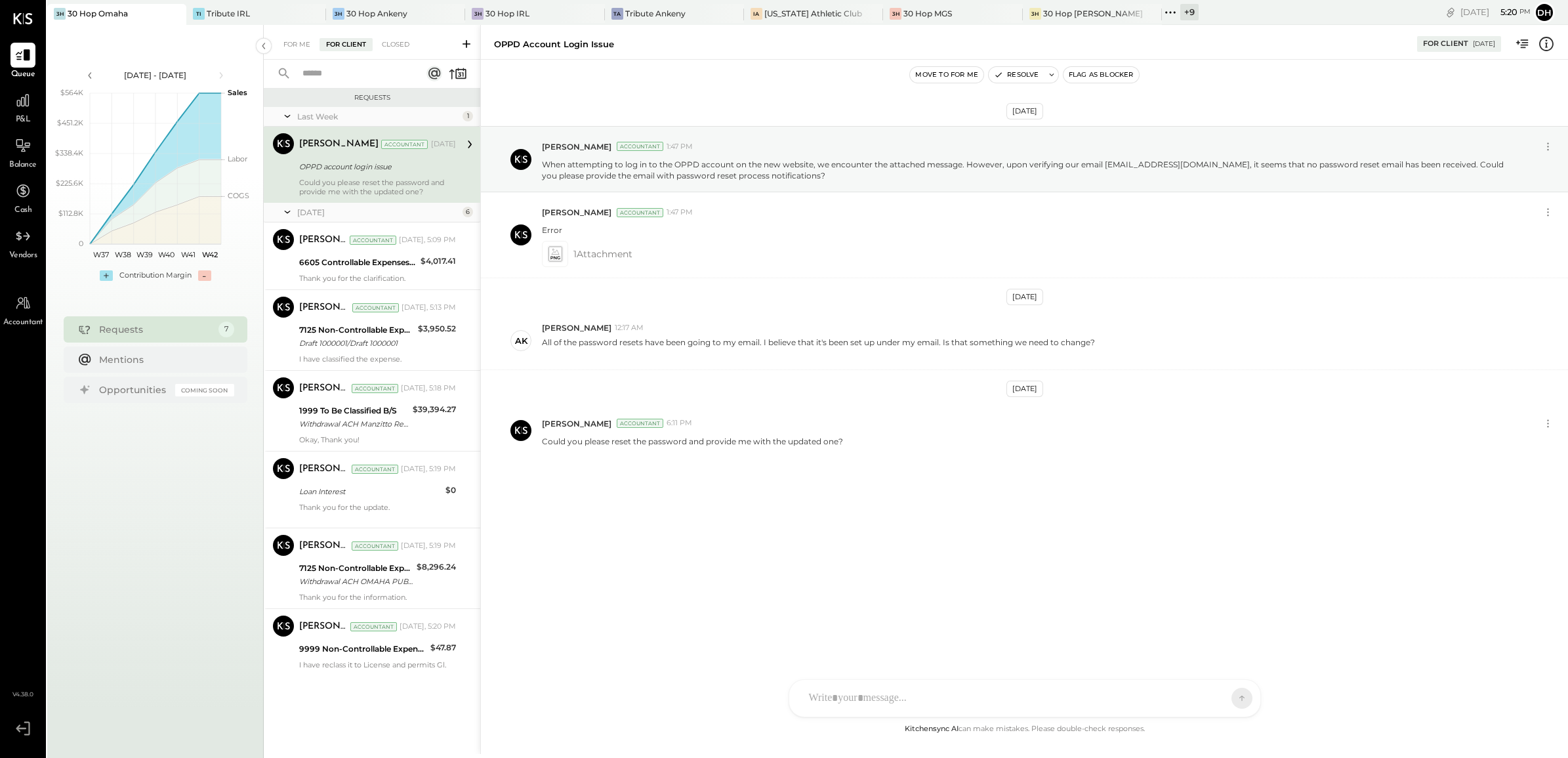
click at [335, 172] on div "OPPD account login issue" at bounding box center [375, 166] width 153 height 13
click at [318, 491] on div "Loan Interest" at bounding box center [370, 491] width 143 height 13
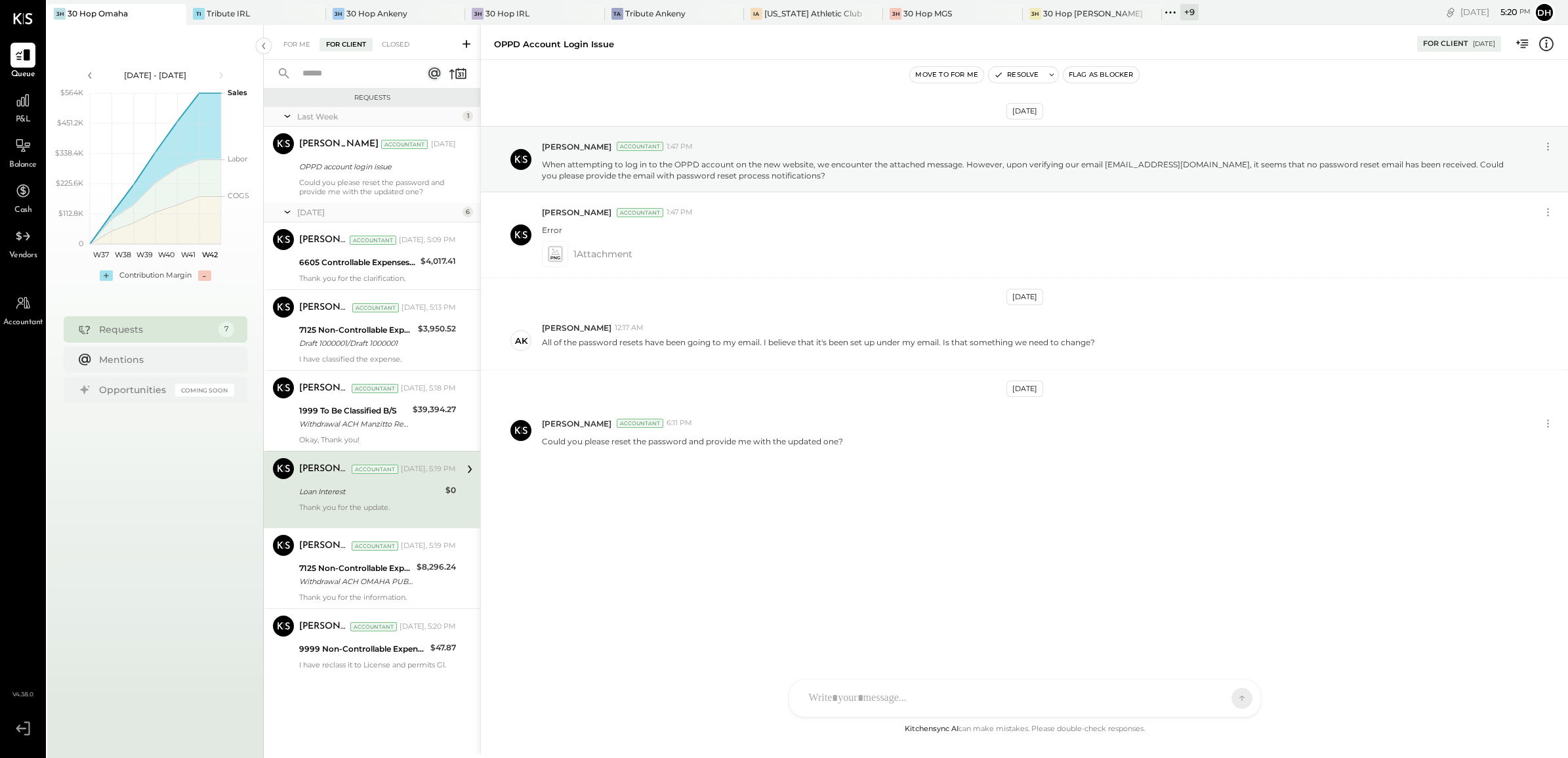
click at [318, 491] on div "Loan Interest" at bounding box center [370, 491] width 143 height 13
drag, startPoint x: 318, startPoint y: 491, endPoint x: 328, endPoint y: 563, distance: 72.7
click at [333, 579] on div "Withdrawal ACH OMAHA PUBLIC POW/ Withdrawal ACH OMAHA PUBLIC POW/TYPE: BILLPAY …" at bounding box center [356, 581] width 114 height 13
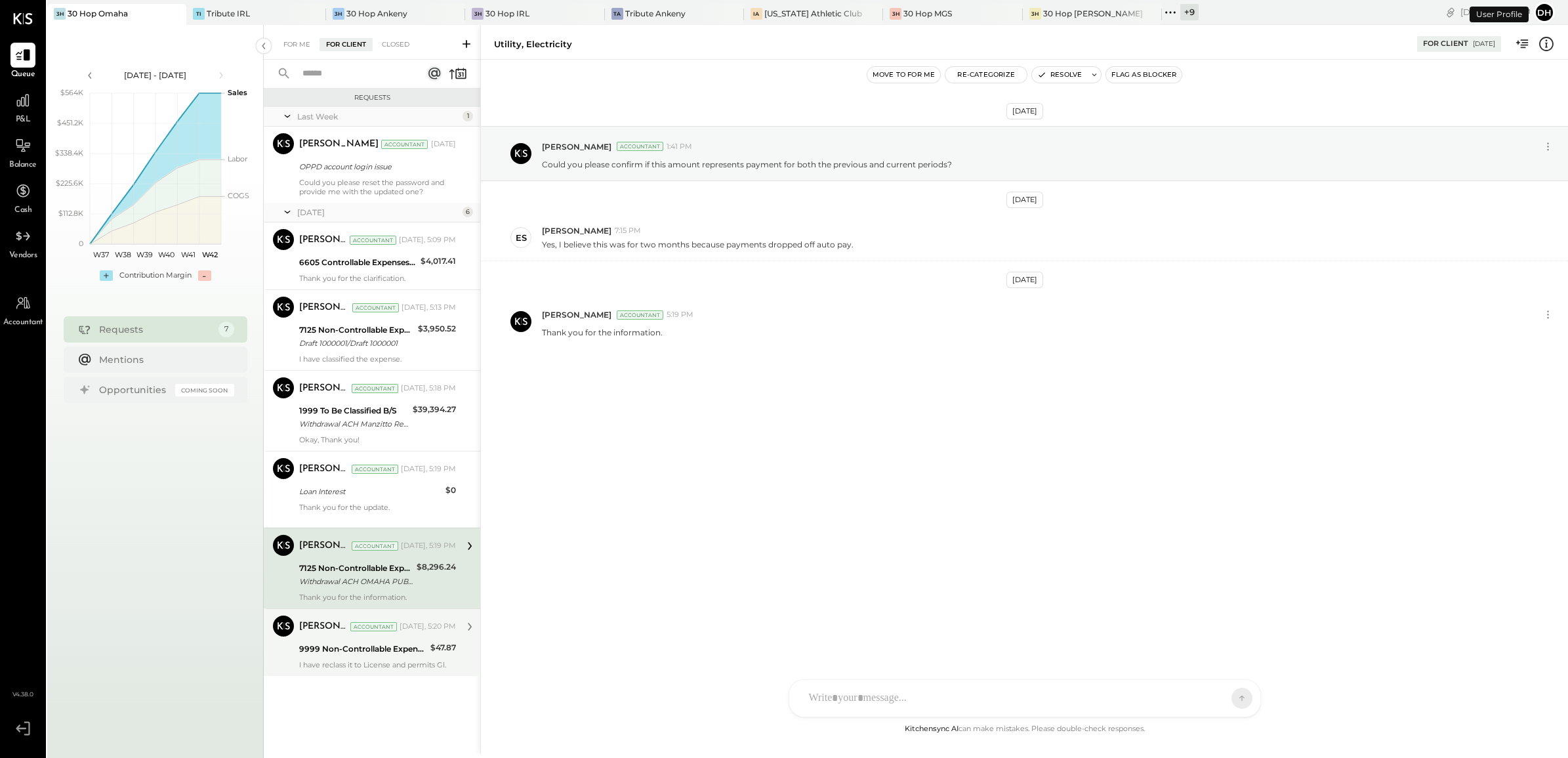
click at [370, 651] on div "9999 Non-Controllable Expenses:Other Income and Expenses:To Be Classified P&L" at bounding box center [363, 649] width 127 height 13
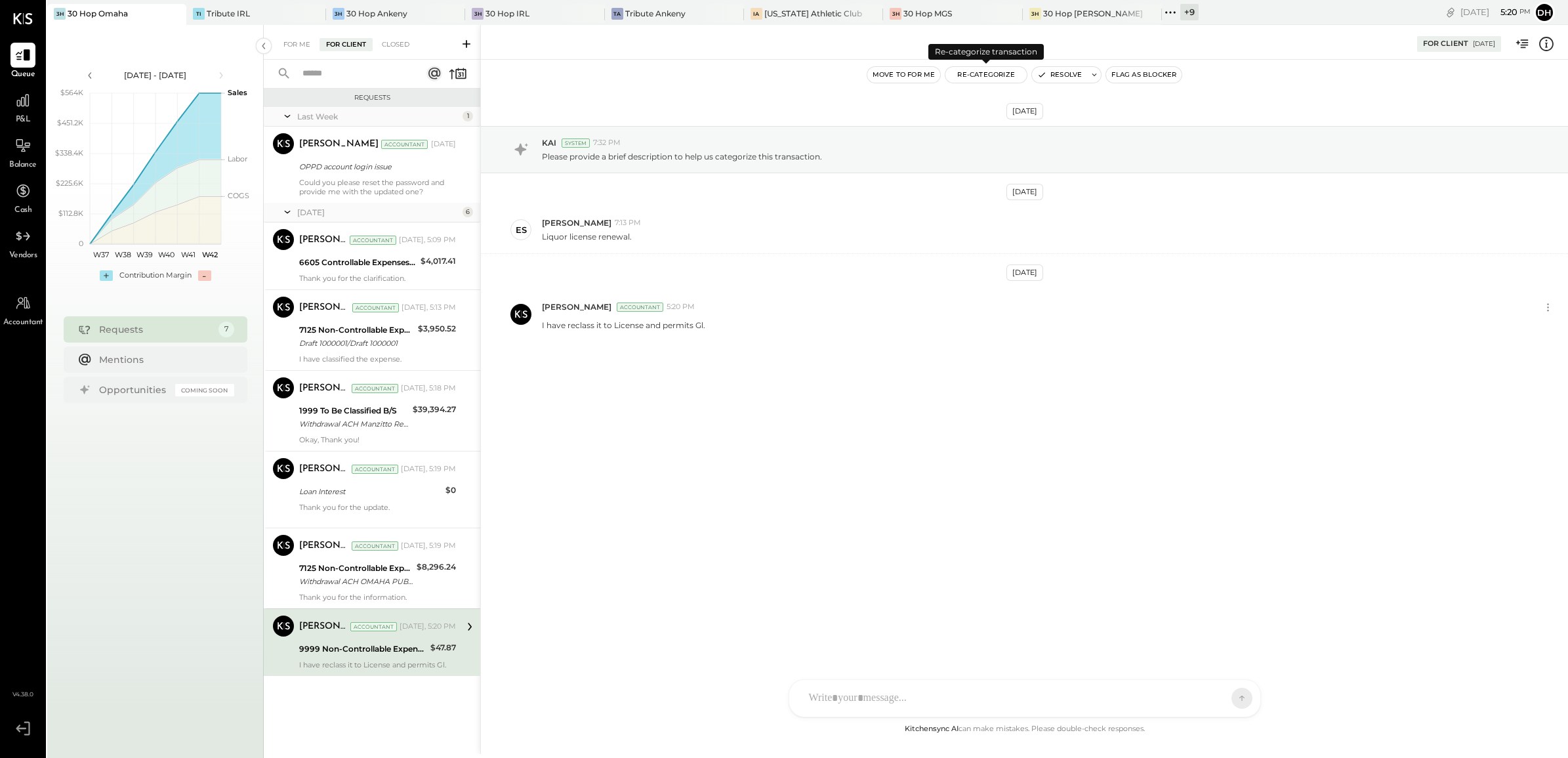
click at [986, 76] on button "Re-Categorize" at bounding box center [986, 75] width 82 height 16
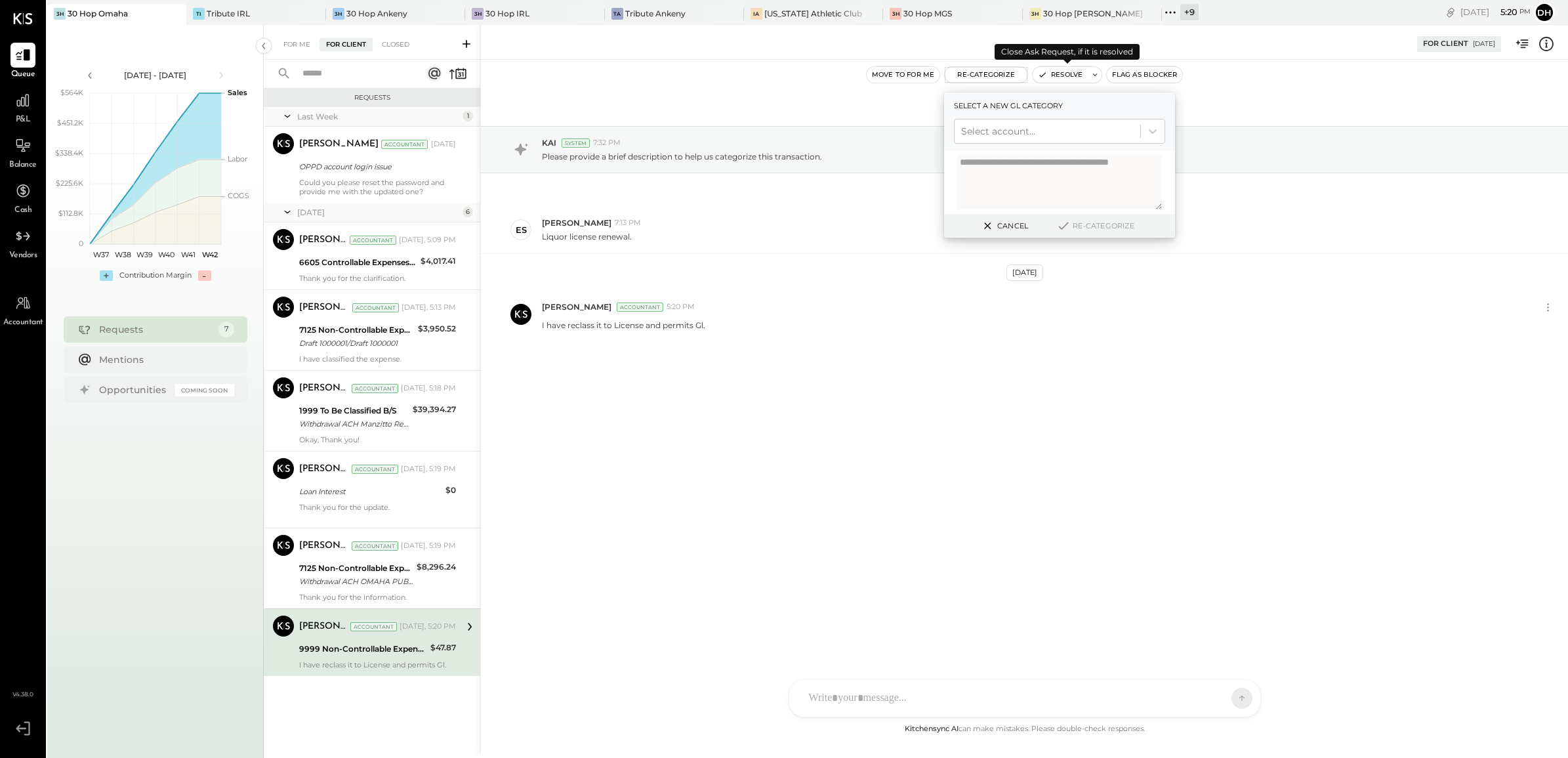
click at [1054, 70] on button "Resolve" at bounding box center [1061, 75] width 55 height 16
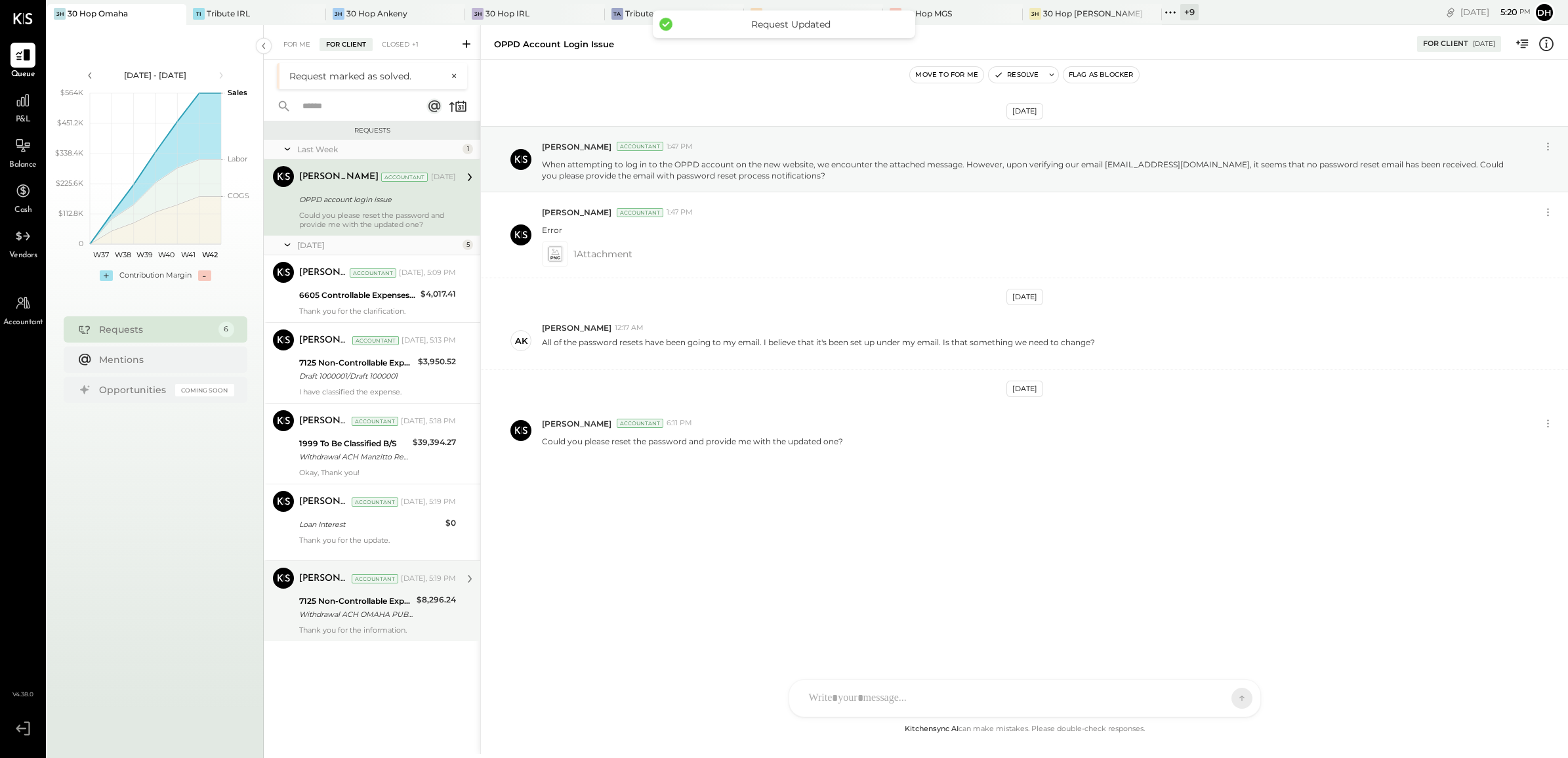
click at [318, 602] on div "7125 Non-Controllable Expenses:Property Expenses:Utility, Electricity" at bounding box center [356, 601] width 114 height 13
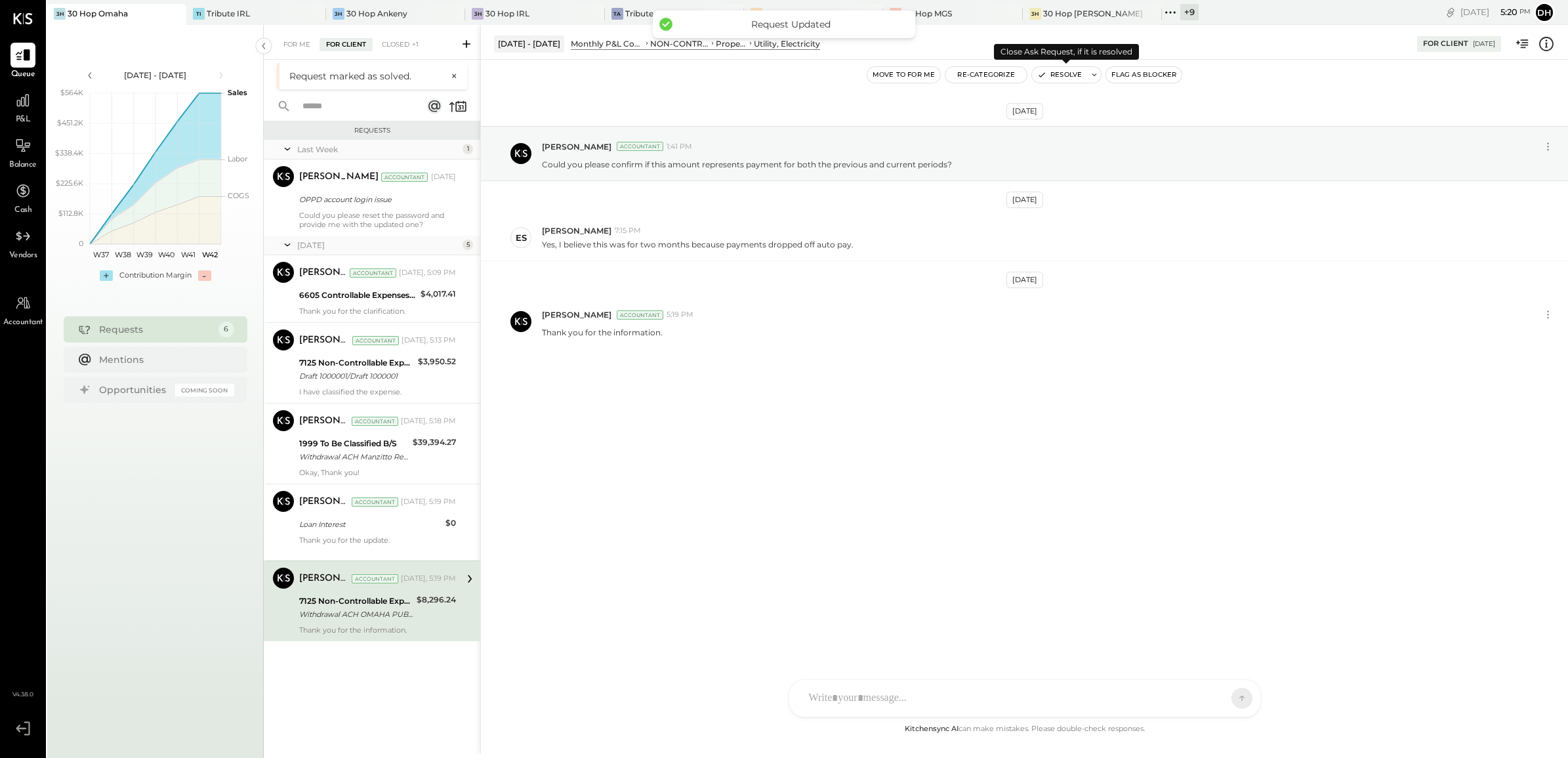
click at [1079, 67] on button "Resolve" at bounding box center [1060, 75] width 55 height 16
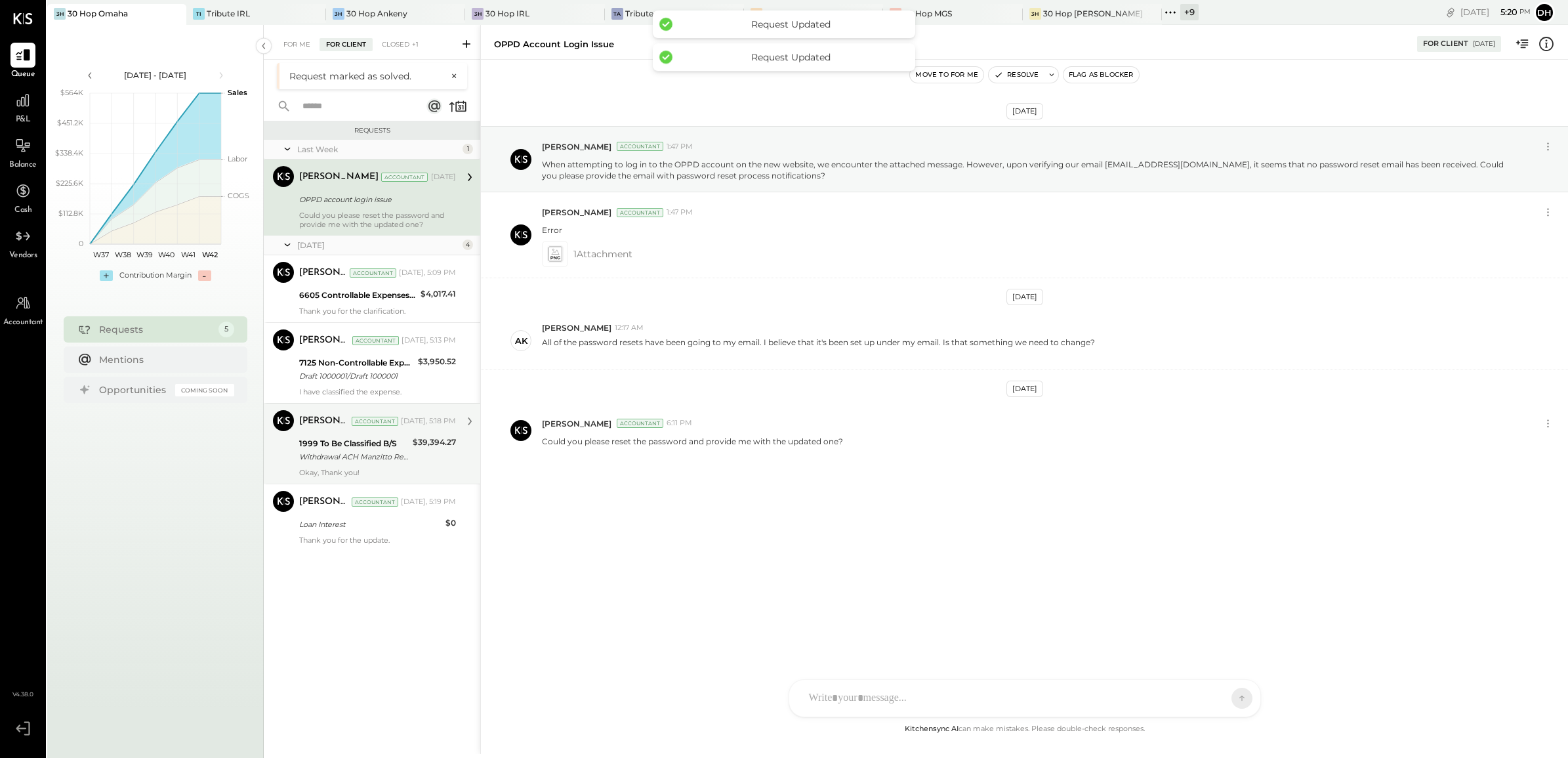
click at [333, 446] on div "1999 To Be Classified B/S" at bounding box center [354, 443] width 109 height 13
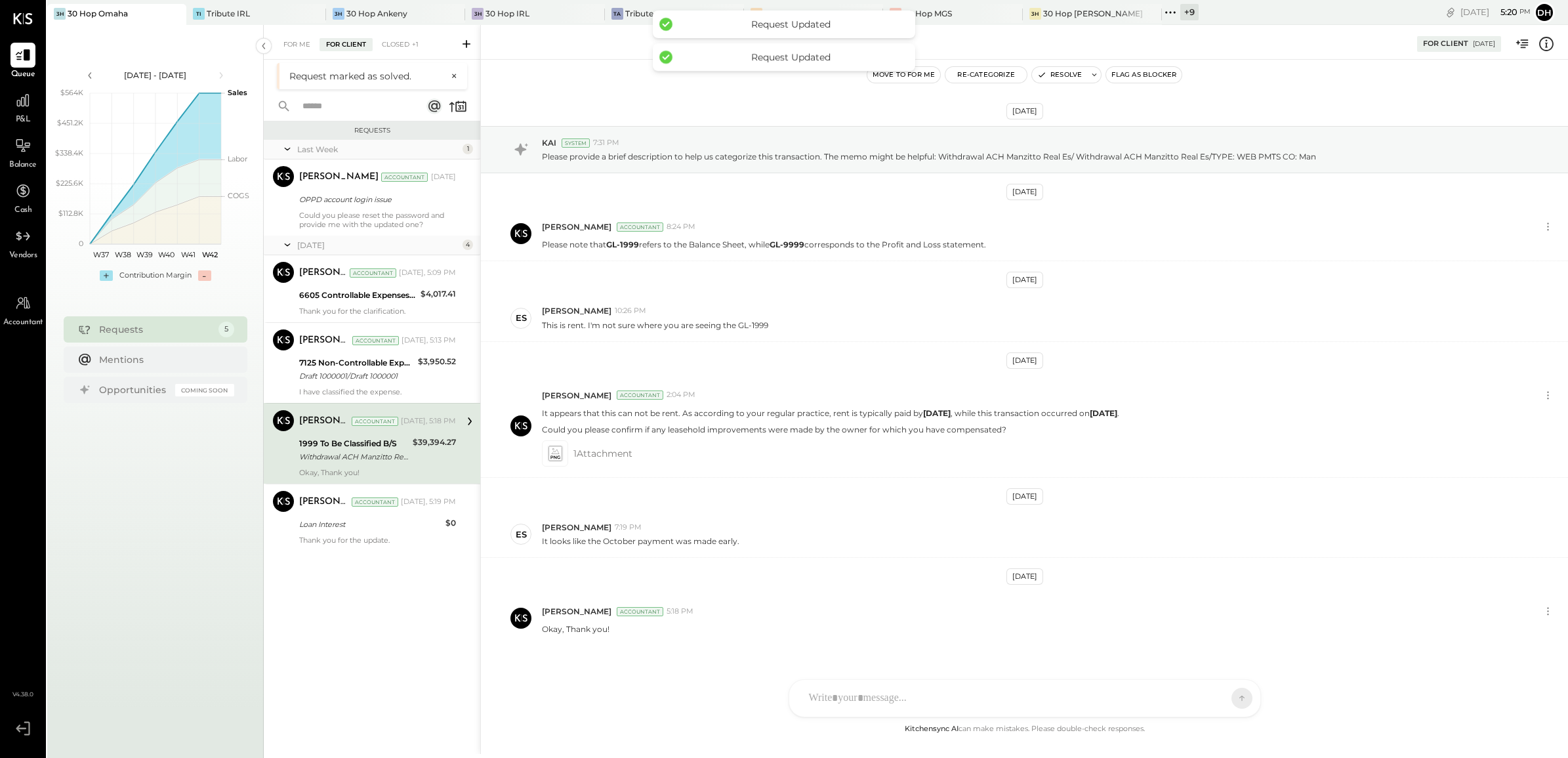
scroll to position [25, 0]
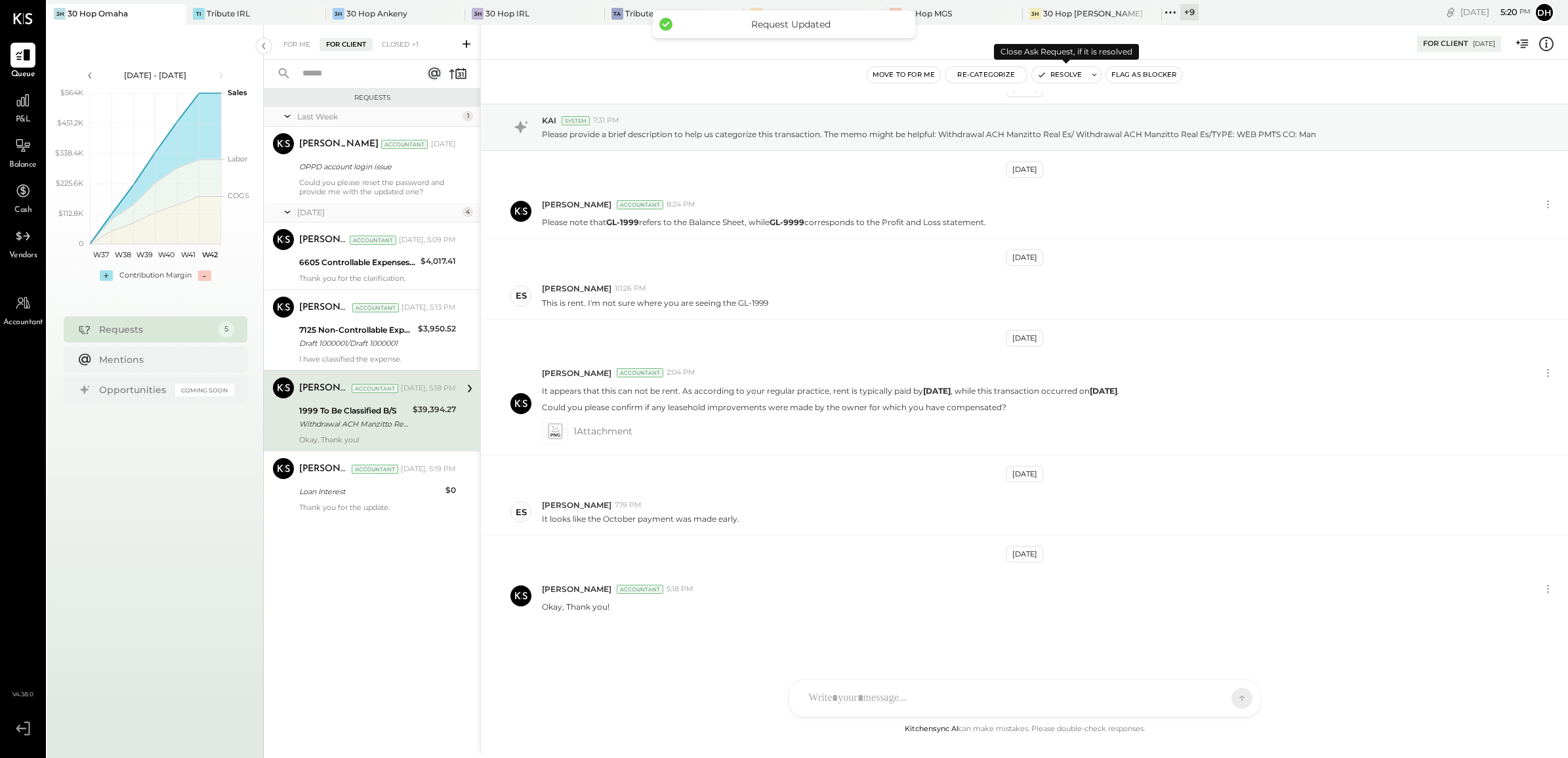
click at [1054, 74] on button "Resolve" at bounding box center [1060, 75] width 55 height 16
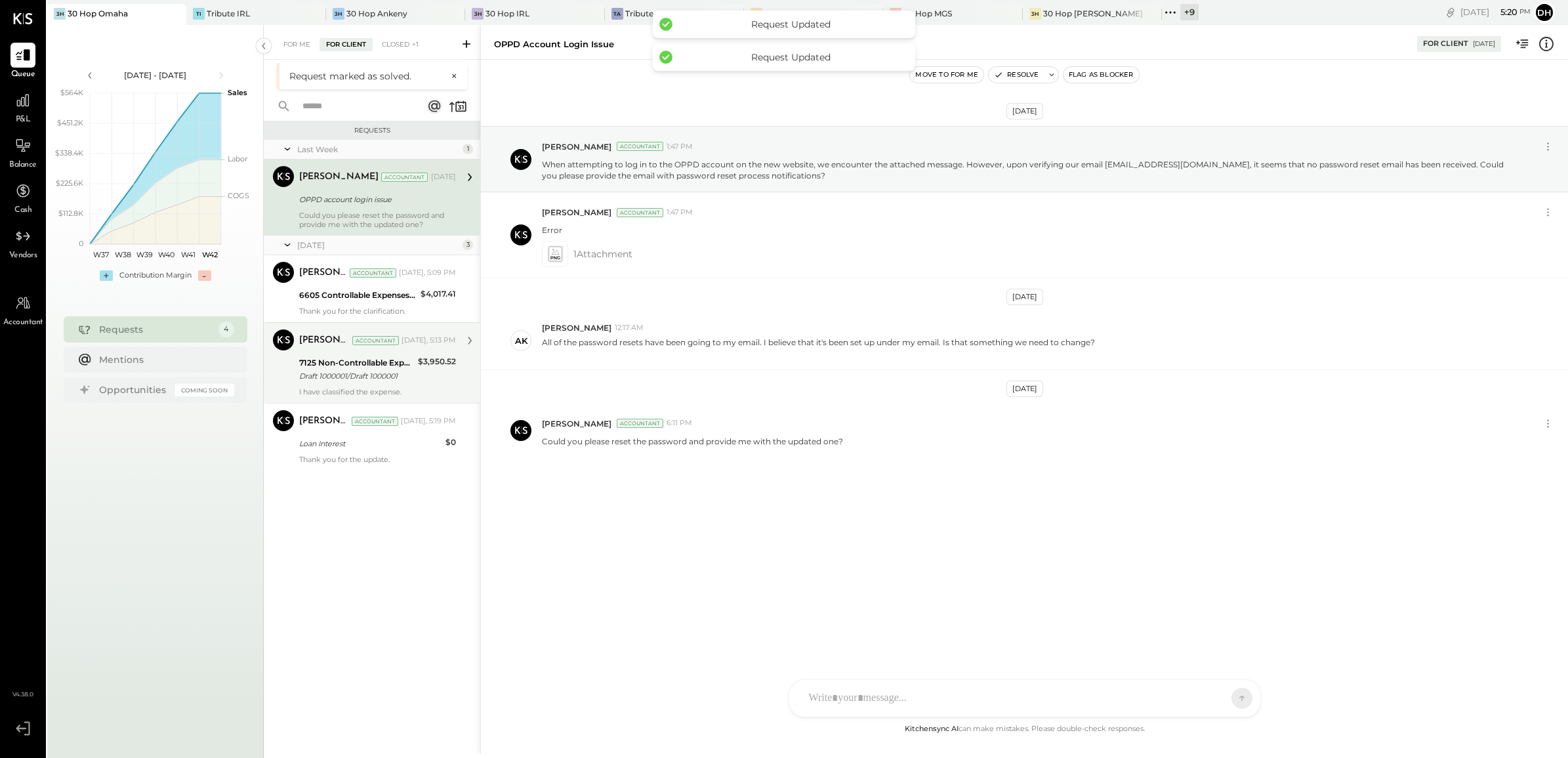
click at [339, 334] on div "[PERSON_NAME]" at bounding box center [324, 340] width 51 height 13
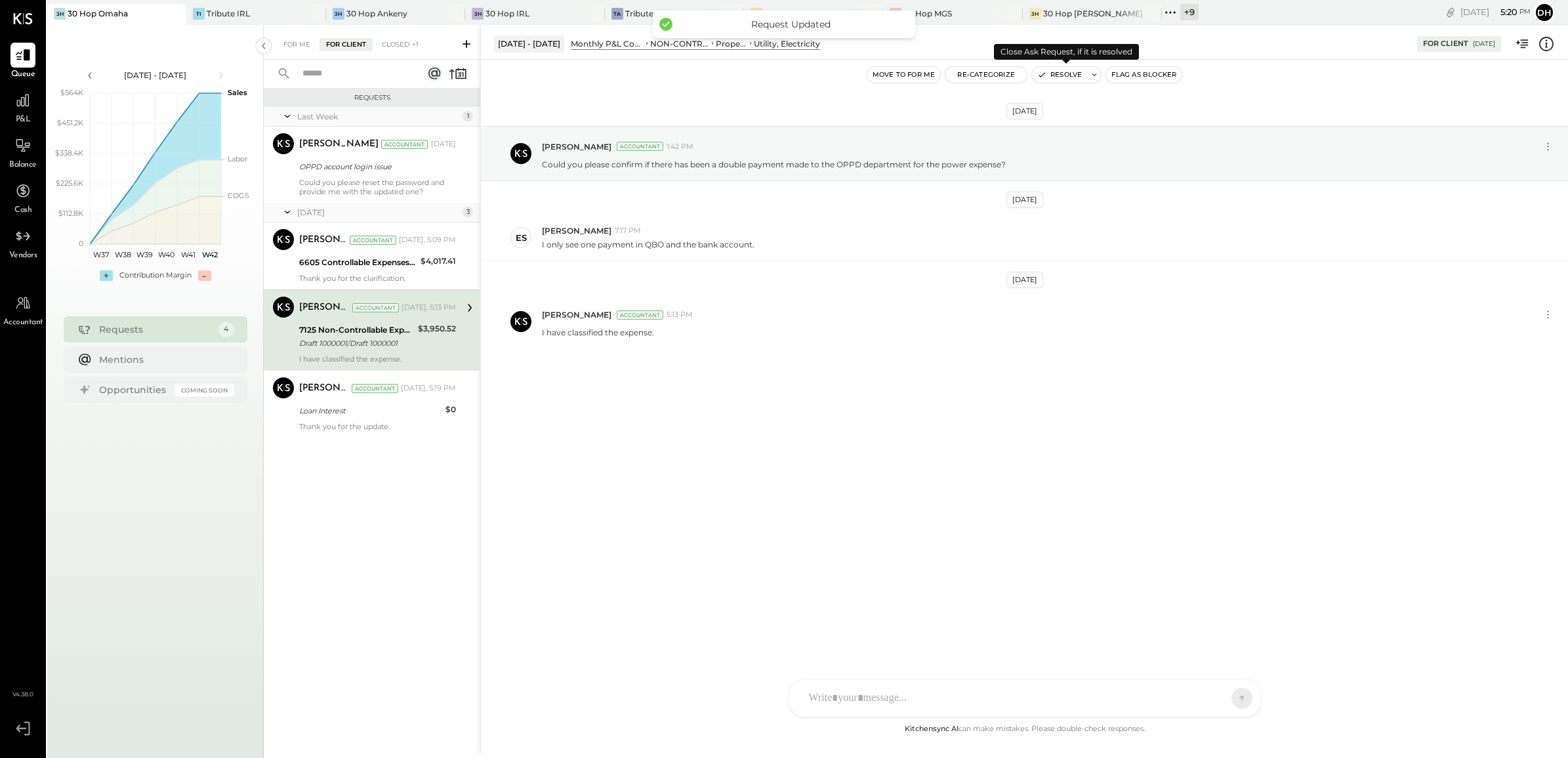
click at [1054, 73] on button "Resolve" at bounding box center [1060, 75] width 55 height 16
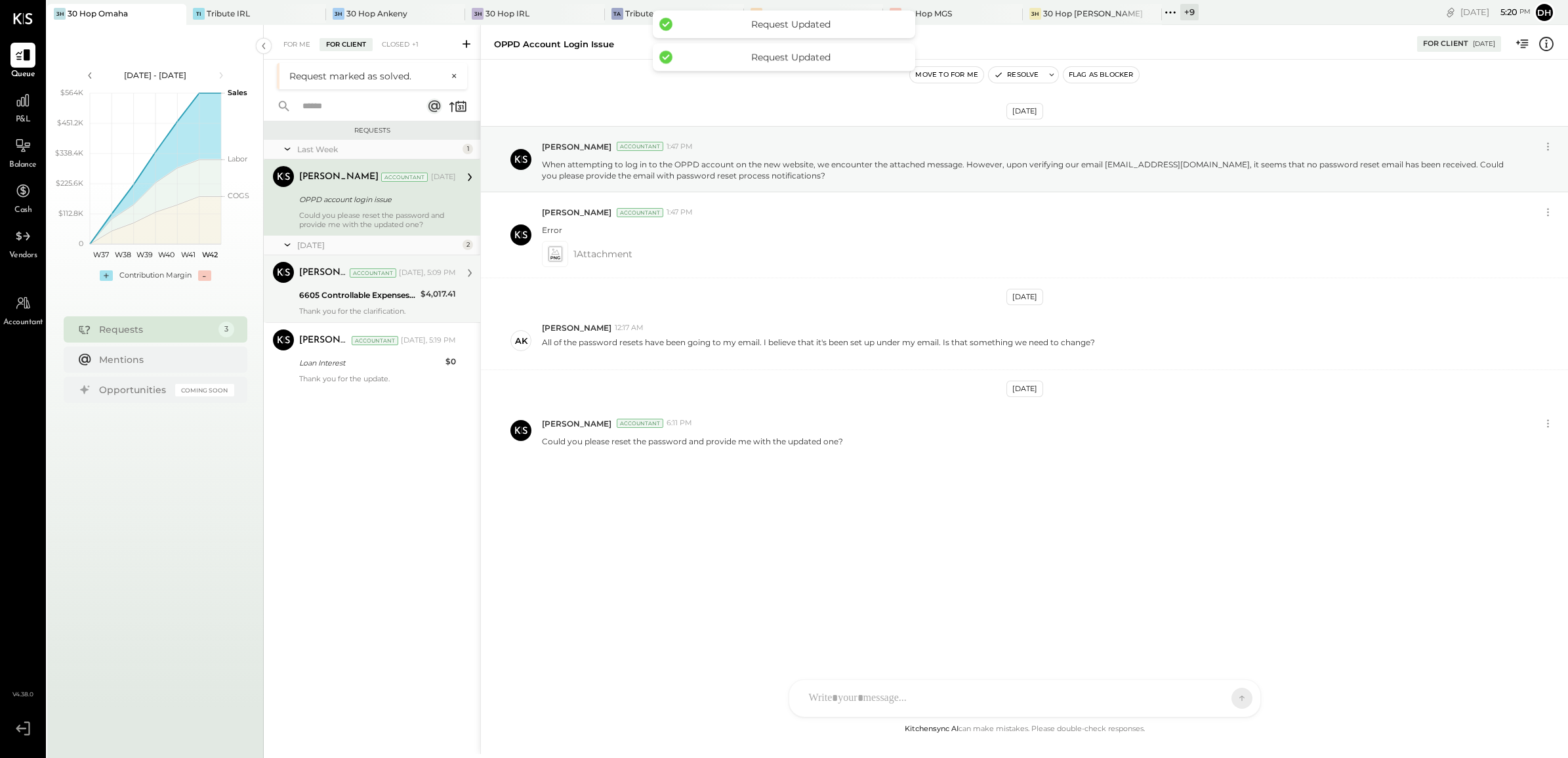
click at [316, 300] on div "6605 Controllable Expenses:General & Administrative Expenses:Phone and Internet" at bounding box center [358, 295] width 118 height 13
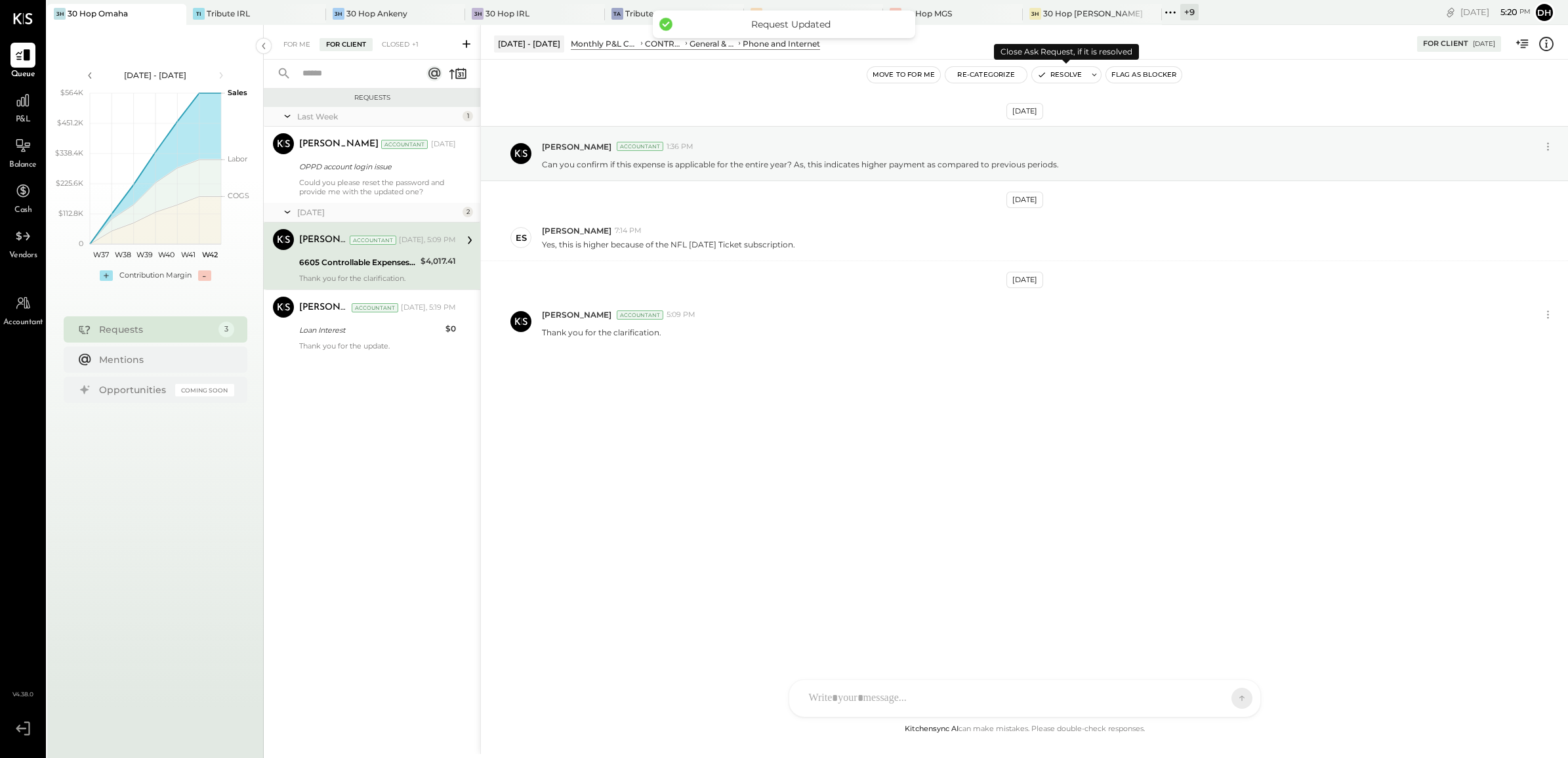
click at [1052, 69] on button "Resolve" at bounding box center [1060, 75] width 55 height 16
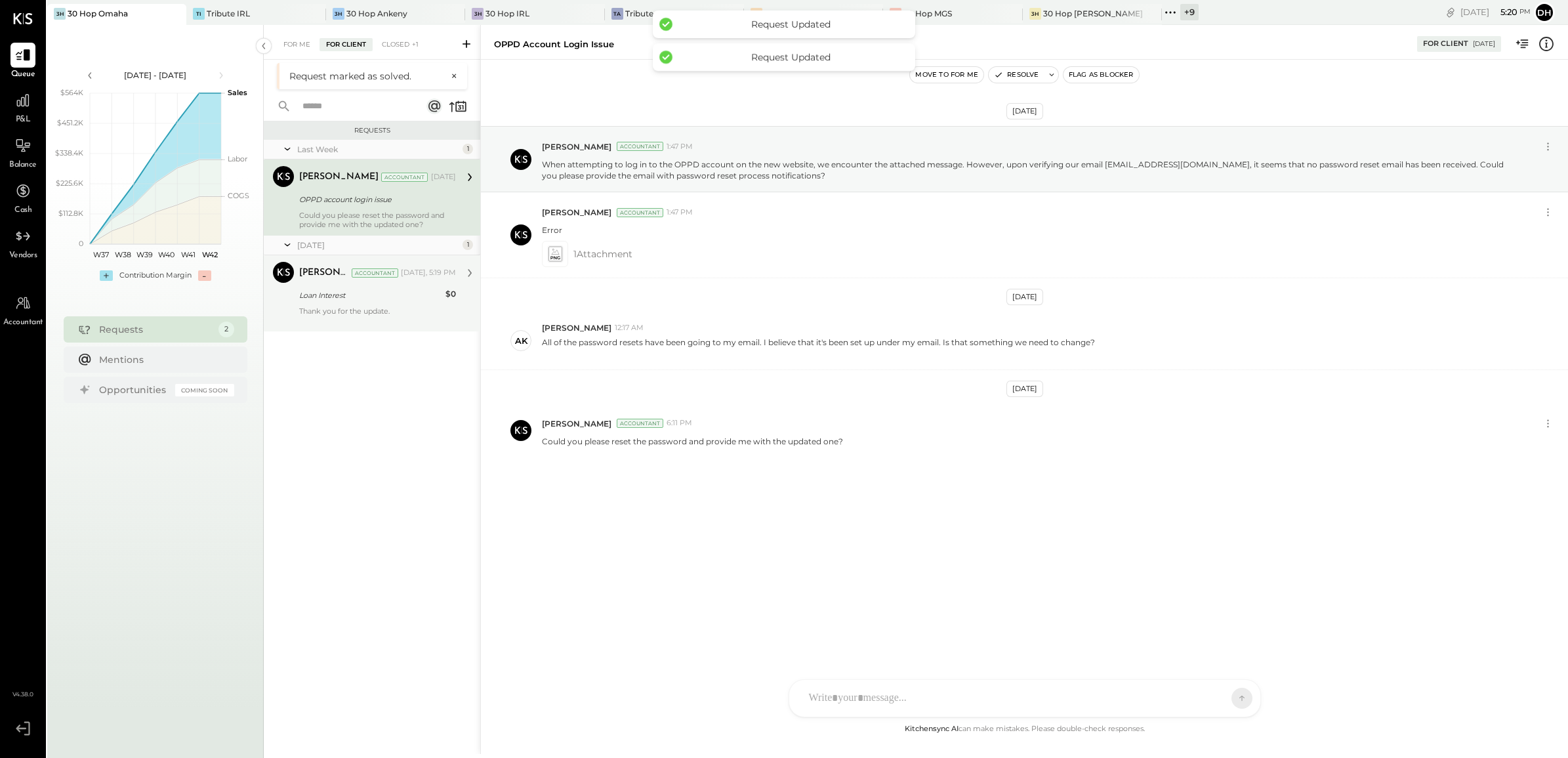
click at [351, 309] on div "Thank you for the update." at bounding box center [377, 316] width 157 height 19
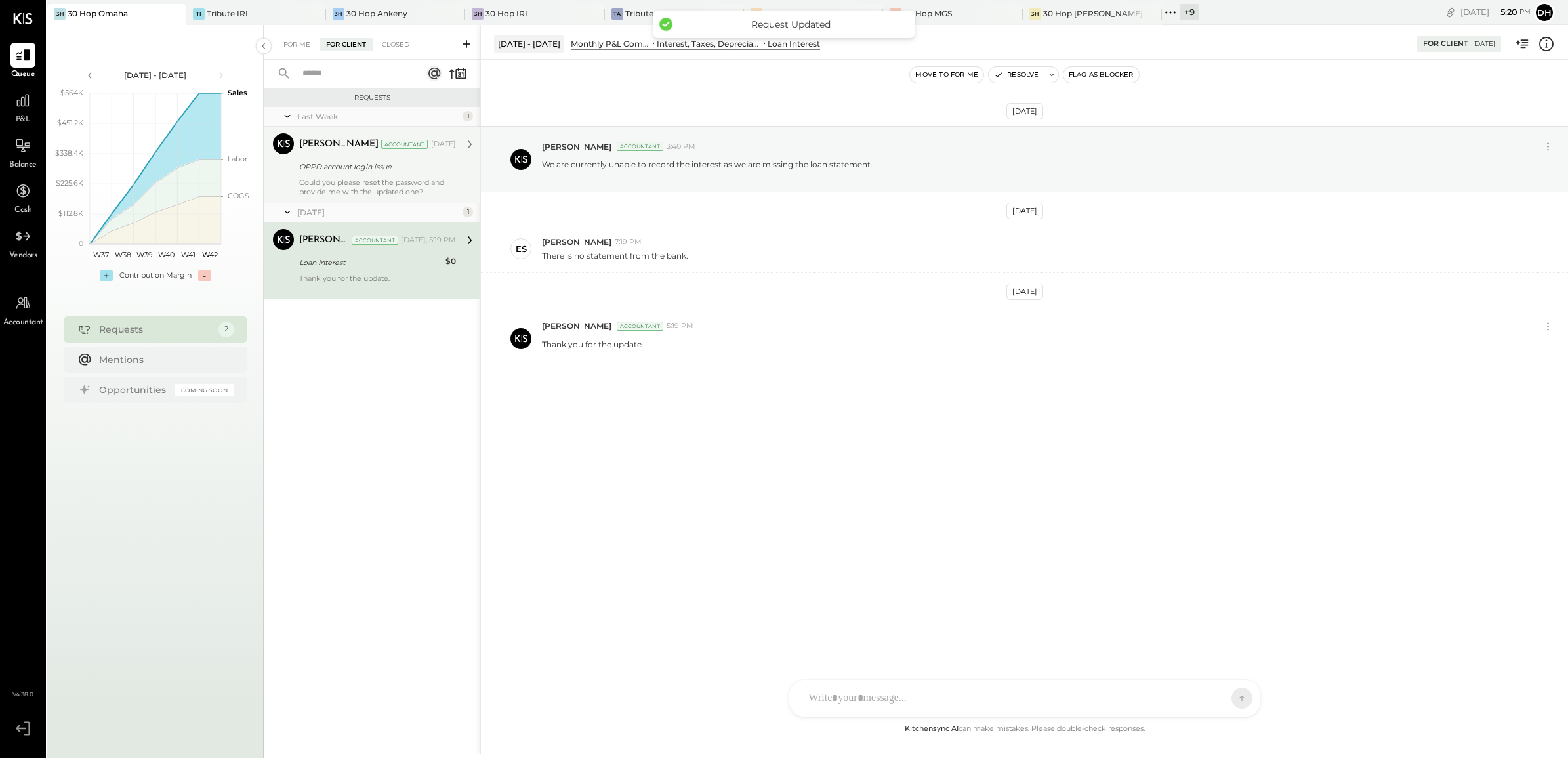
click at [330, 172] on div "OPPD account login issue" at bounding box center [375, 166] width 153 height 13
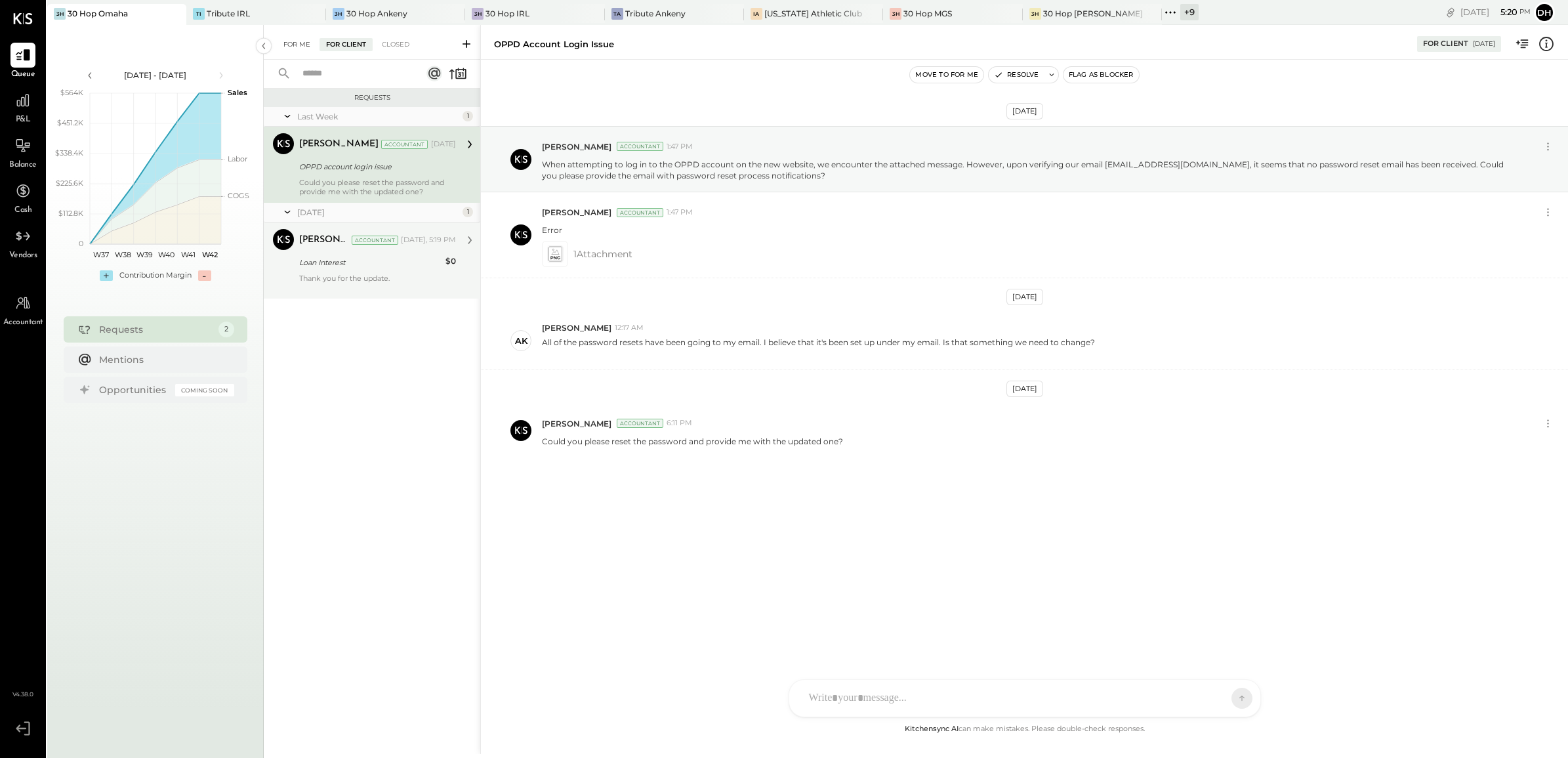
click at [289, 44] on div "For Me" at bounding box center [297, 44] width 40 height 13
